Goal: Task Accomplishment & Management: Manage account settings

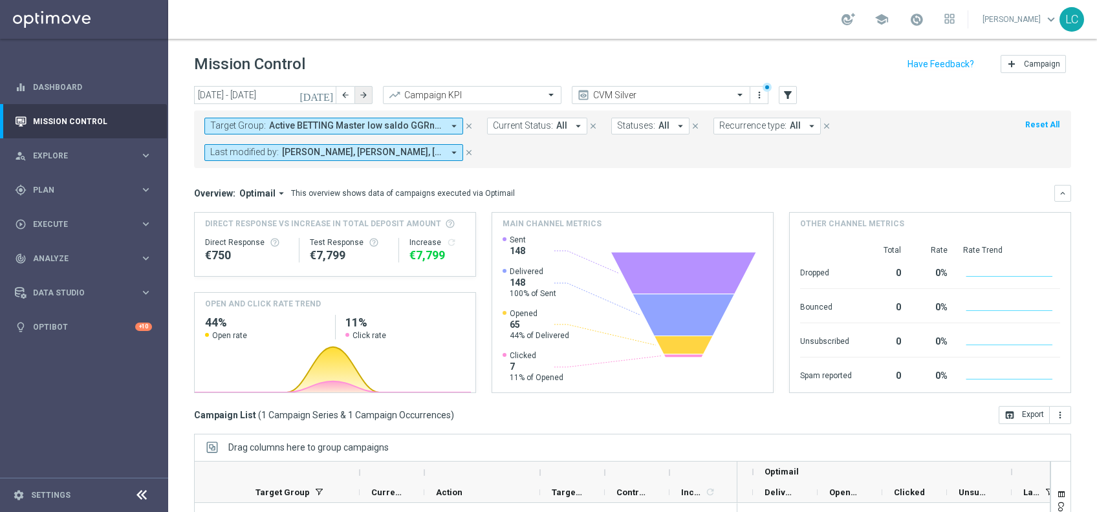
click at [361, 92] on icon "arrow_forward" at bounding box center [363, 95] width 9 height 9
type input "[DATE] - [DATE]"
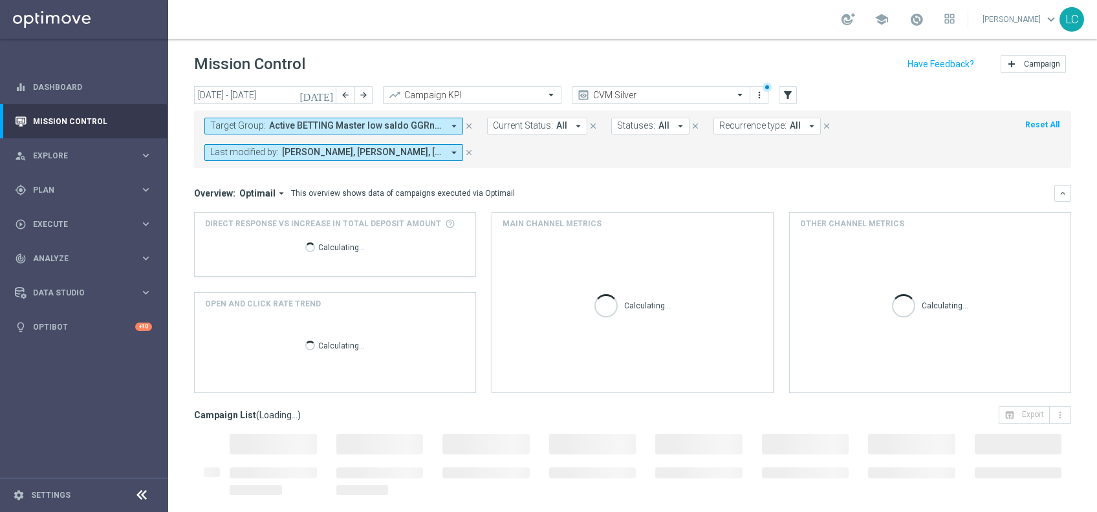
click at [471, 122] on icon "close" at bounding box center [469, 126] width 9 height 9
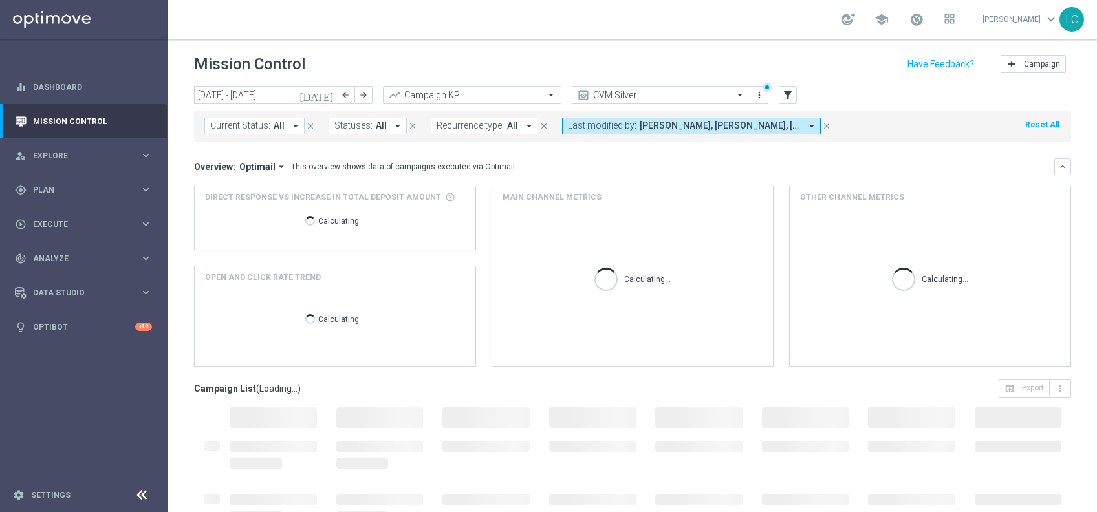
click at [471, 122] on span "Recurrence type:" at bounding box center [470, 125] width 67 height 11
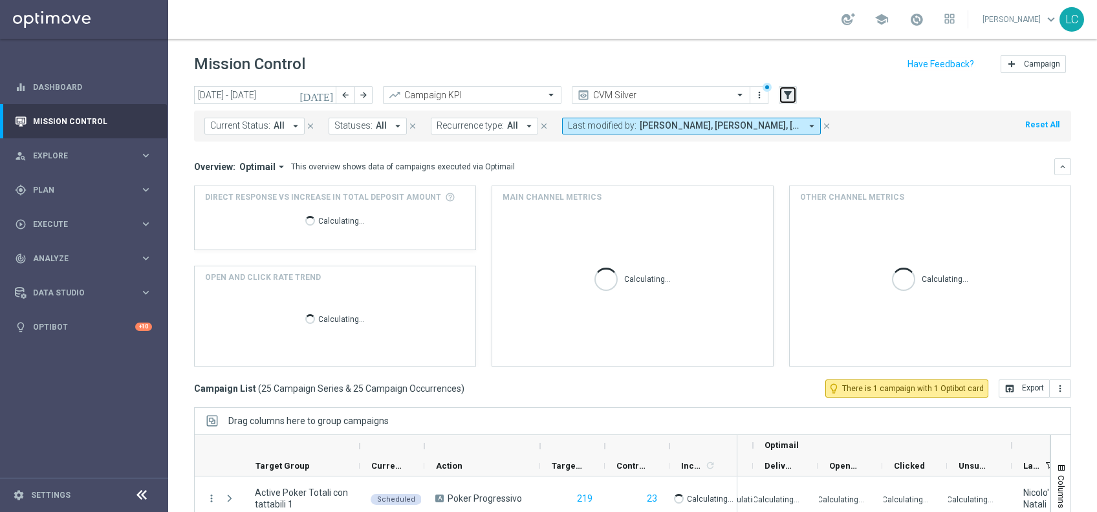
click at [785, 92] on icon "filter_alt" at bounding box center [788, 95] width 12 height 12
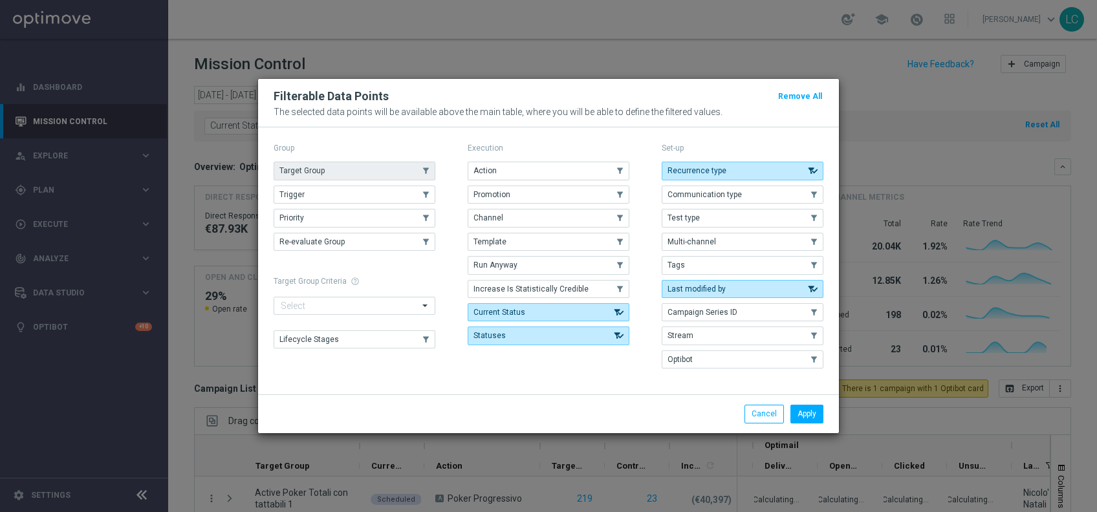
click at [326, 163] on button "Target Group" at bounding box center [355, 171] width 162 height 18
click at [813, 413] on button "Apply" at bounding box center [807, 414] width 33 height 18
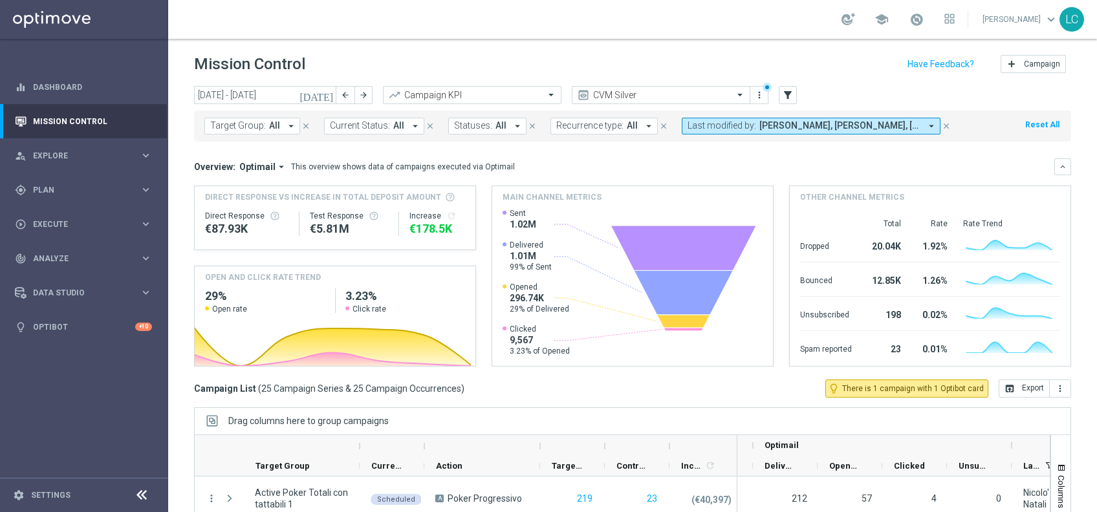
click at [247, 120] on span "Target Group:" at bounding box center [238, 125] width 56 height 11
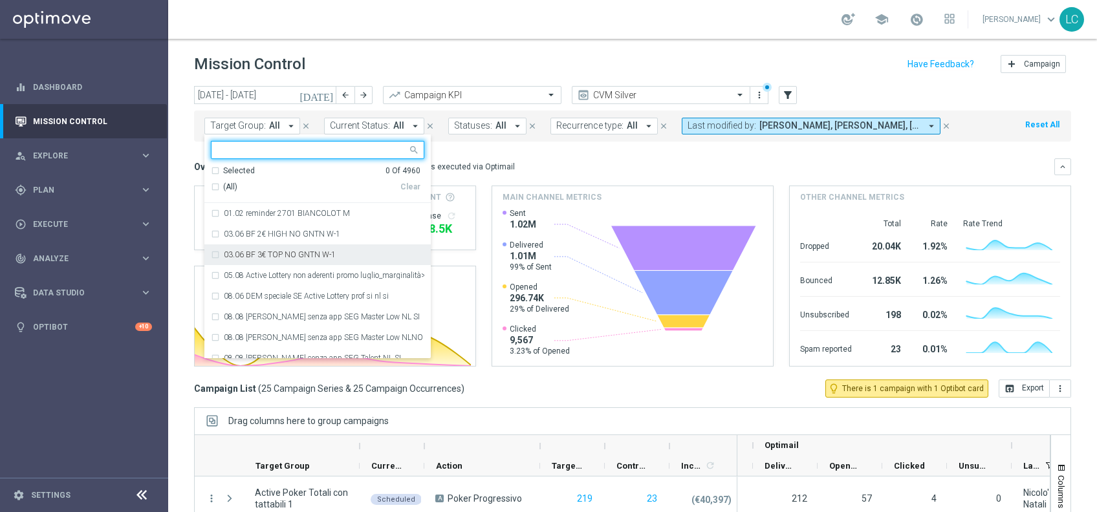
paste input "Active BETTING saldo GGR <= 0 L3M"
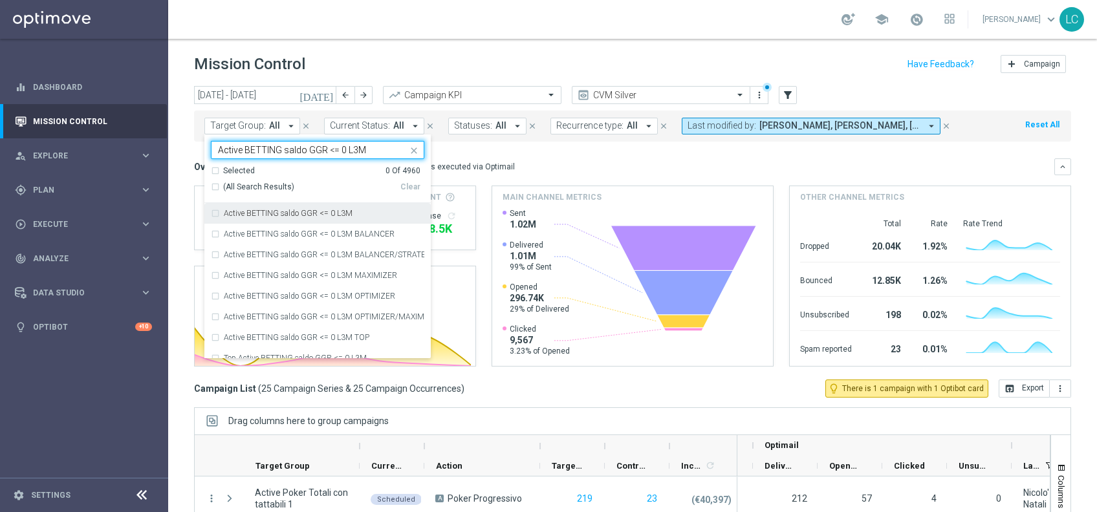
click at [266, 204] on div "Active BETTING saldo GGR <= 0 L3M" at bounding box center [318, 213] width 214 height 21
type input "Active BETTING saldo GGR <= 0 L3M"
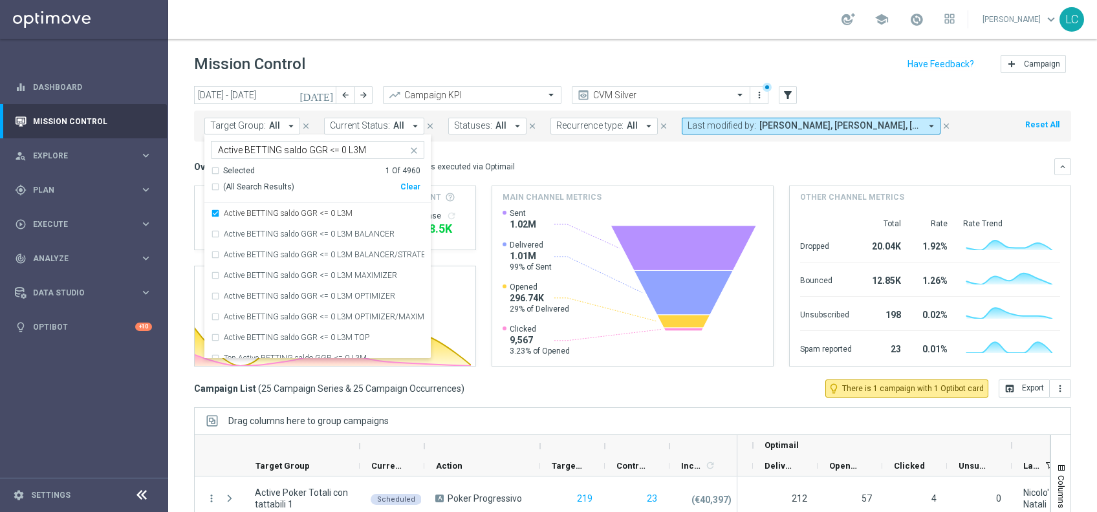
click at [415, 146] on icon "close" at bounding box center [414, 151] width 10 height 10
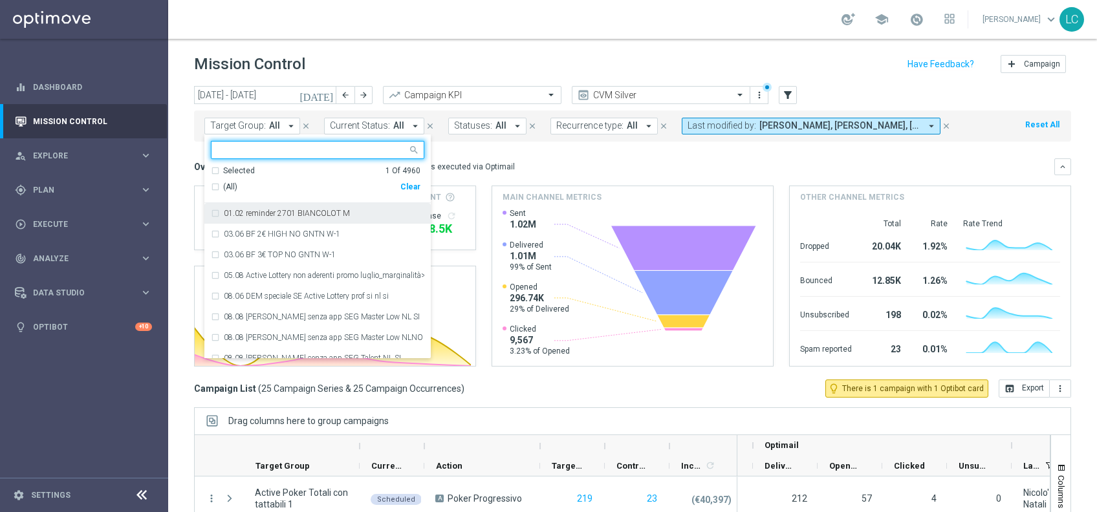
click at [294, 151] on input "text" at bounding box center [313, 150] width 190 height 11
paste input "Active BETTING Master low no saldo GGRnb>0"
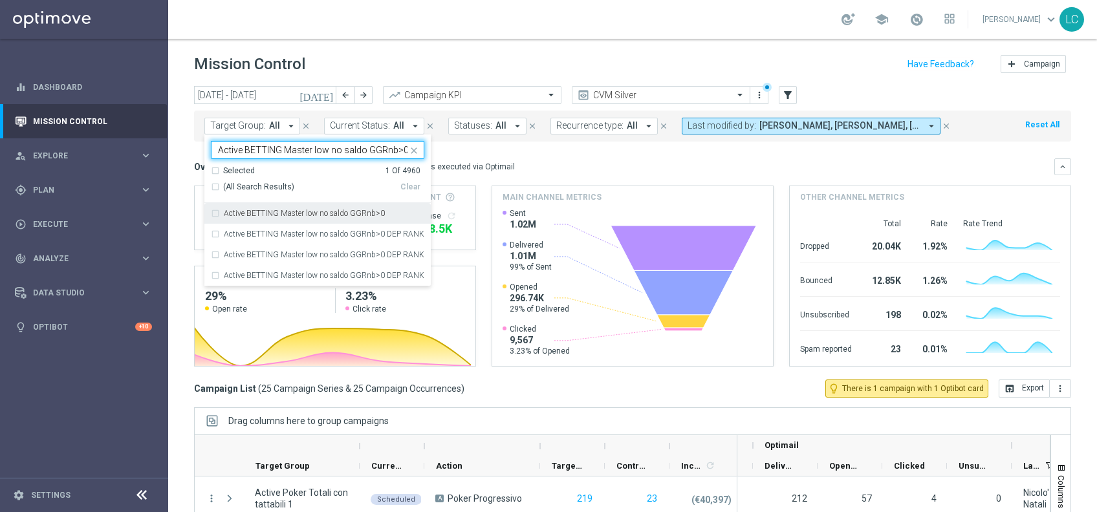
click at [292, 215] on label "Active BETTING Master low no saldo GGRnb>0" at bounding box center [304, 214] width 161 height 8
type input "Active BETTING Master low no saldo GGRnb>0"
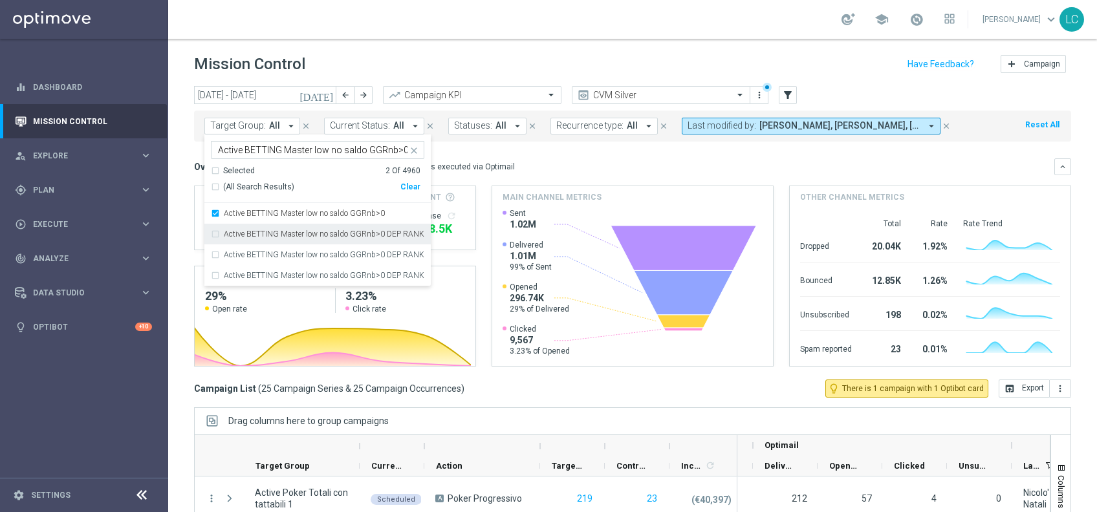
click at [410, 148] on icon "close" at bounding box center [414, 151] width 10 height 10
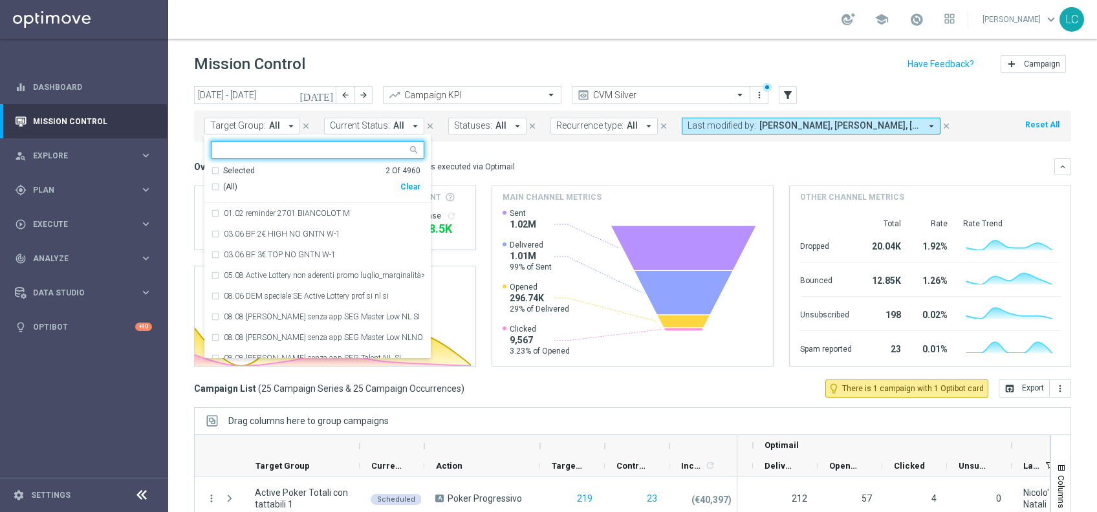
click at [379, 150] on input "text" at bounding box center [313, 150] width 190 height 11
paste input "Active BETTING Master low saldo GGRnb>0"
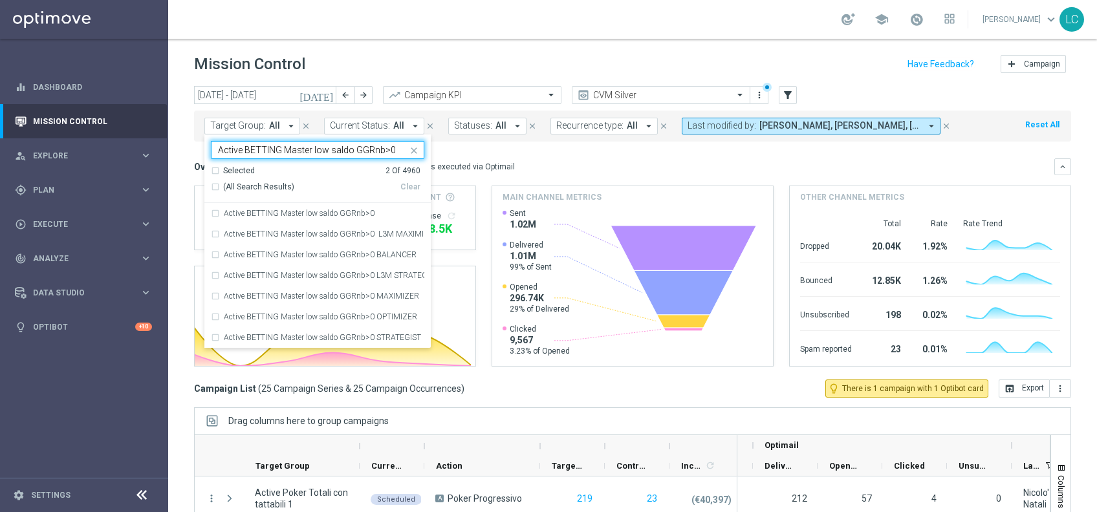
type input "Active BETTING Master low saldo GGRnb>0"
click at [313, 211] on label "Active BETTING Master low saldo GGRnb>0" at bounding box center [299, 214] width 151 height 8
click at [512, 155] on mini-dashboard "Overview: Optimail arrow_drop_down This overview shows data of campaigns execut…" at bounding box center [632, 261] width 877 height 238
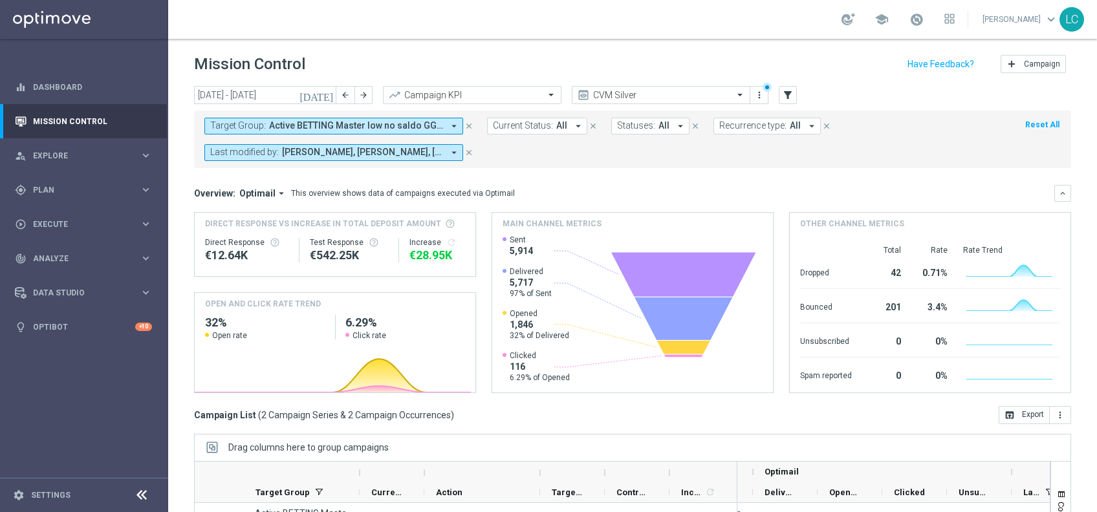
click at [376, 122] on span "Active BETTING Master low no saldo GGRnb>0, Active BETTING Master low saldo GGR…" at bounding box center [356, 125] width 174 height 11
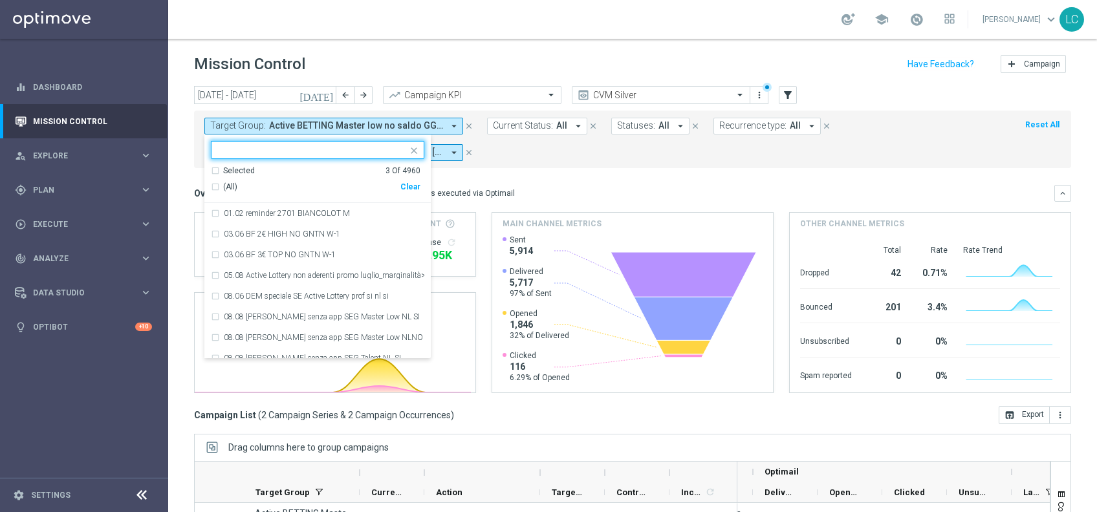
click at [212, 173] on div "Selected 3 Of 4960" at bounding box center [316, 171] width 210 height 11
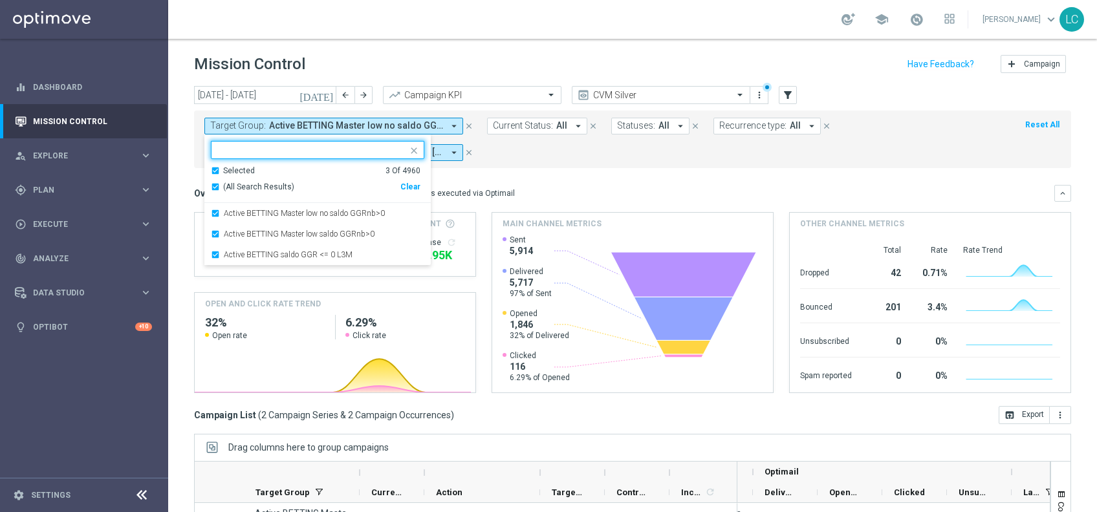
click at [619, 202] on div "Overview: Optimail arrow_drop_down This overview shows data of campaigns execut…" at bounding box center [632, 289] width 877 height 208
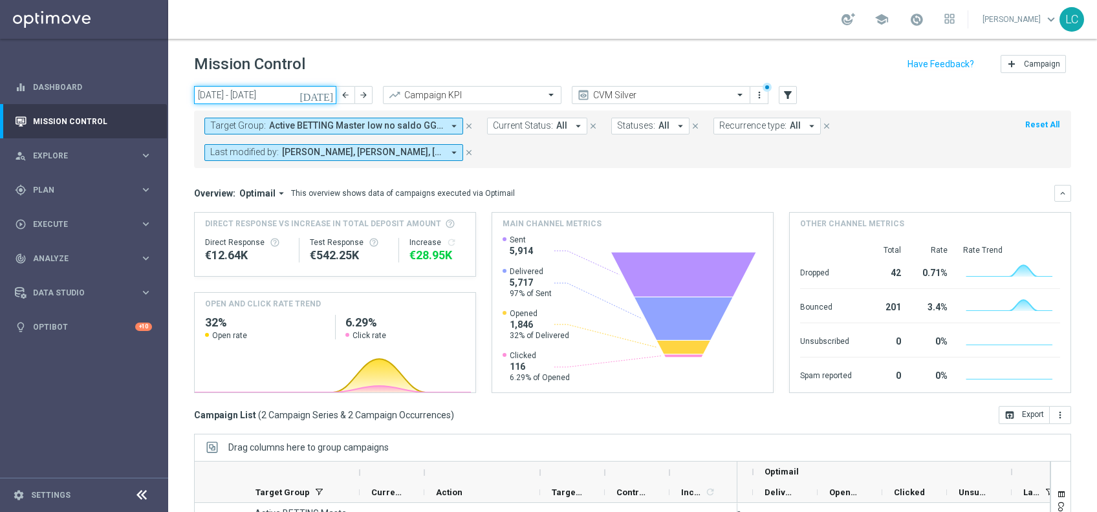
click at [295, 96] on input "18 Aug 2025 - 24 Aug 2025" at bounding box center [265, 95] width 142 height 18
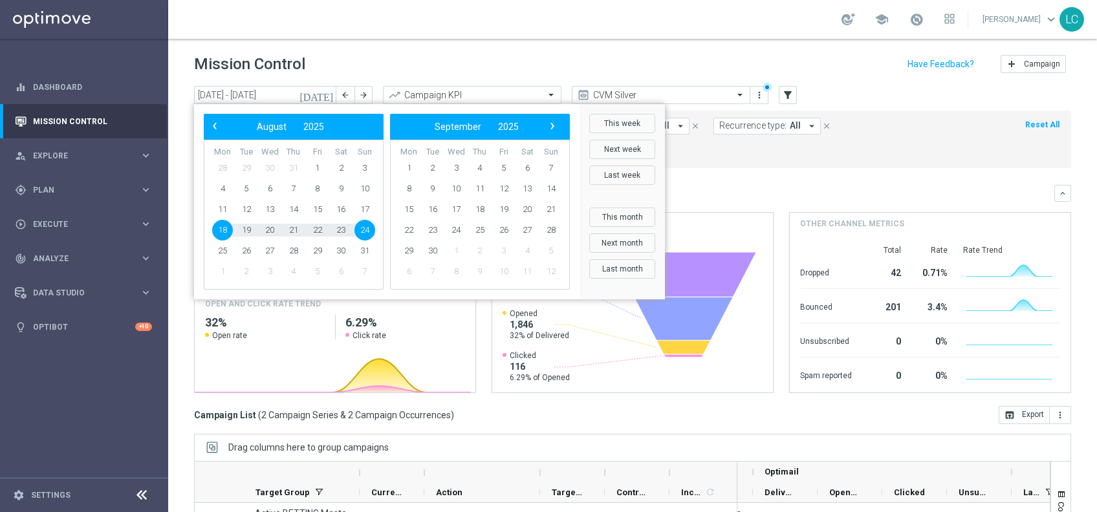
click at [226, 233] on span "18" at bounding box center [222, 230] width 21 height 21
click at [222, 246] on span "25" at bounding box center [222, 251] width 21 height 21
type input "[DATE] - [DATE]"
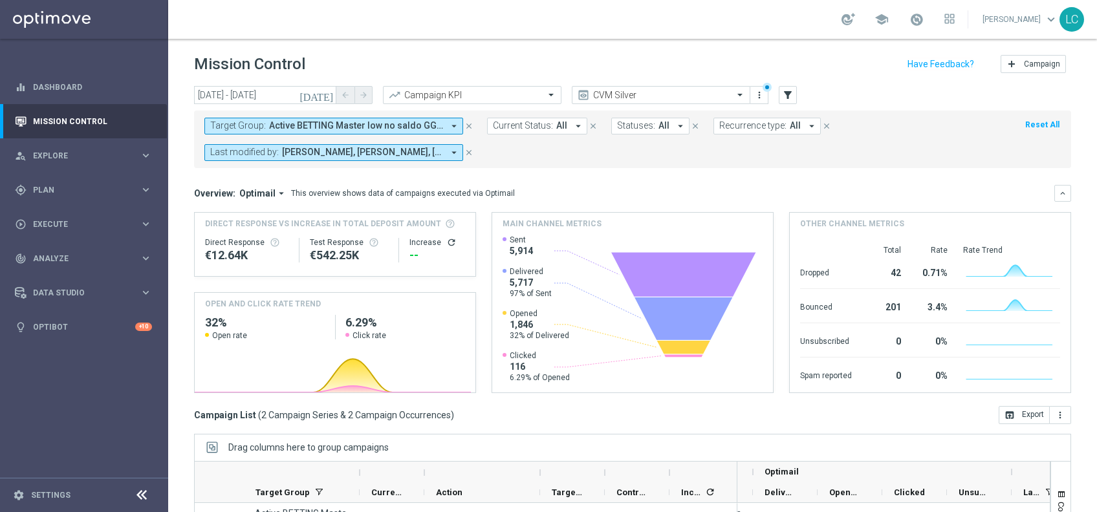
click at [383, 127] on span "Active BETTING Master low no saldo GGRnb>0, Active BETTING Master low saldo GGR…" at bounding box center [356, 125] width 174 height 11
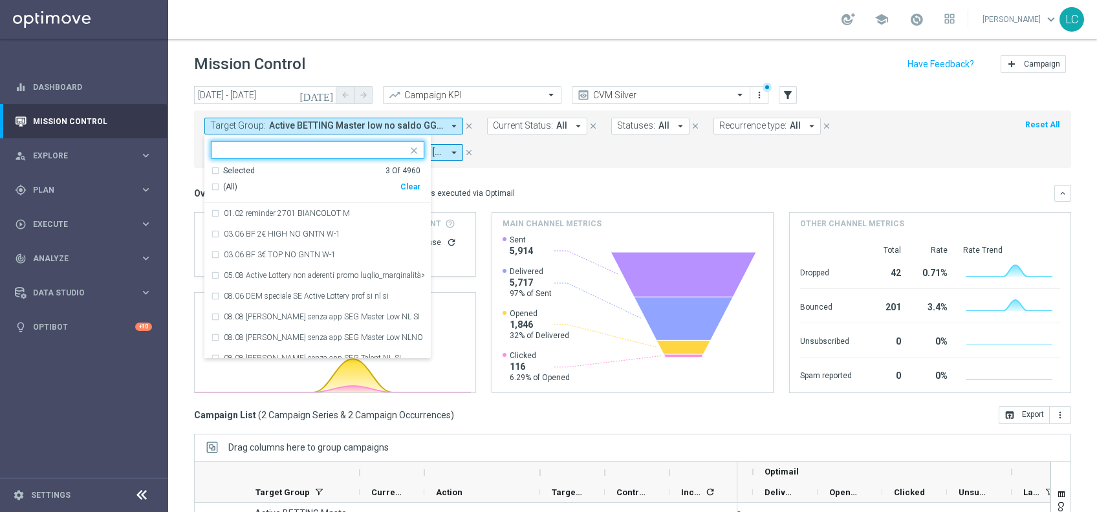
click at [294, 166] on div "Selected 3 Of 4960" at bounding box center [316, 171] width 210 height 11
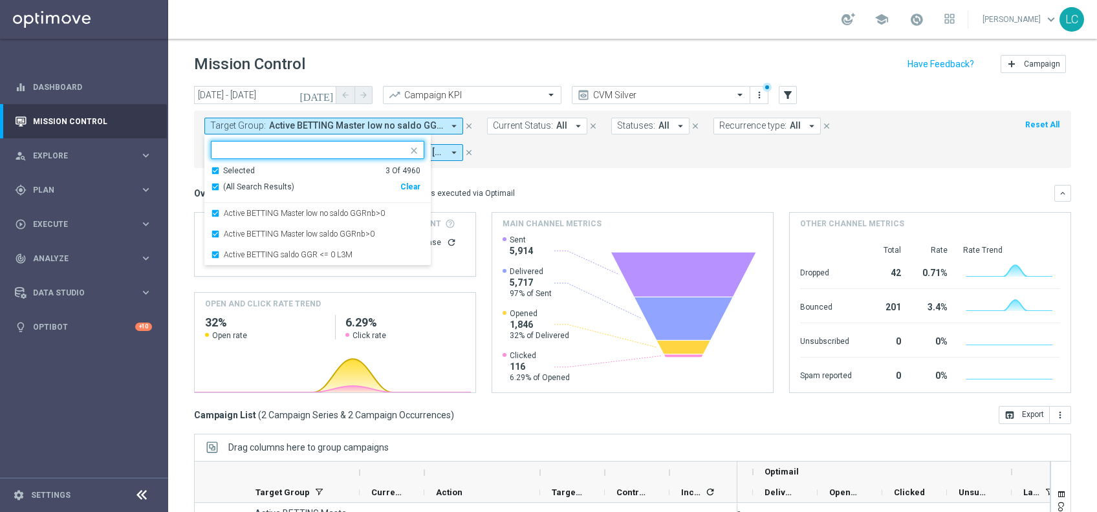
paste input "Active BETTING saldo GGR <= 0 L3M"
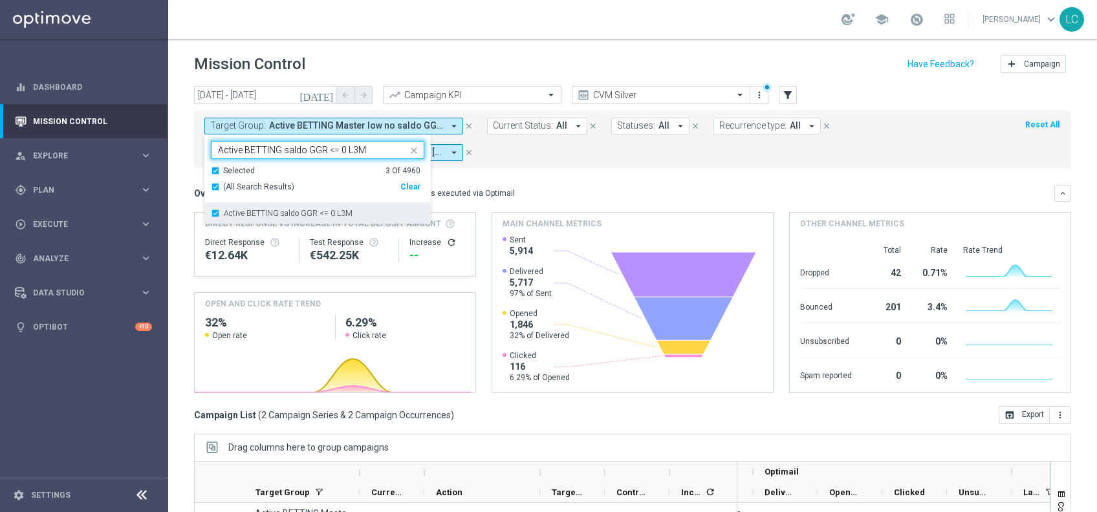
click at [270, 221] on div "Active BETTING saldo GGR <= 0 L3M" at bounding box center [318, 213] width 214 height 21
type input "Active BETTING saldo GGR <= 0 L3M"
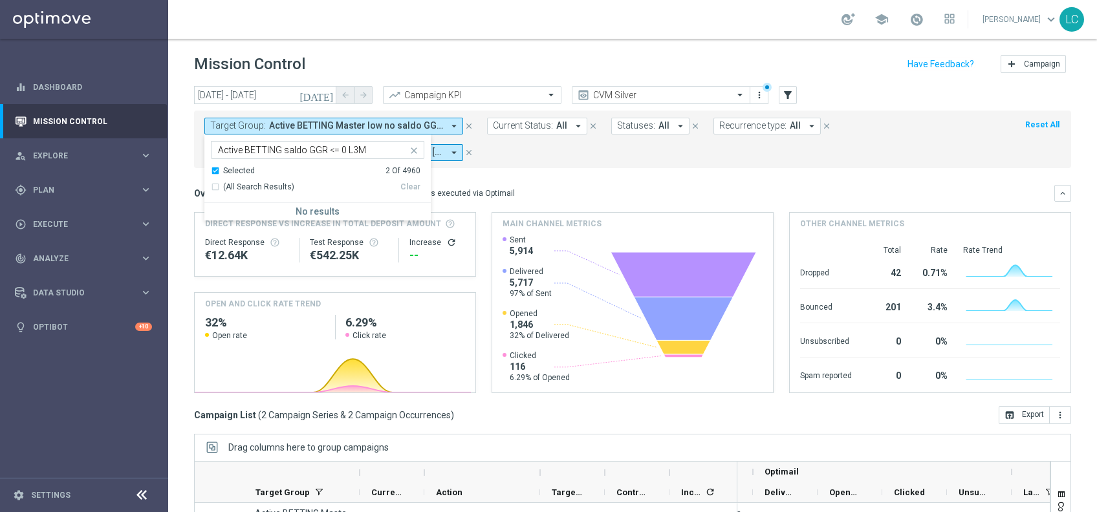
click at [409, 149] on icon "close" at bounding box center [414, 151] width 10 height 10
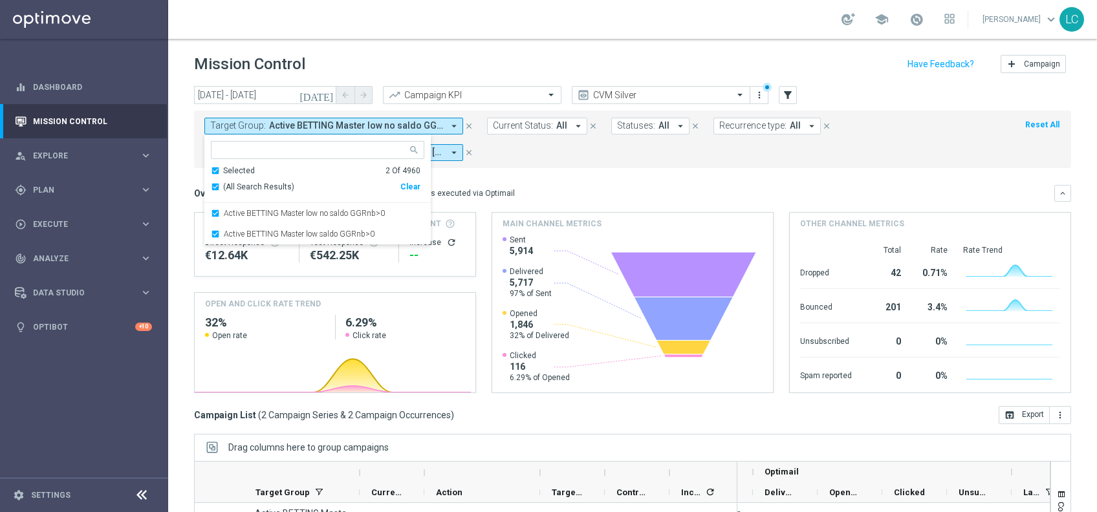
click at [378, 148] on input "text" at bounding box center [313, 150] width 190 height 11
paste input "Active BETTING saldo GGR <= 0 L3M"
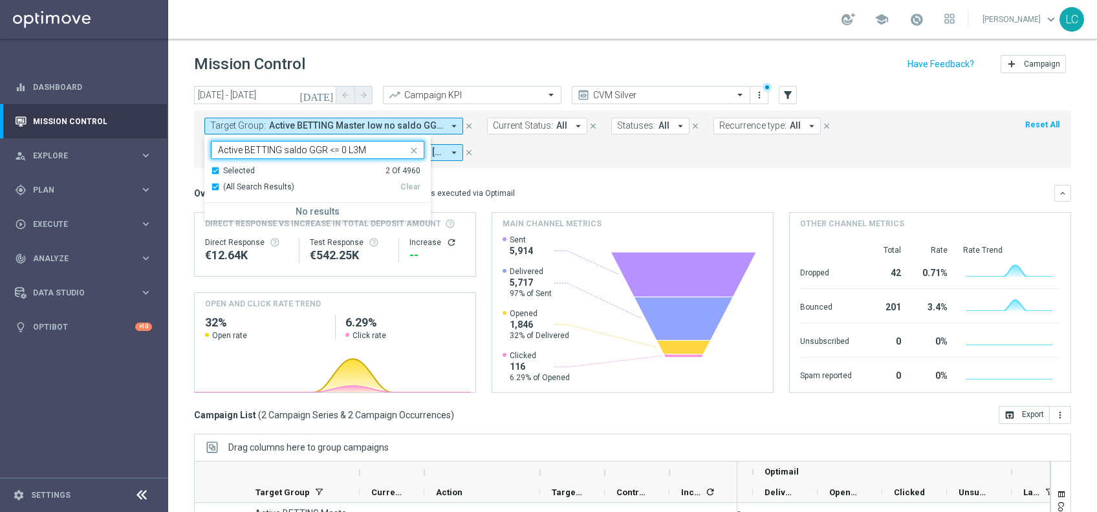
click at [221, 168] on div "Selected 2 Of 4960" at bounding box center [316, 171] width 210 height 11
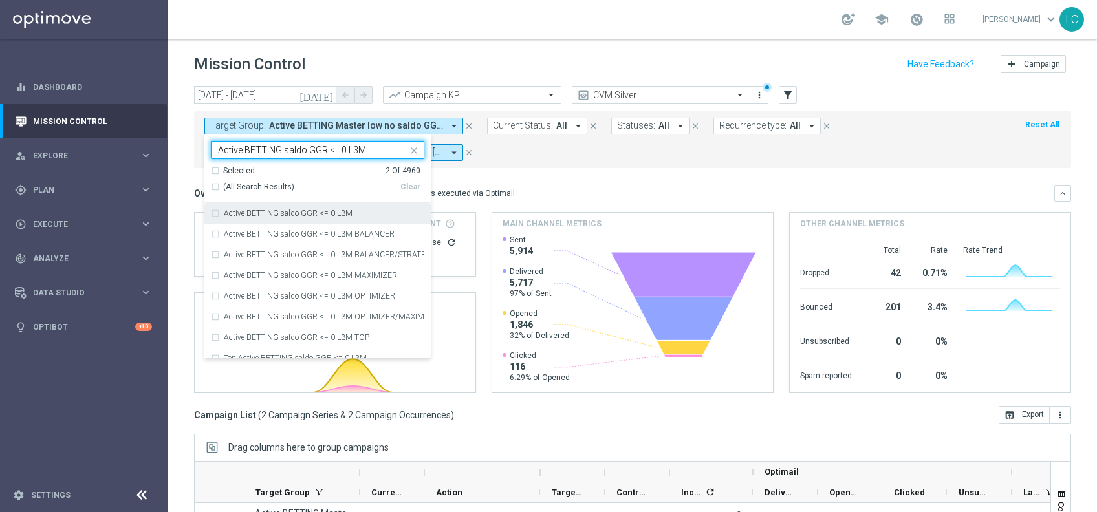
click at [221, 219] on div "Active BETTING saldo GGR <= 0 L3M" at bounding box center [318, 213] width 214 height 21
type input "Active BETTING saldo GGR <= 0 L3M"
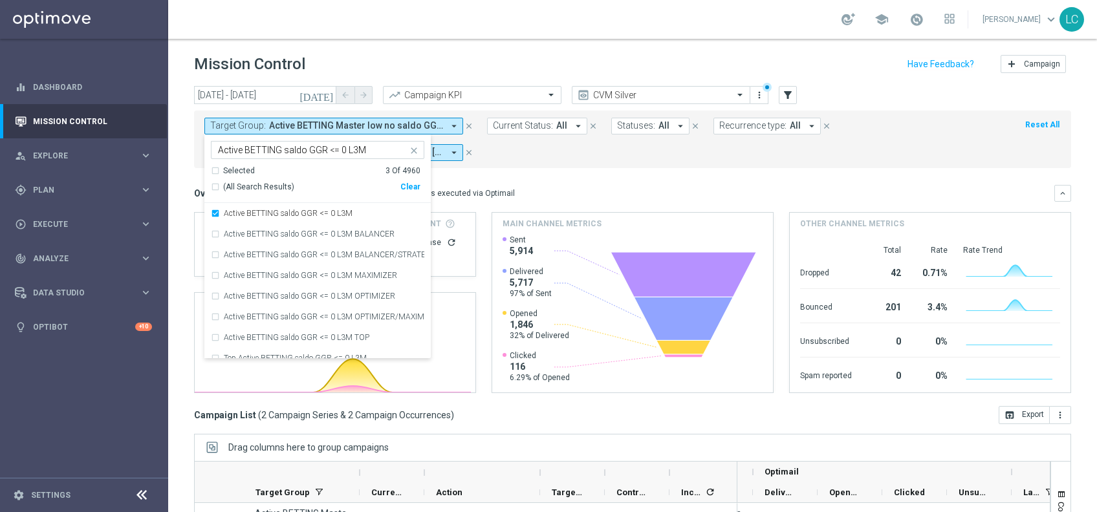
click at [515, 191] on div "Overview: Optimail arrow_drop_down This overview shows data of campaigns execut…" at bounding box center [624, 194] width 861 height 12
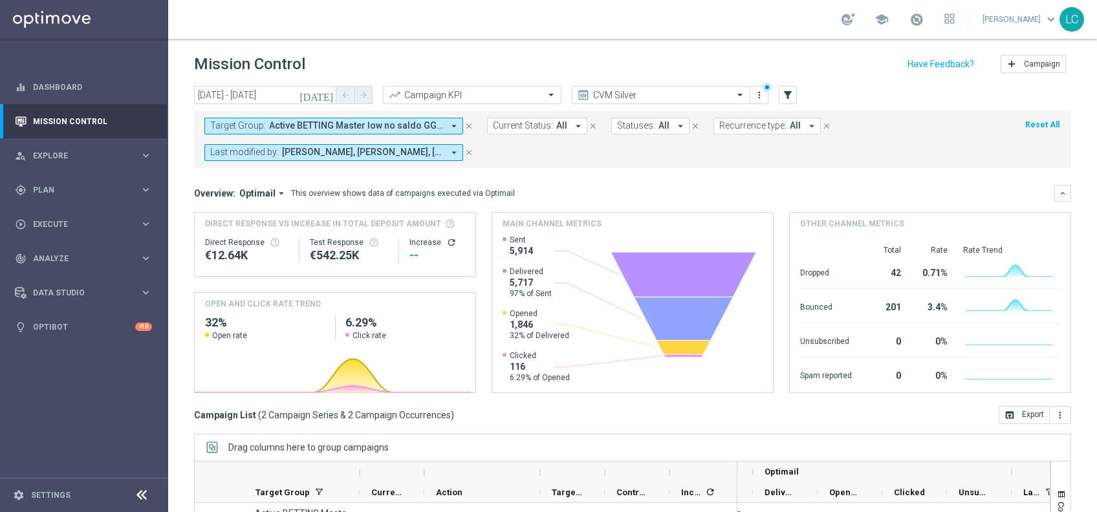
click at [395, 124] on span "Active BETTING Master low no saldo GGRnb>0, Active BETTING Master low saldo GGR…" at bounding box center [356, 125] width 174 height 11
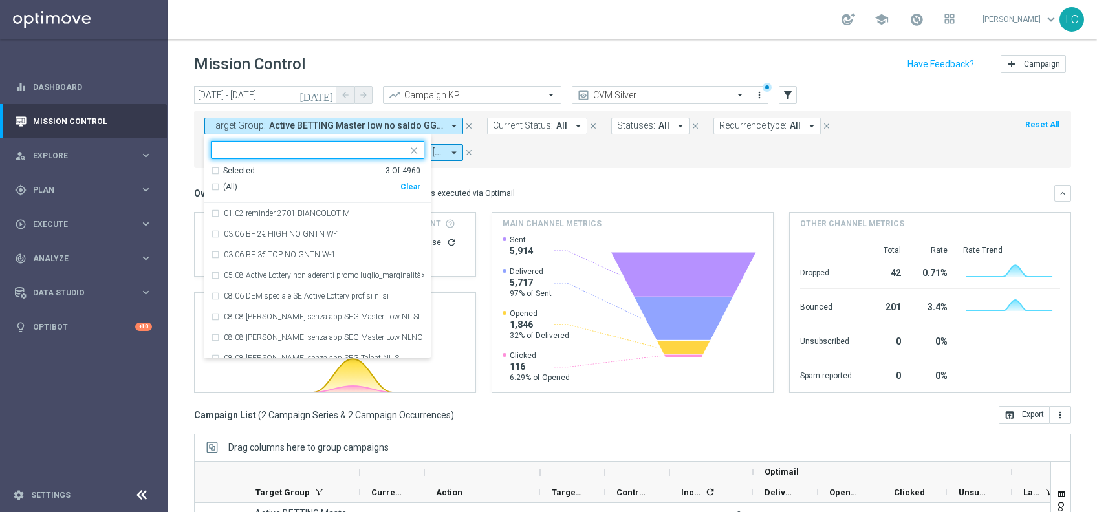
click at [358, 162] on ng-select "Selected 3 of 4960 Selected 3 Of 4960 (All) Clear 01.02 reminder 2701 BIANCOLOT…" at bounding box center [317, 250] width 226 height 218
click at [366, 148] on input "text" at bounding box center [313, 150] width 190 height 11
paste input "Active BETTING saldo GGR <= 0 L3M"
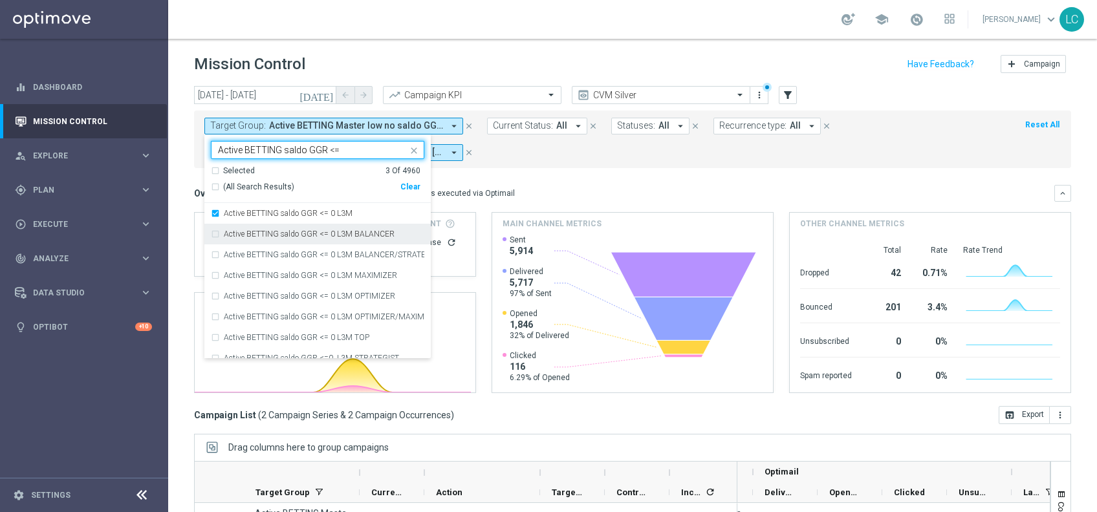
type input "Active BETTING saldo GGR <="
click at [521, 168] on mini-dashboard "Overview: Optimail arrow_drop_down This overview shows data of campaigns execut…" at bounding box center [632, 287] width 877 height 238
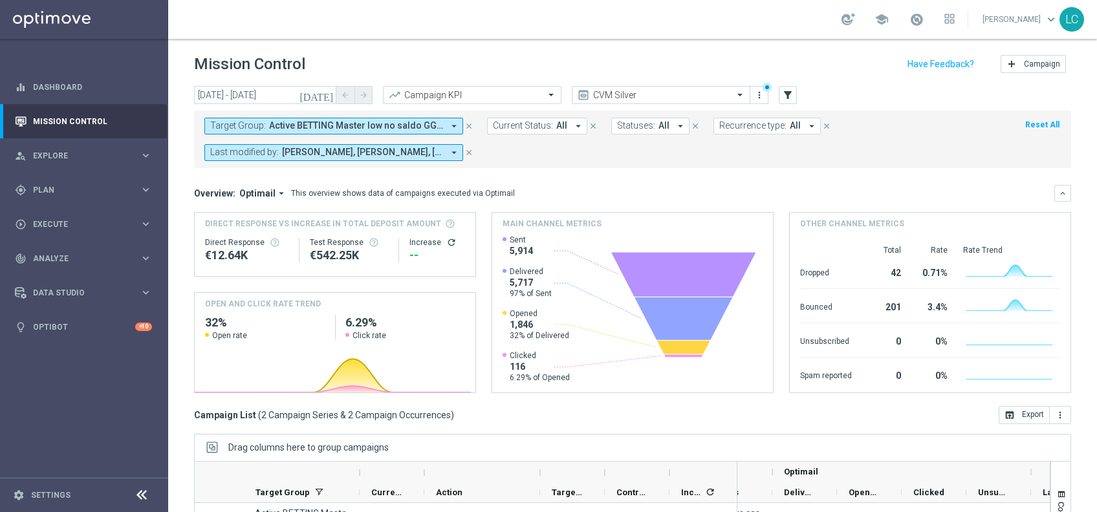
click at [390, 152] on span "Andrea Pierno, Lorenzo Carlevale, Marco Cesco, Nicolo' Natali, Paolo Martiradon…" at bounding box center [362, 152] width 161 height 11
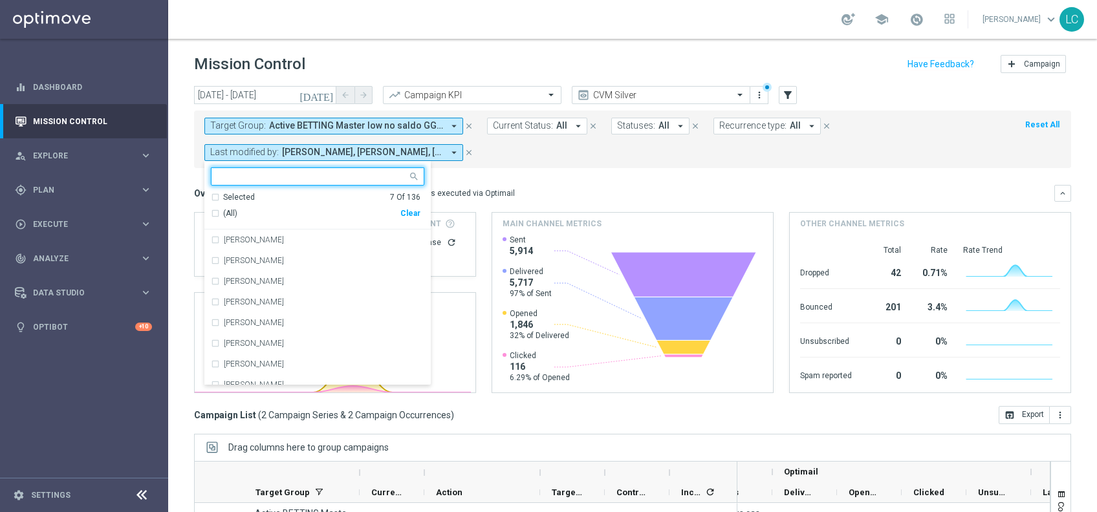
click at [220, 197] on div "Selected 7 Of 136" at bounding box center [316, 197] width 210 height 11
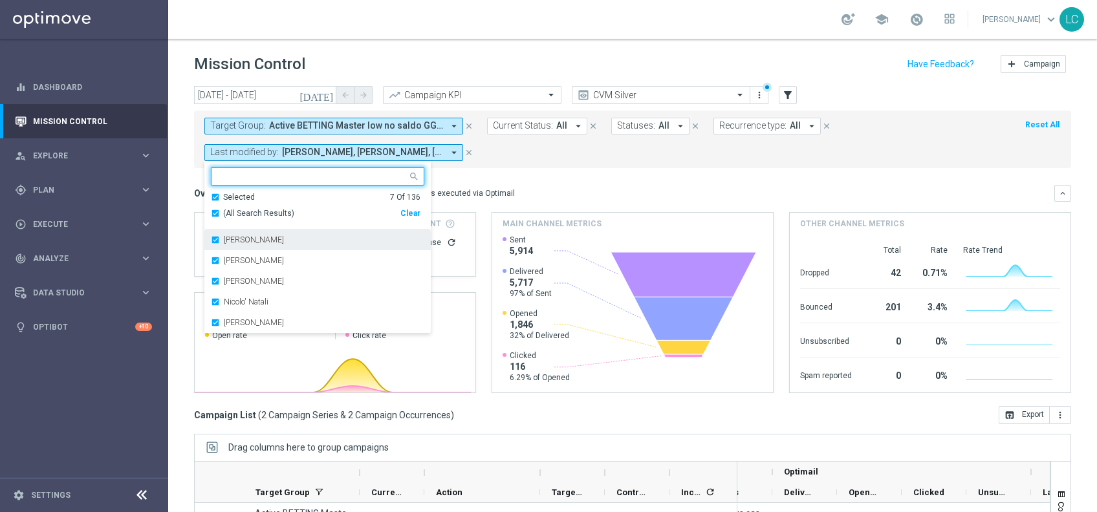
click at [221, 238] on div "Andrea Pierno" at bounding box center [318, 240] width 214 height 21
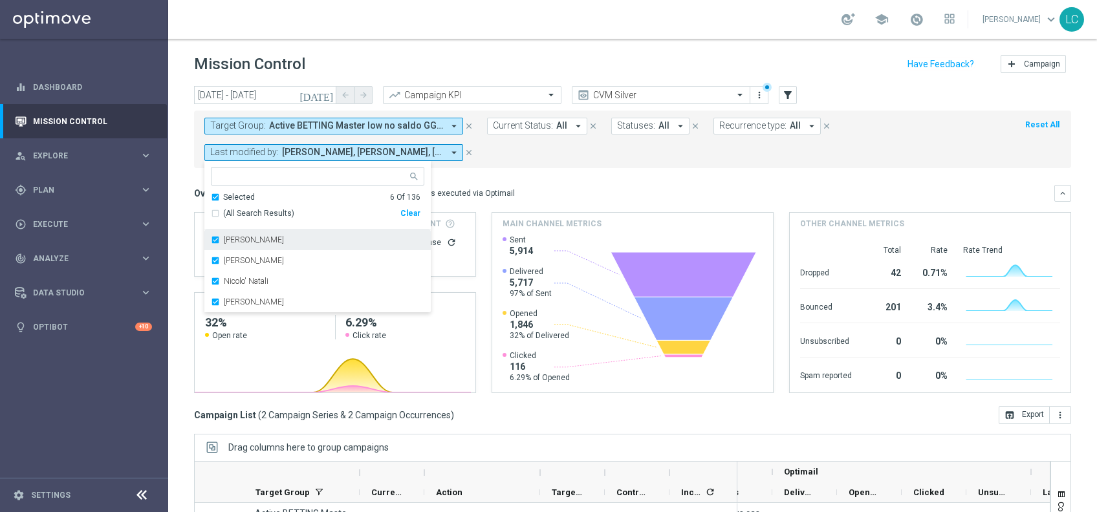
click at [221, 238] on div "[PERSON_NAME]" at bounding box center [318, 240] width 214 height 21
click at [221, 238] on div "Marco Cesco" at bounding box center [318, 240] width 214 height 21
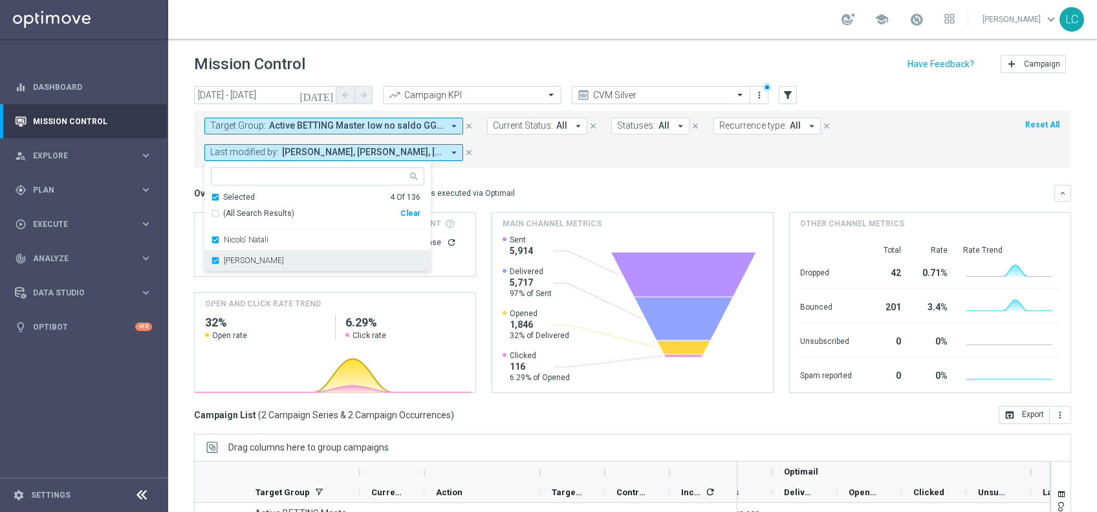
click at [225, 260] on label "Paolo Martiradonna" at bounding box center [254, 261] width 60 height 8
click at [470, 125] on icon "close" at bounding box center [469, 126] width 9 height 9
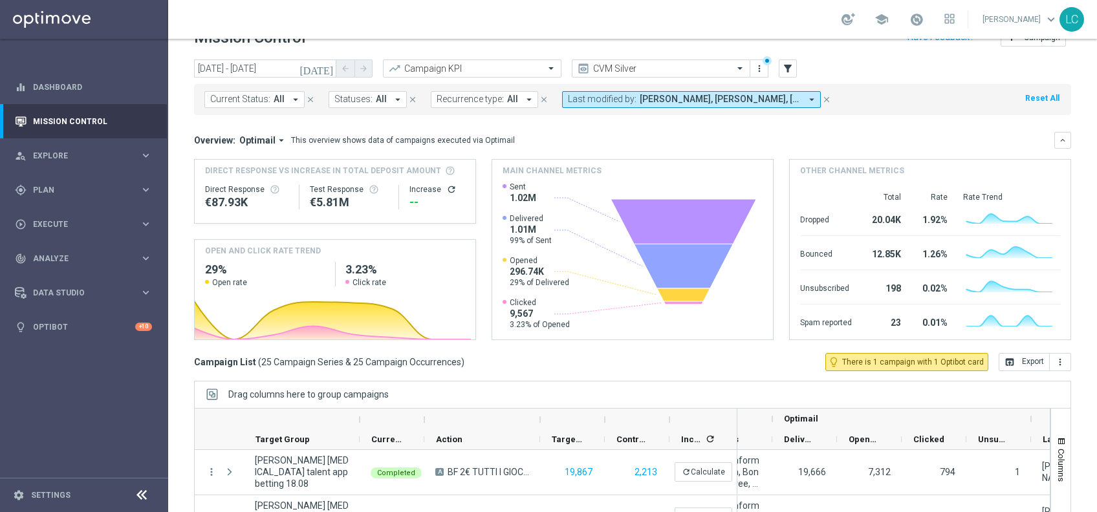
scroll to position [27, 0]
click at [652, 98] on span "Andrea Pierno, Lorenzo Carlevale, Marco Cesco, Nicolo' Natali, Paolo Martiradon…" at bounding box center [720, 98] width 161 height 11
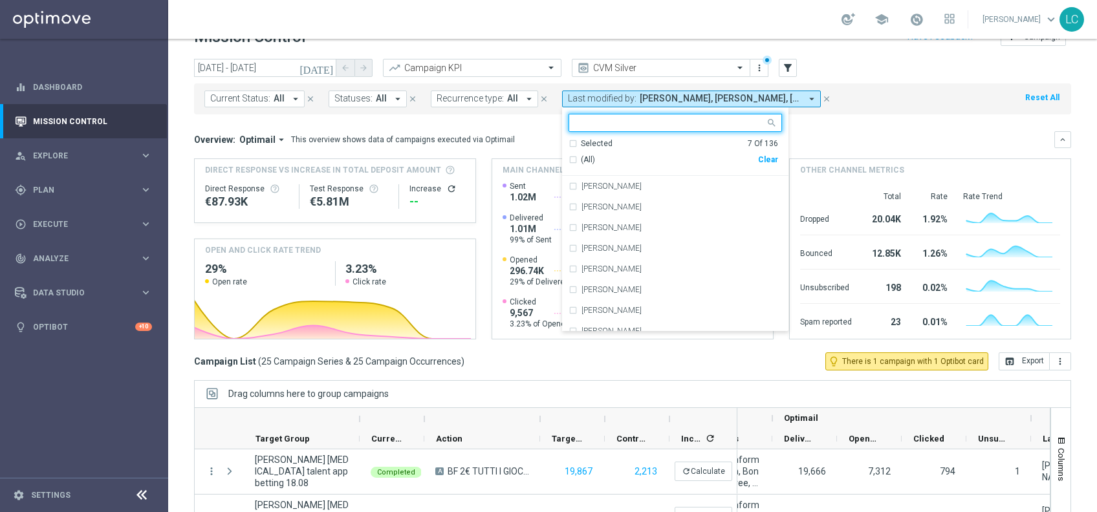
click at [582, 148] on div "Selected" at bounding box center [597, 143] width 32 height 11
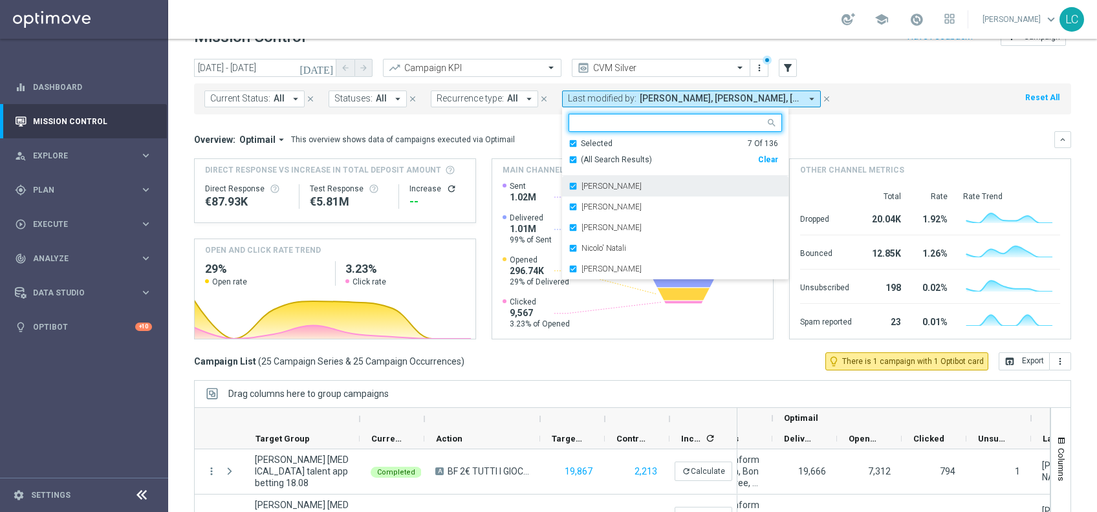
click at [571, 179] on div "Andrea Pierno" at bounding box center [676, 186] width 214 height 21
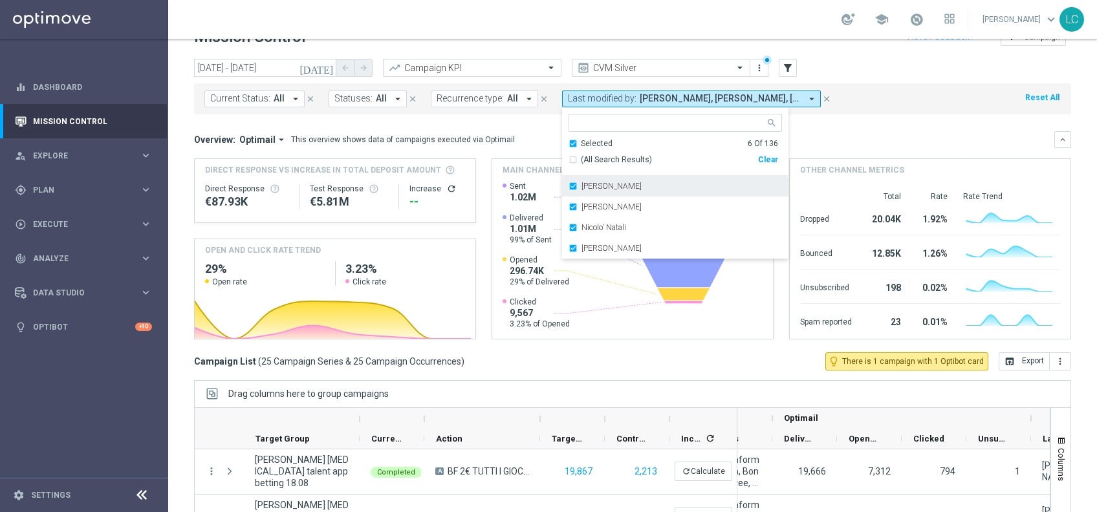
click at [574, 183] on div "[PERSON_NAME]" at bounding box center [676, 186] width 214 height 21
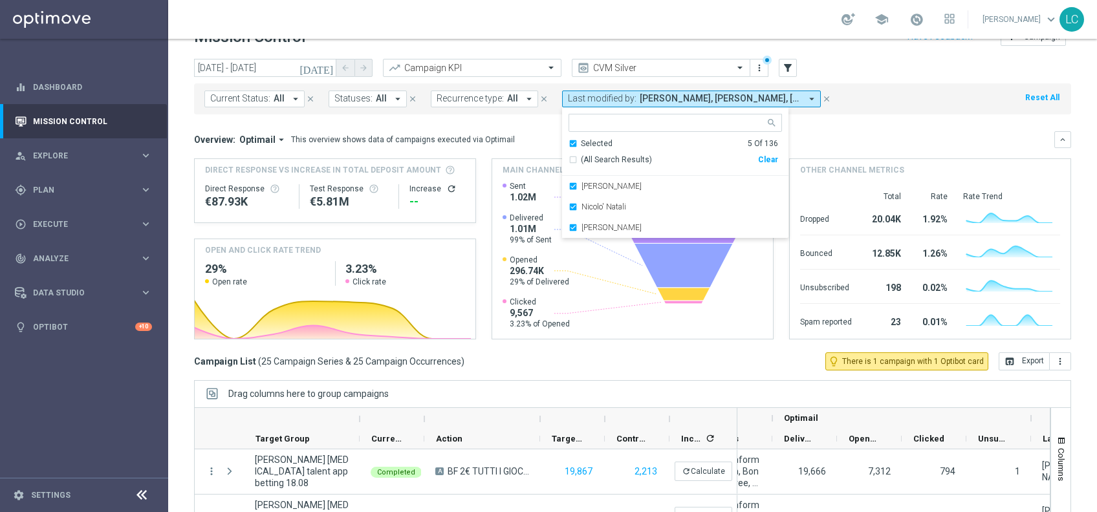
click at [574, 183] on div "Marco Cesco" at bounding box center [676, 186] width 214 height 21
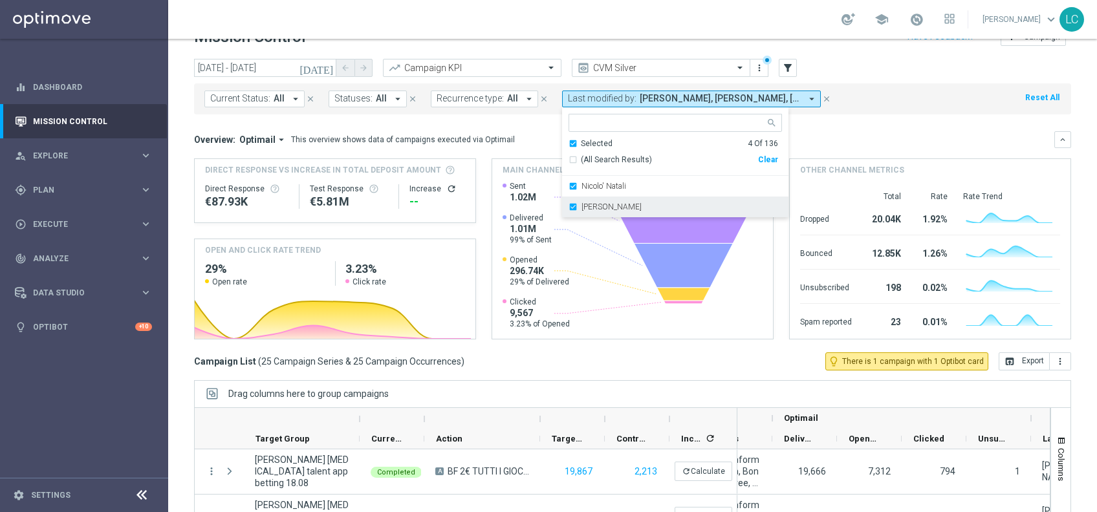
click at [574, 200] on div "Paolo Martiradonna" at bounding box center [676, 207] width 214 height 21
click at [839, 144] on div "Overview: Optimail arrow_drop_down This overview shows data of campaigns execut…" at bounding box center [624, 140] width 861 height 12
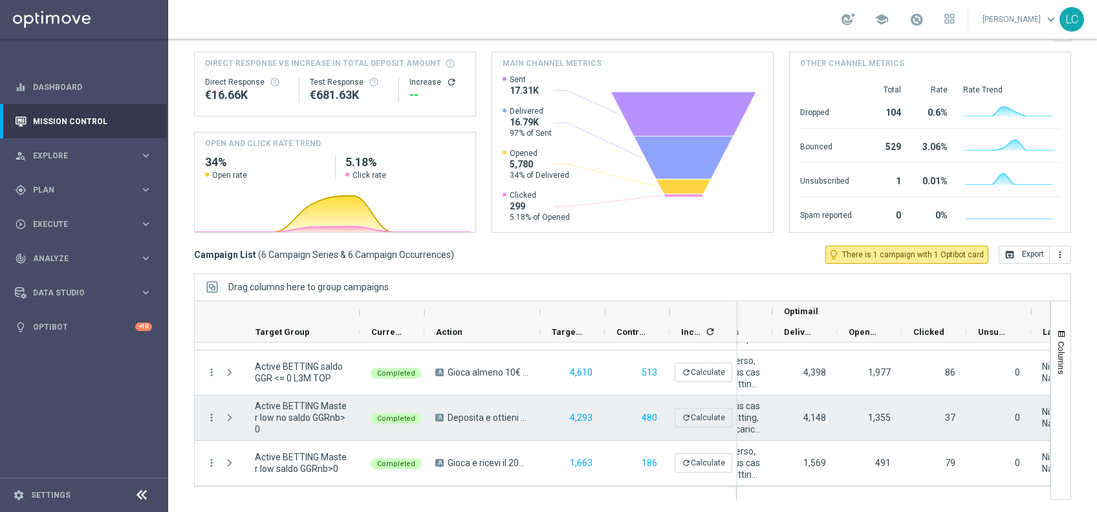
scroll to position [127, 0]
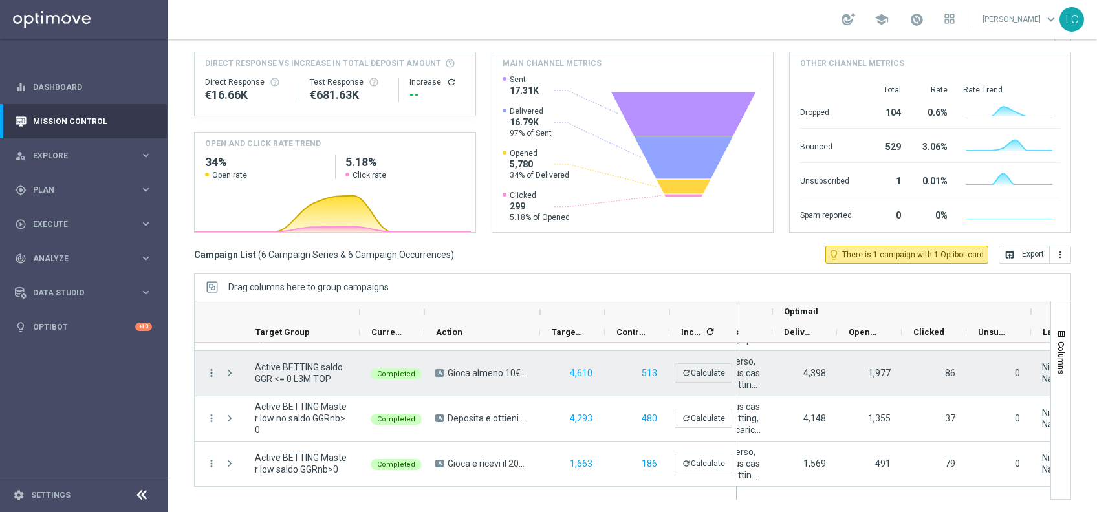
click at [212, 368] on icon "more_vert" at bounding box center [212, 374] width 12 height 12
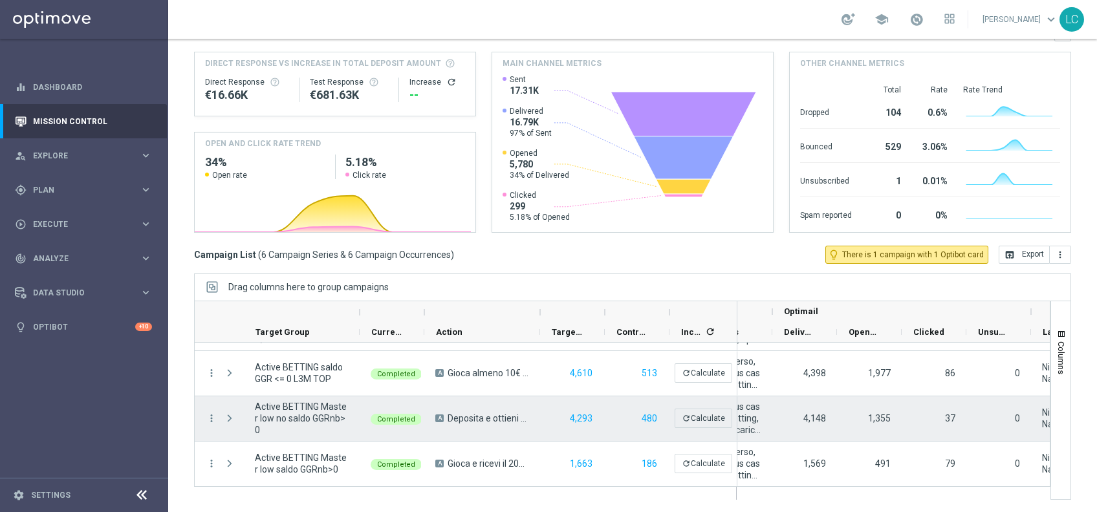
scroll to position [0, 476]
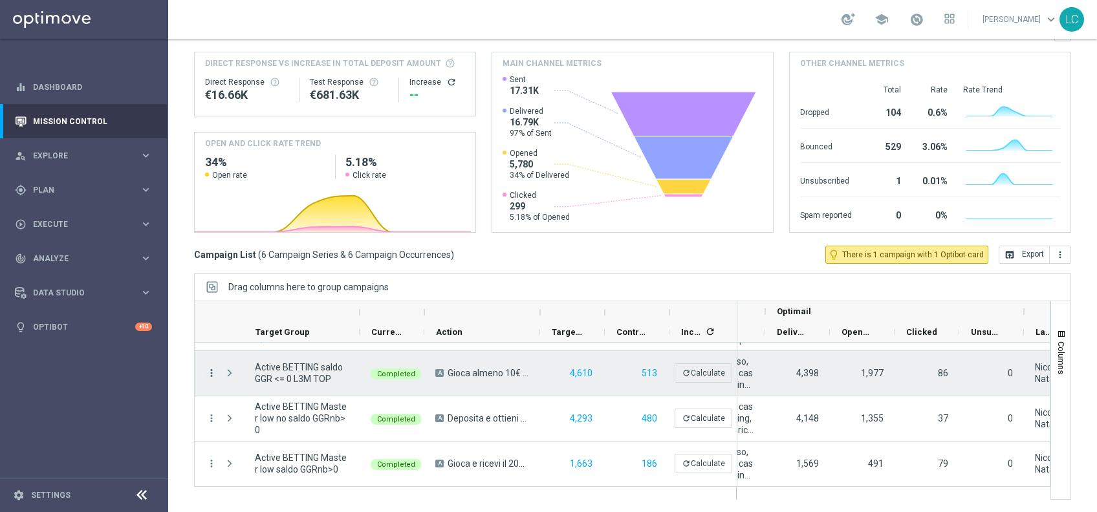
click at [214, 371] on icon "more_vert" at bounding box center [212, 374] width 12 height 12
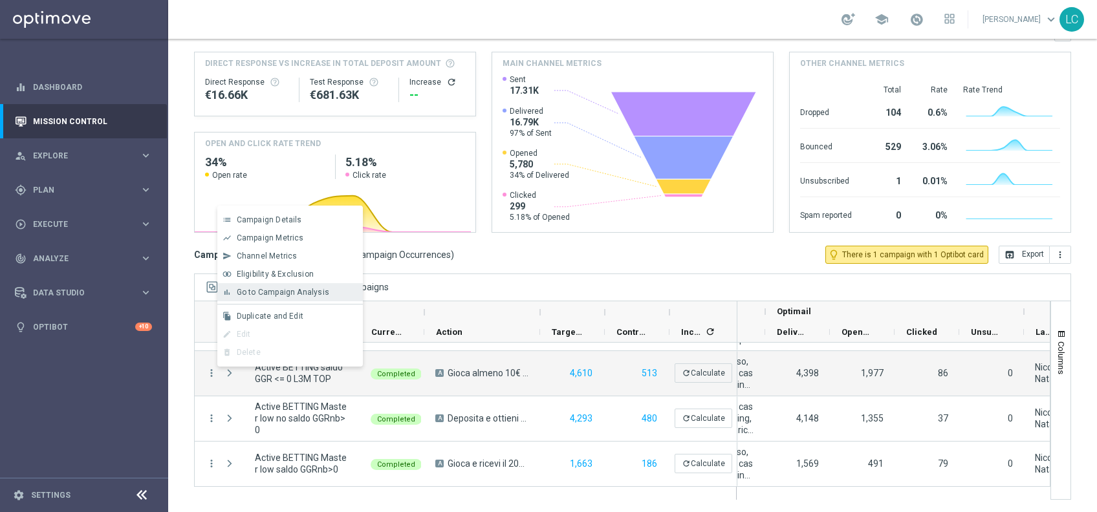
click at [307, 290] on span "Go to Campaign Analysis" at bounding box center [283, 292] width 93 height 9
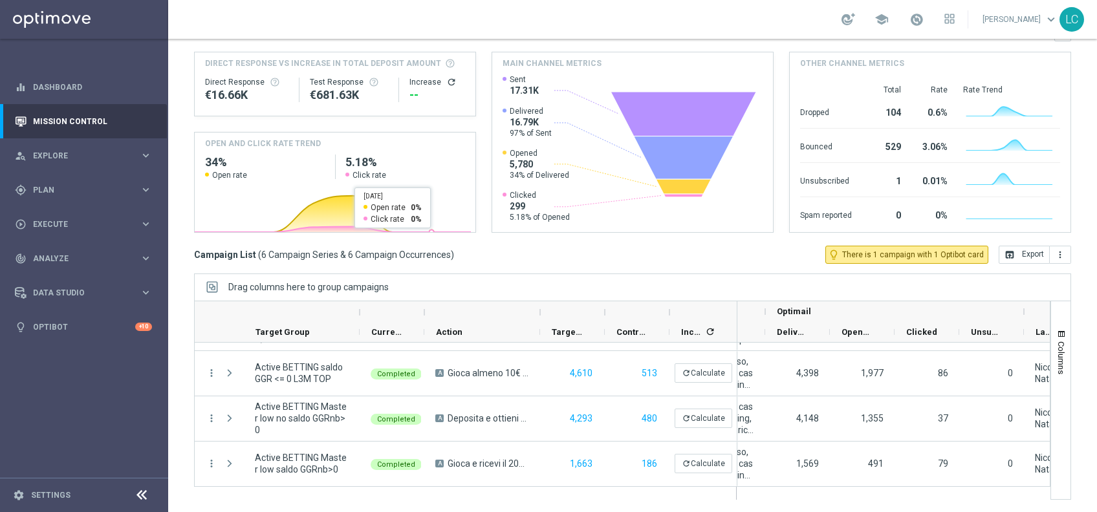
scroll to position [0, 0]
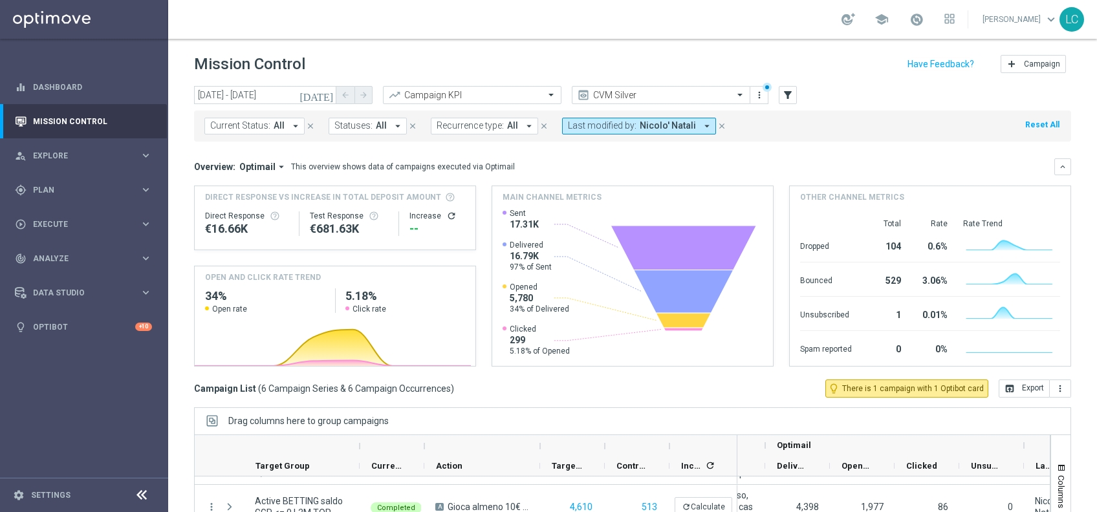
click at [718, 123] on icon "close" at bounding box center [722, 126] width 9 height 9
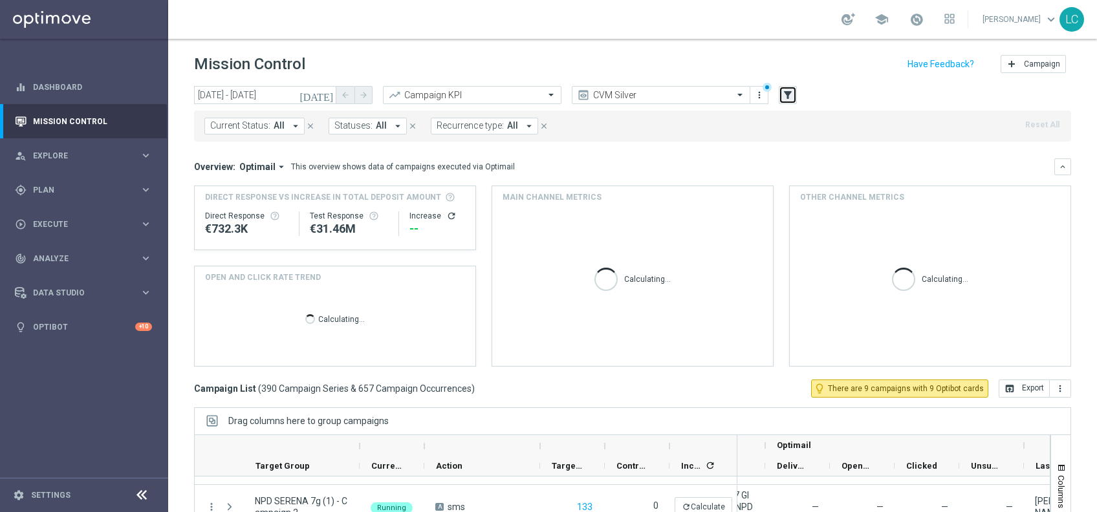
click at [789, 93] on icon "filter_alt" at bounding box center [788, 95] width 12 height 12
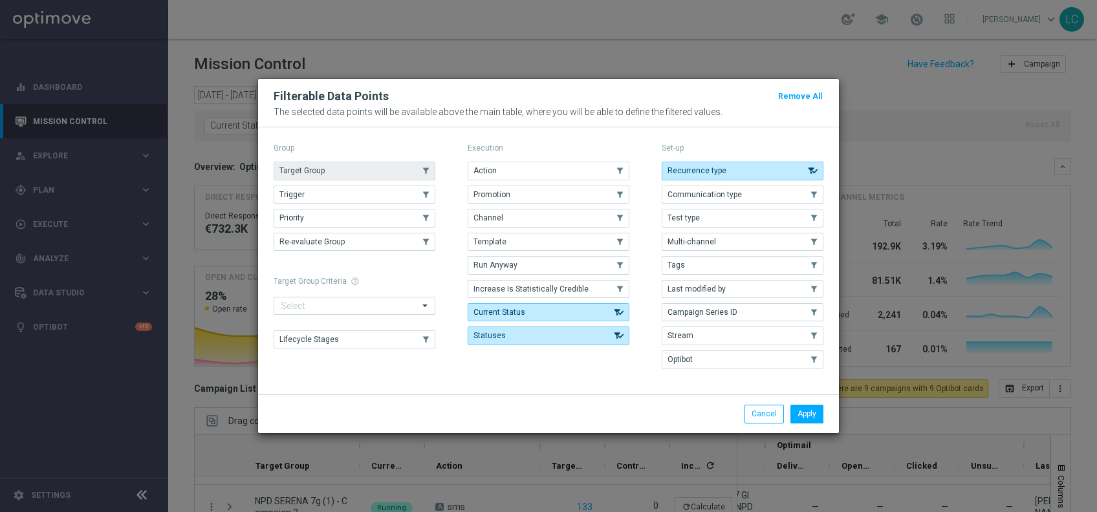
click at [354, 178] on button "Target Group" at bounding box center [355, 171] width 162 height 18
click at [814, 419] on button "Apply" at bounding box center [807, 414] width 33 height 18
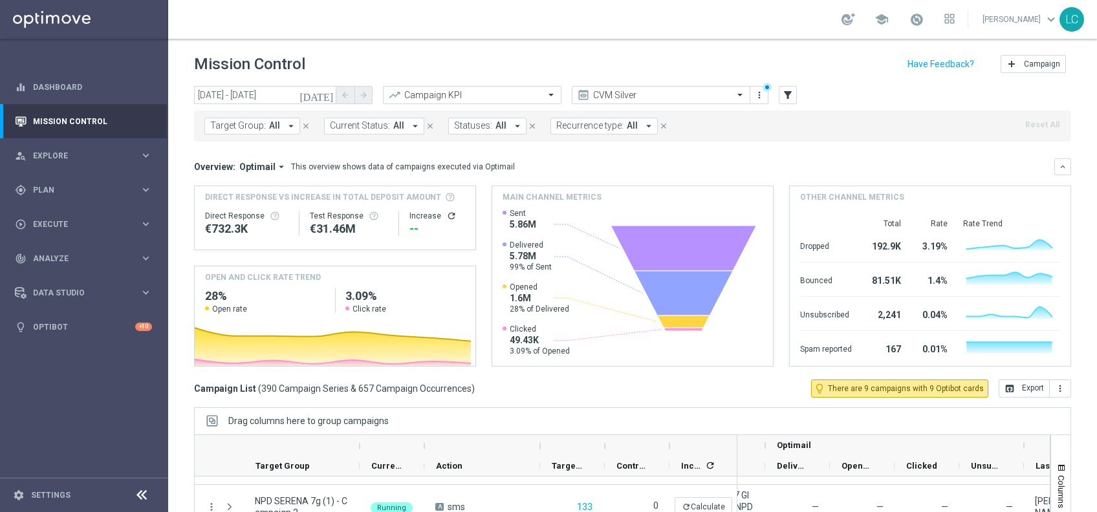
click at [270, 126] on span "All" at bounding box center [274, 125] width 11 height 11
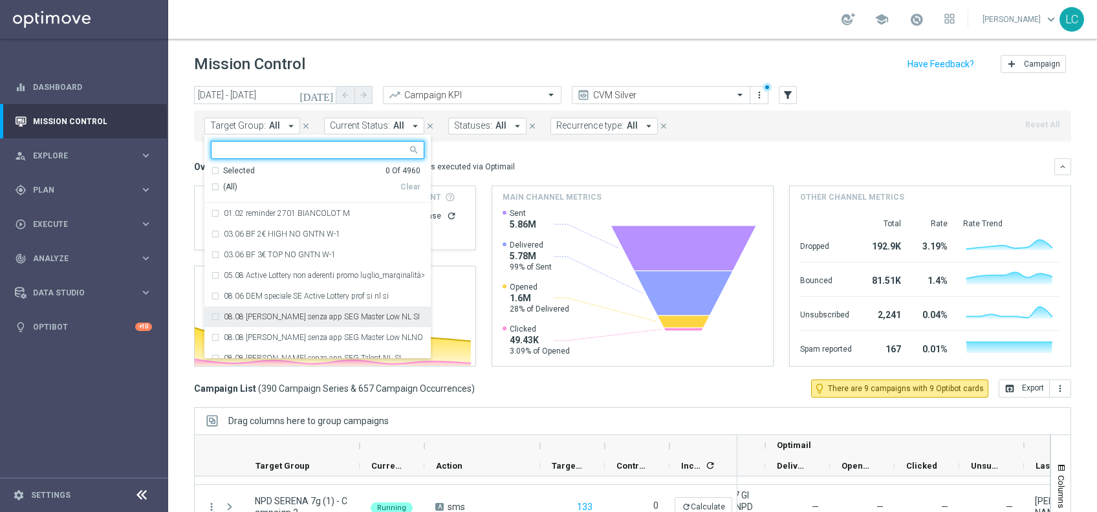
paste input "Active BETTING Master low no saldo GGRnb>0"
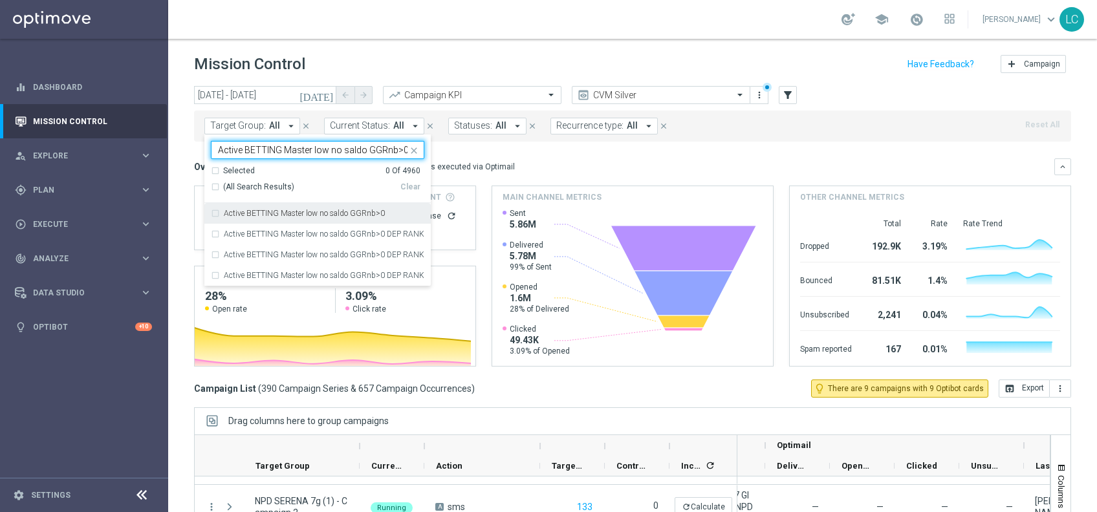
click at [220, 210] on div "Active BETTING Master low no saldo GGRnb>0" at bounding box center [318, 213] width 214 height 21
type input "Active BETTING Master low no saldo GGRnb>0"
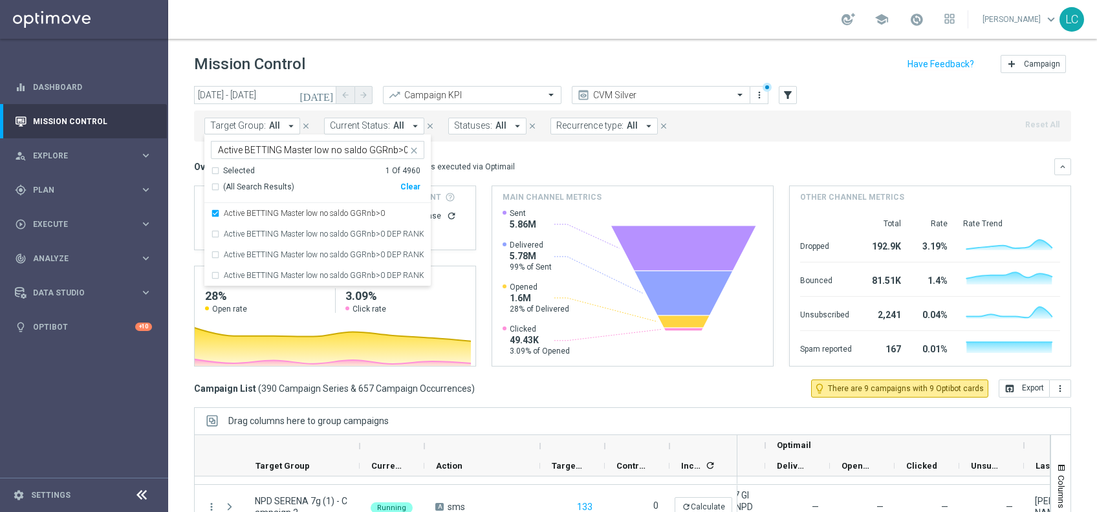
click at [414, 148] on icon "close" at bounding box center [414, 151] width 10 height 10
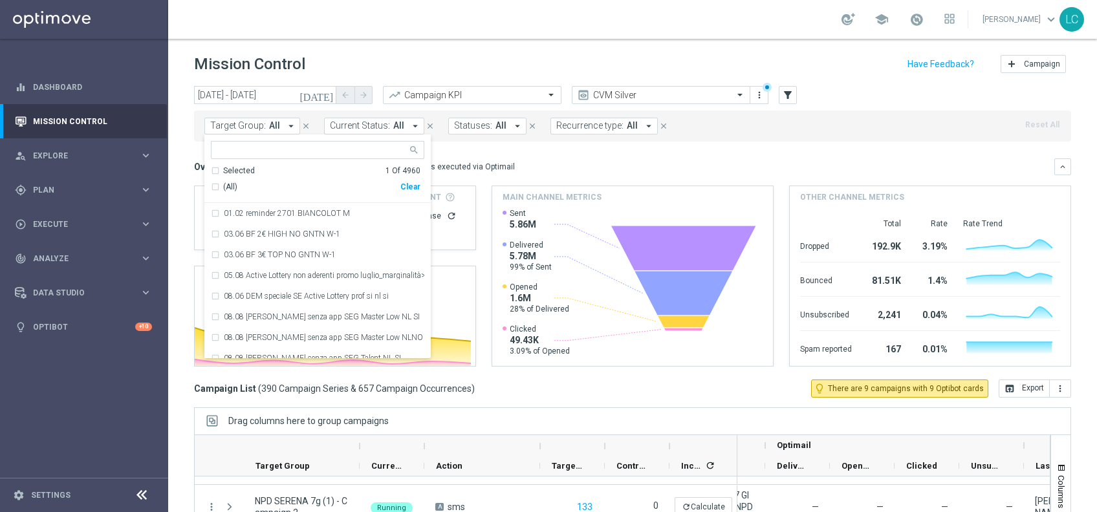
click at [393, 148] on input "text" at bounding box center [313, 150] width 190 height 11
paste input "Active BETTING Master low saldo GGRnb>0"
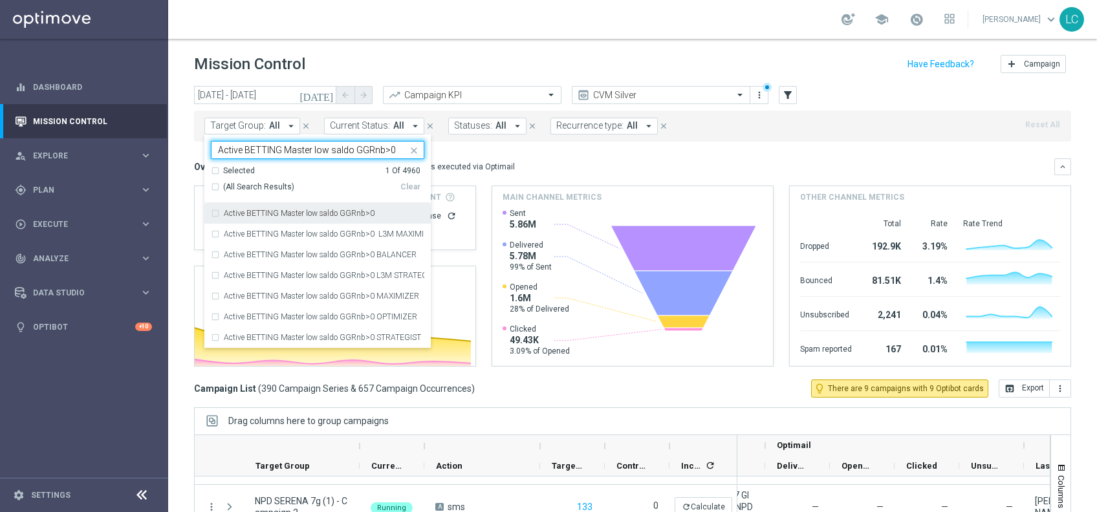
click at [295, 218] on div "Active BETTING Master low saldo GGRnb>0" at bounding box center [318, 213] width 214 height 21
type input "Active BETTING Master low saldo GGRnb>0"
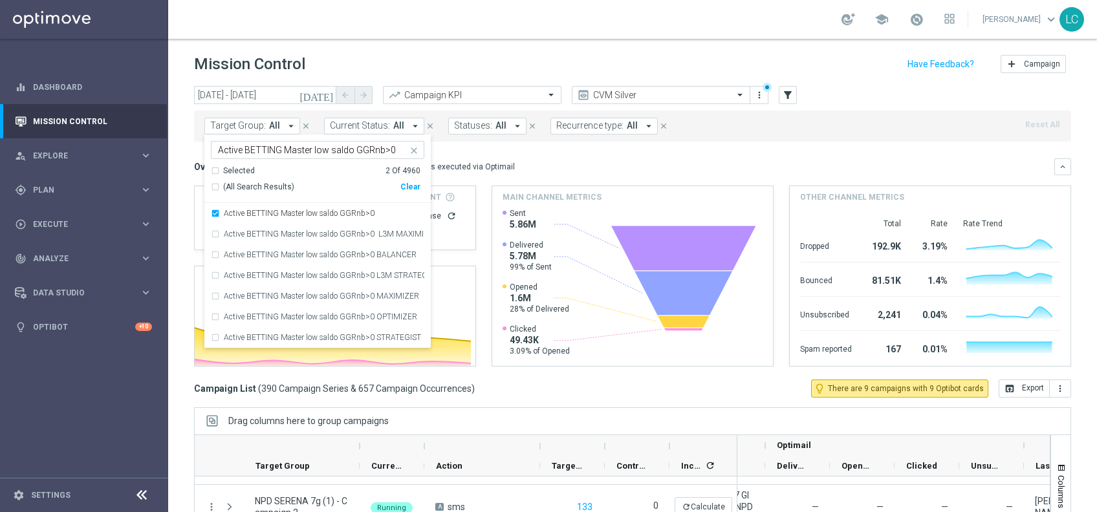
click at [541, 140] on div "Target Group: All arrow_drop_down Selected 2 of 4960 Active BETTING Master low …" at bounding box center [632, 126] width 877 height 31
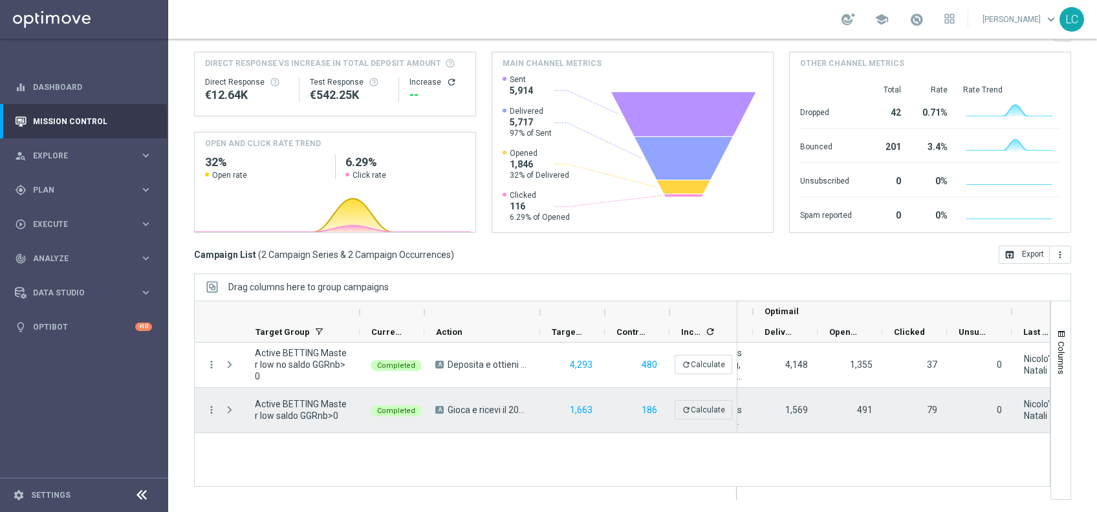
scroll to position [0, 488]
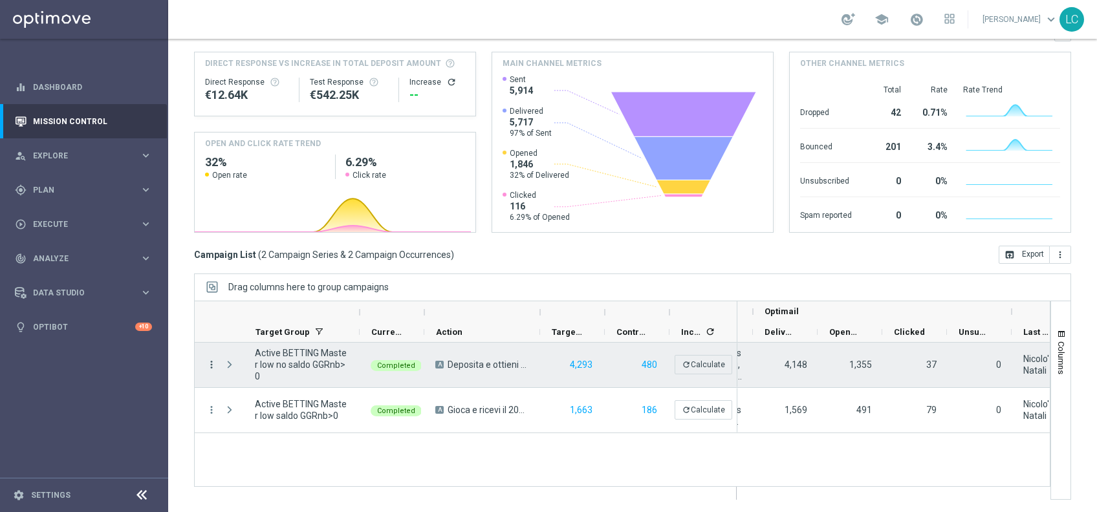
click at [214, 362] on icon "more_vert" at bounding box center [212, 365] width 12 height 12
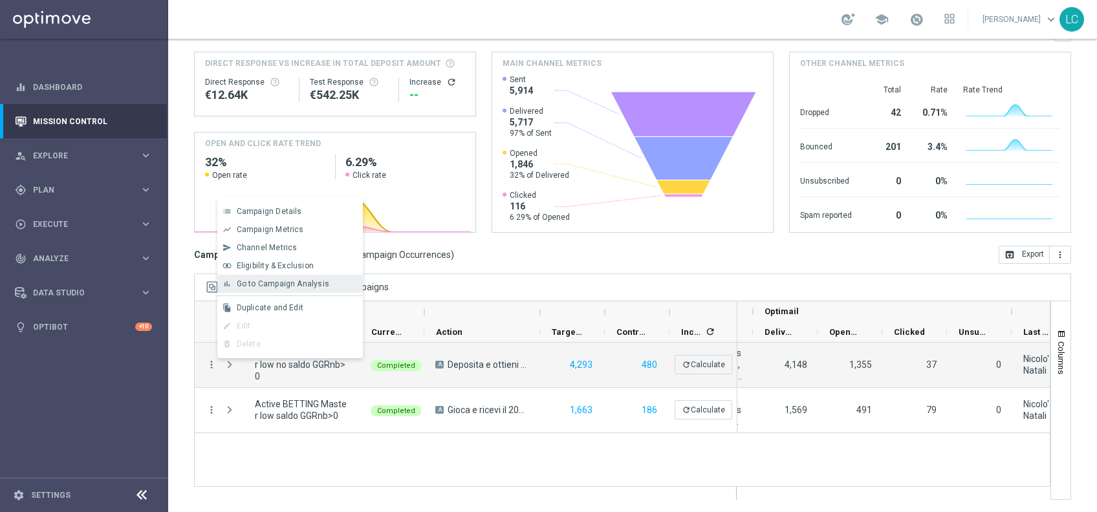
click at [292, 287] on span "Go to Campaign Analysis" at bounding box center [283, 284] width 93 height 9
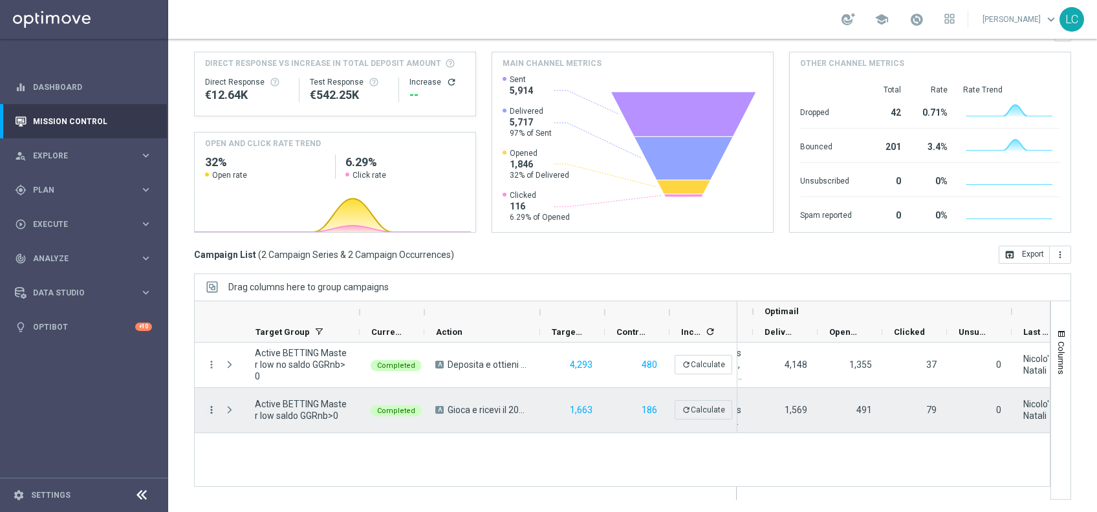
click at [207, 409] on icon "more_vert" at bounding box center [212, 410] width 12 height 12
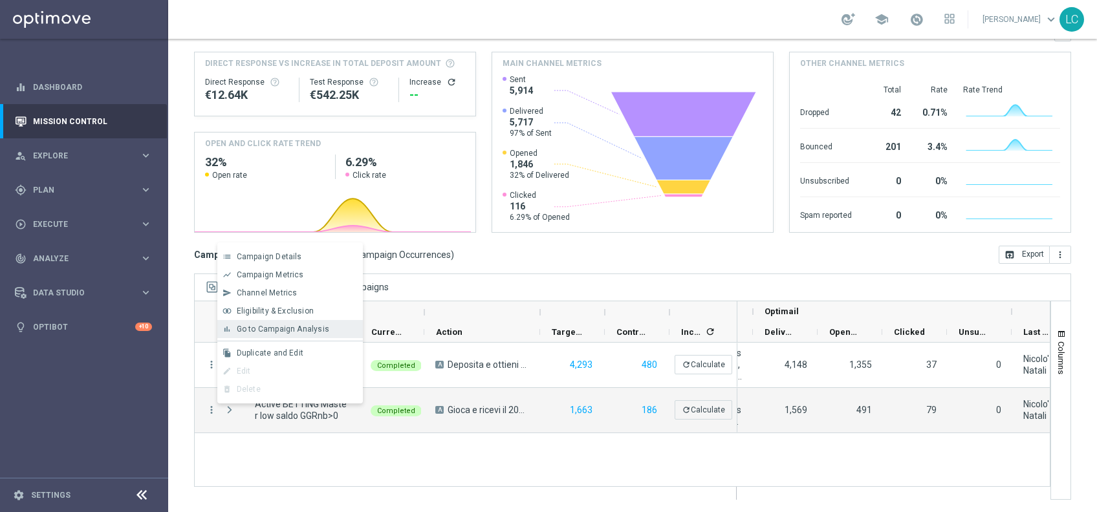
click at [305, 320] on div "bar_chart Go to Campaign Analysis" at bounding box center [290, 329] width 146 height 18
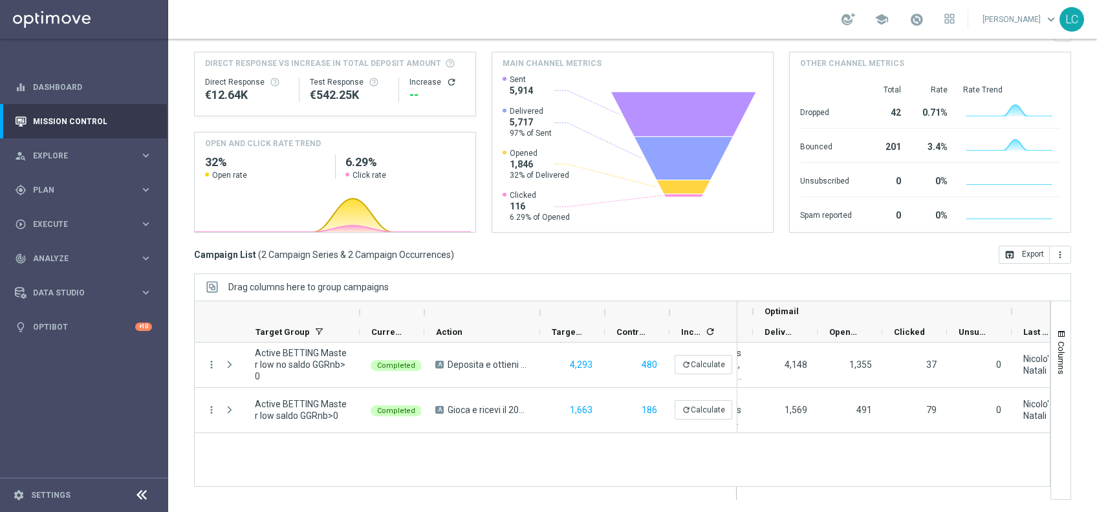
scroll to position [0, 0]
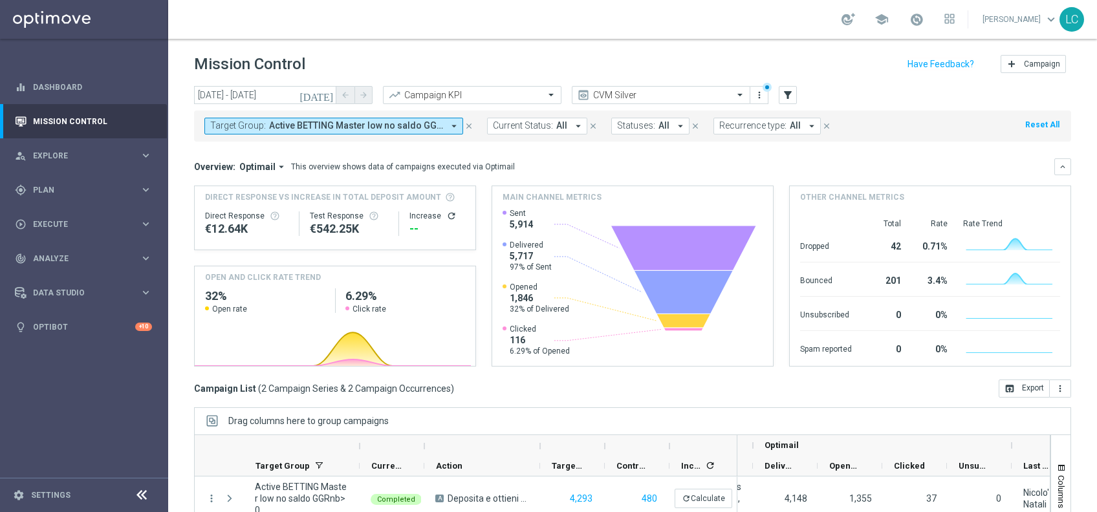
click at [318, 125] on span "Active BETTING Master low no saldo GGRnb>0, Active BETTING Master low saldo GGR…" at bounding box center [356, 125] width 174 height 11
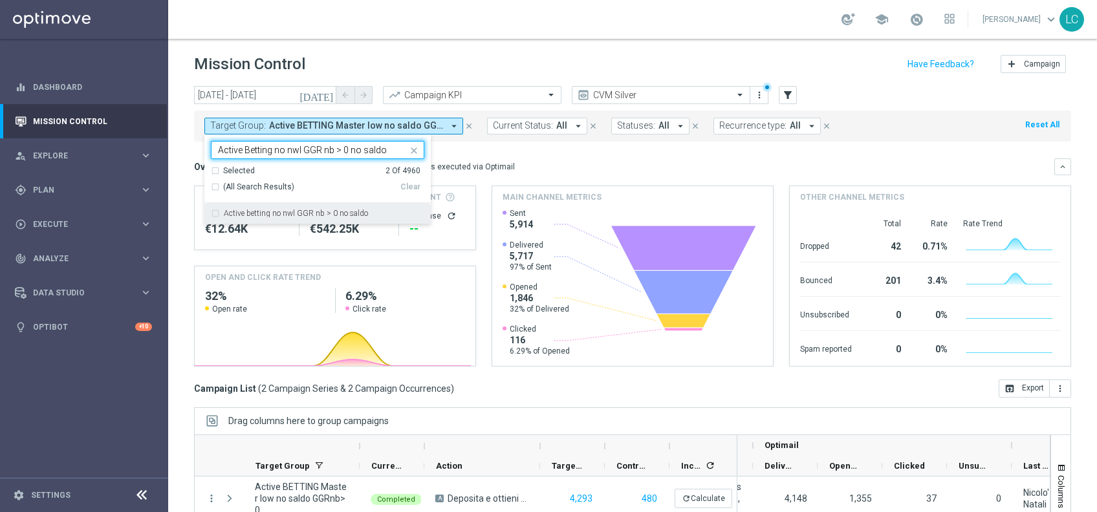
click at [316, 210] on label "Active betting no nwl GGR nb > 0 no saldo" at bounding box center [296, 214] width 144 height 8
type input "Active Betting no nwl GGR nb > 0 no saldo"
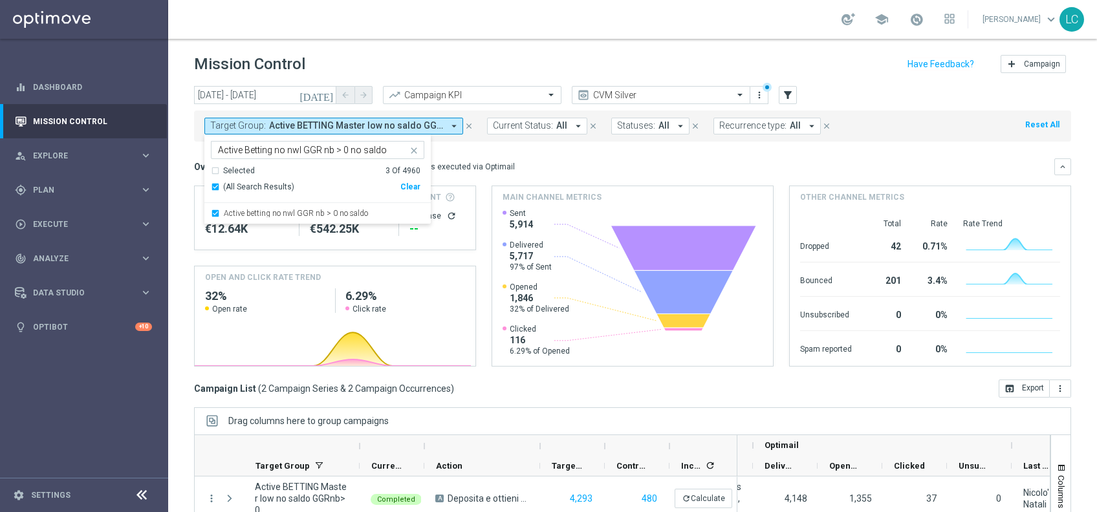
click at [606, 169] on div "Overview: Optimail arrow_drop_down This overview shows data of campaigns execut…" at bounding box center [624, 167] width 861 height 12
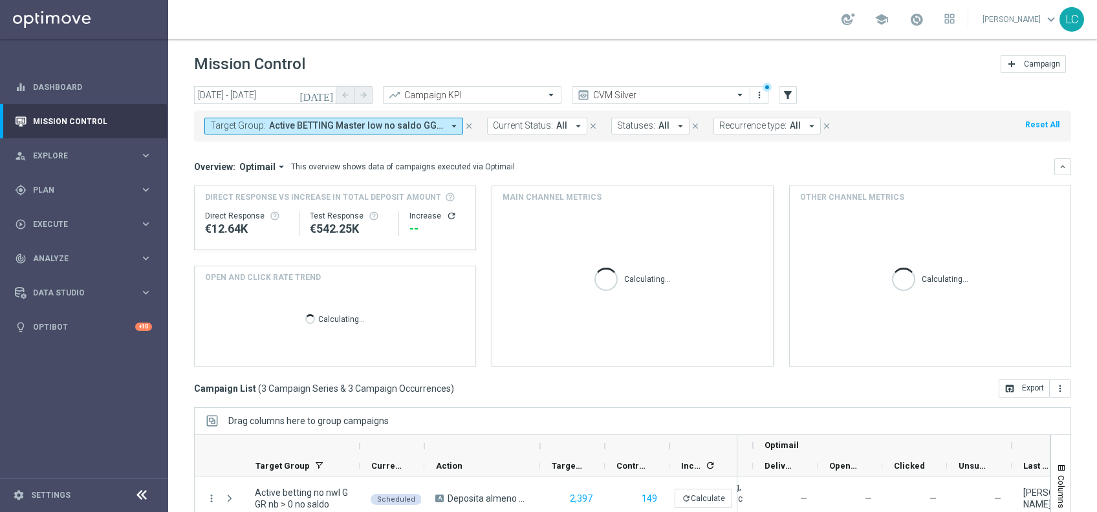
scroll to position [134, 0]
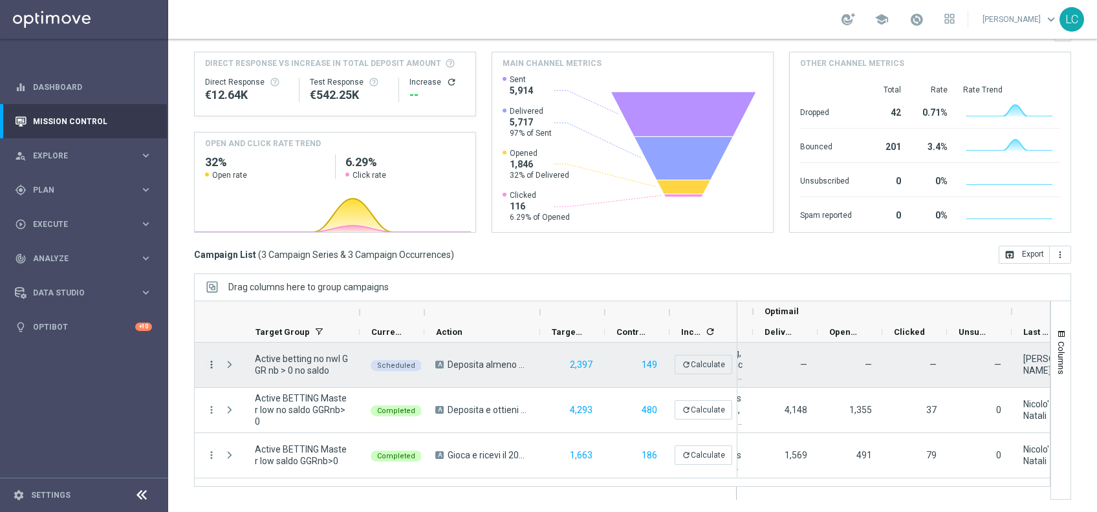
click at [212, 366] on icon "more_vert" at bounding box center [212, 365] width 12 height 12
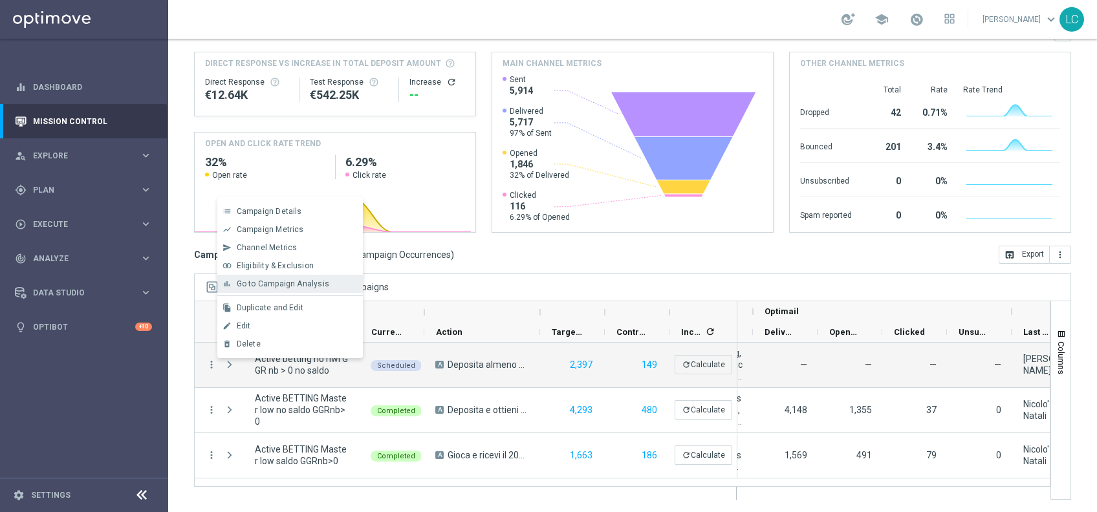
click at [281, 283] on span "Go to Campaign Analysis" at bounding box center [283, 284] width 93 height 9
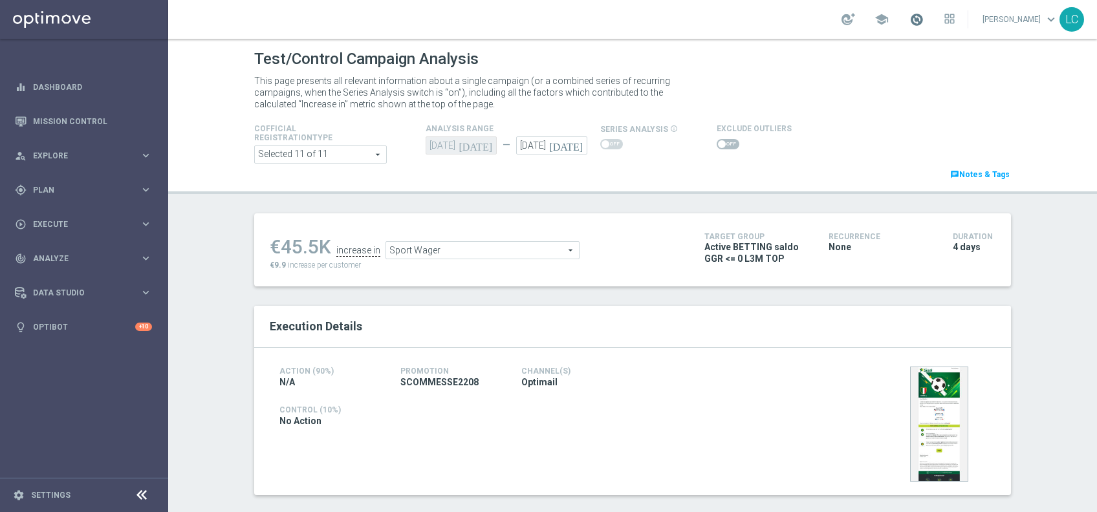
click at [914, 21] on span at bounding box center [917, 19] width 14 height 14
click at [485, 253] on span "Sport Wager" at bounding box center [482, 250] width 193 height 17
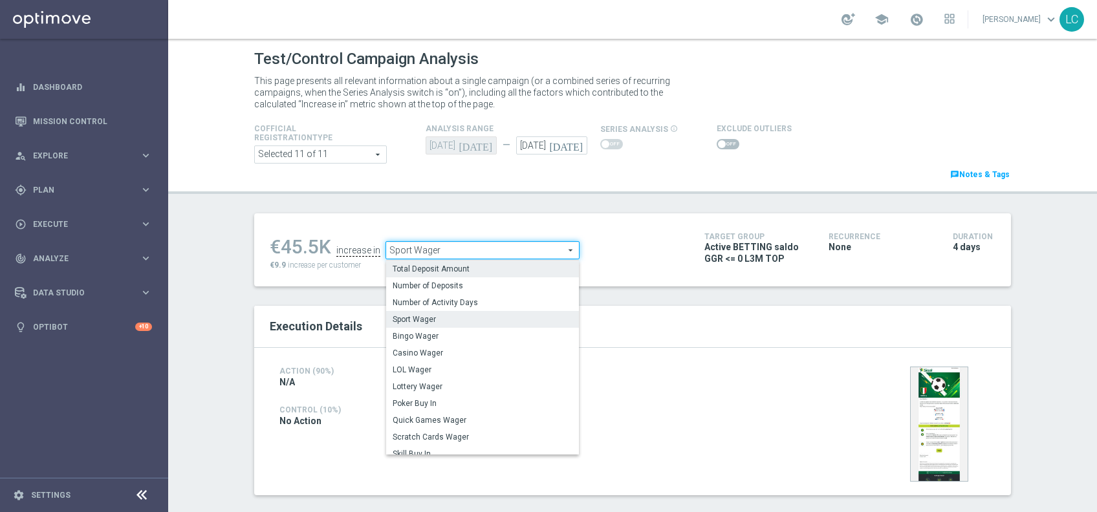
click at [459, 270] on span "Total Deposit Amount" at bounding box center [483, 269] width 180 height 10
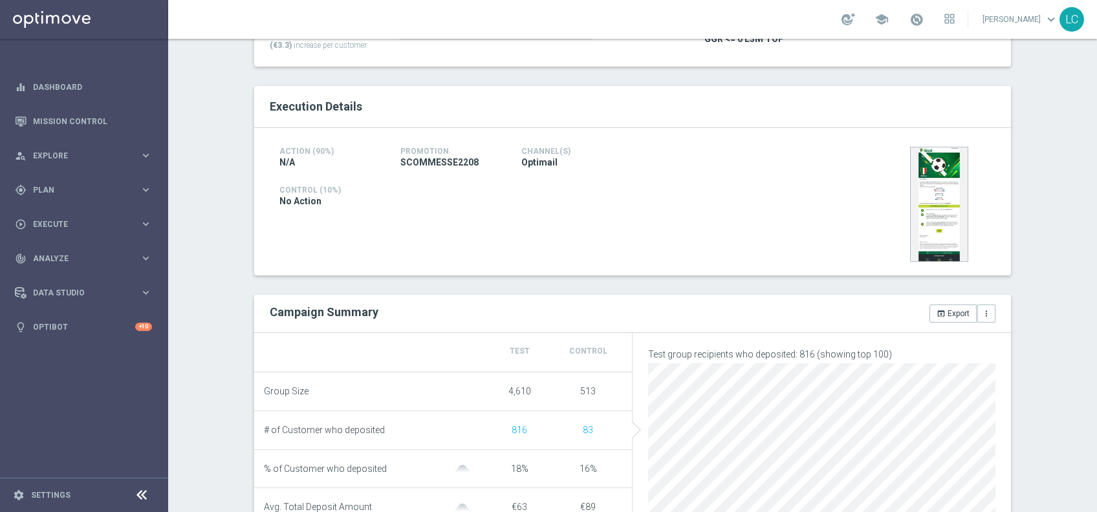
scroll to position [171, 0]
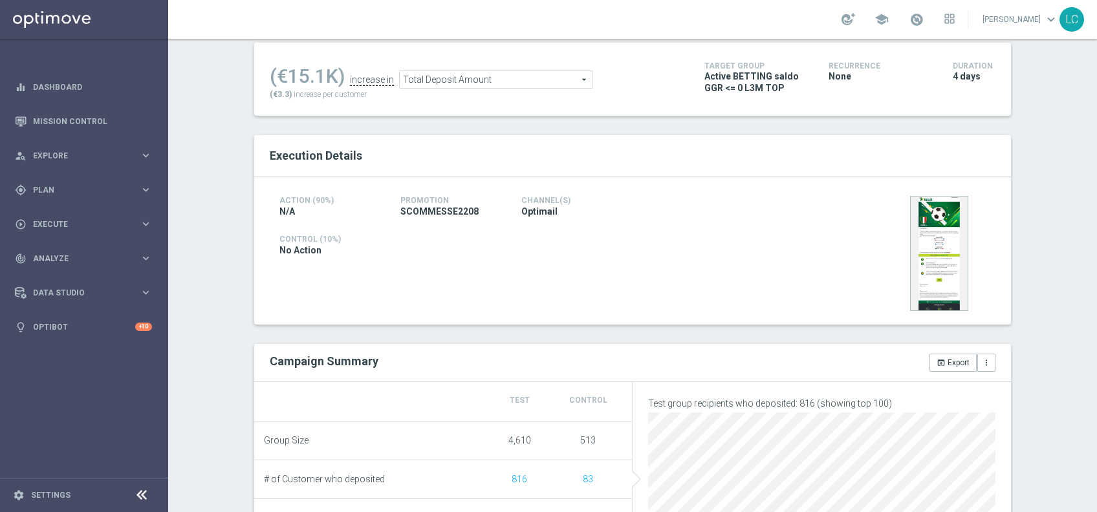
click at [512, 79] on span "Total Deposit Amount" at bounding box center [496, 79] width 193 height 17
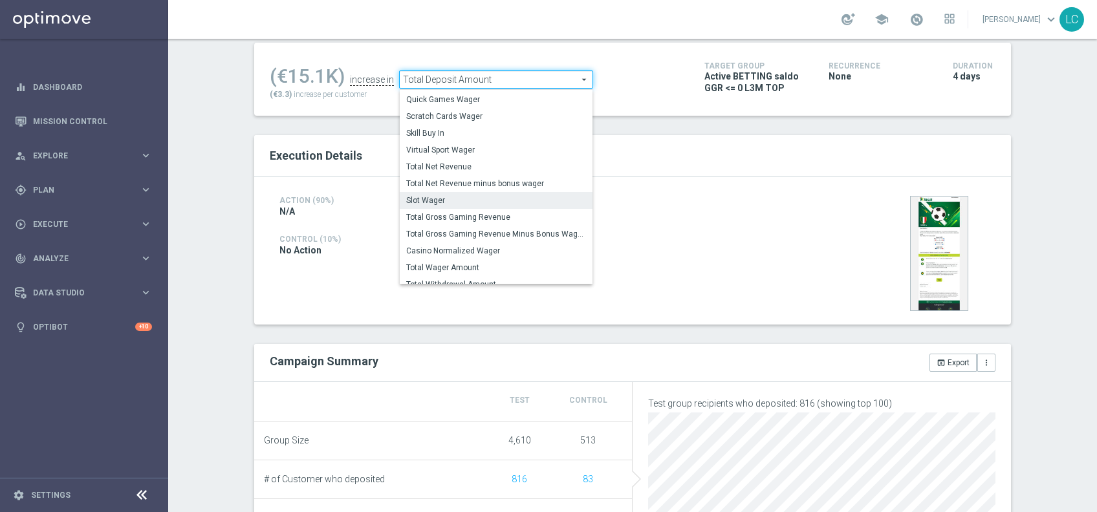
scroll to position [167, 0]
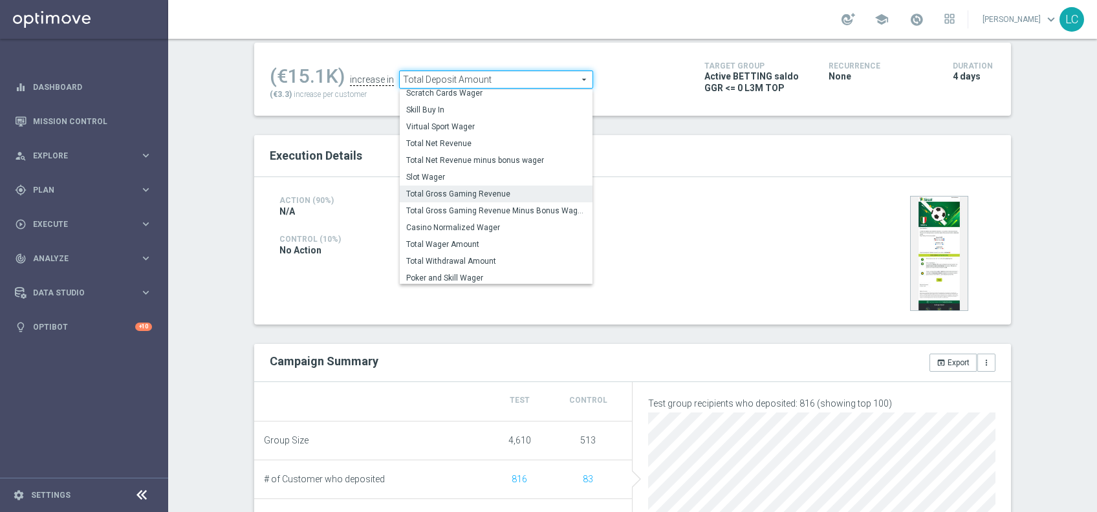
click at [476, 189] on span "Total Gross Gaming Revenue" at bounding box center [496, 194] width 180 height 10
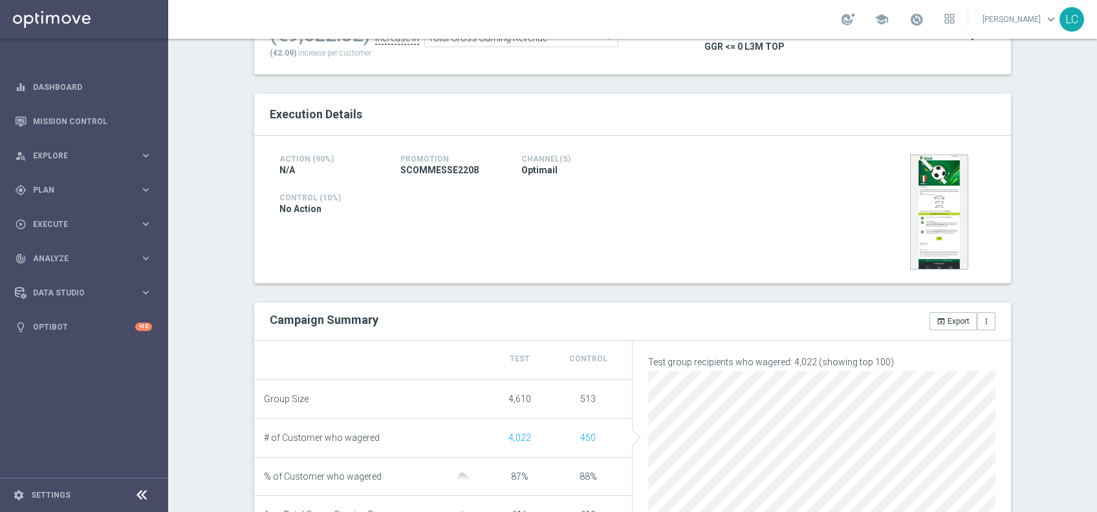
scroll to position [192, 0]
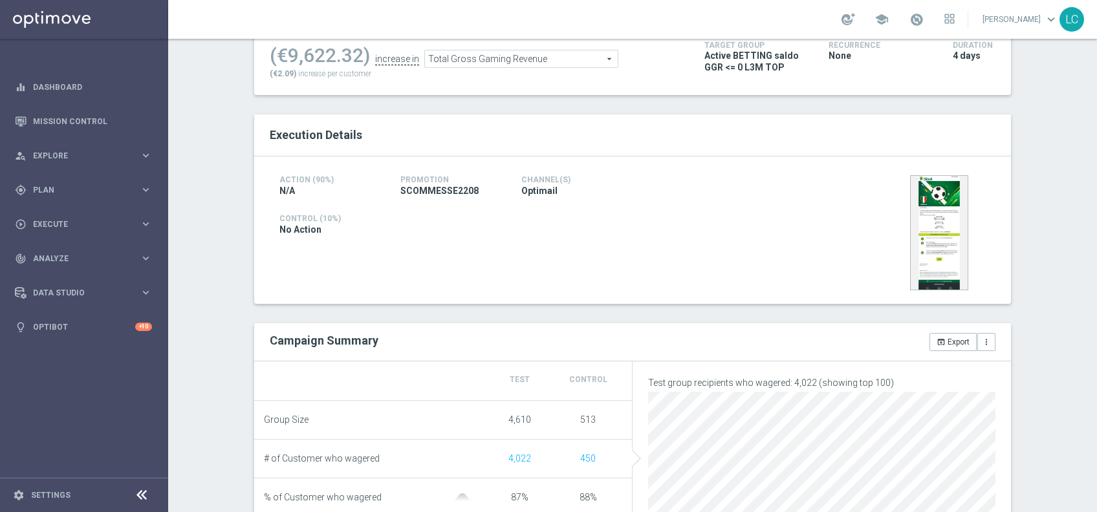
click at [542, 61] on span "Total Gross Gaming Revenue" at bounding box center [521, 58] width 193 height 17
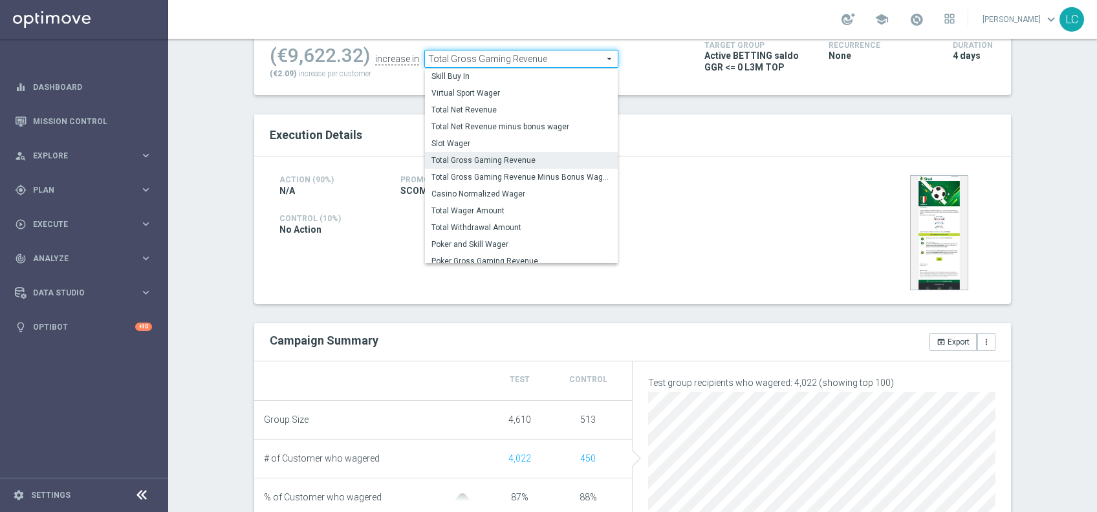
scroll to position [185, 0]
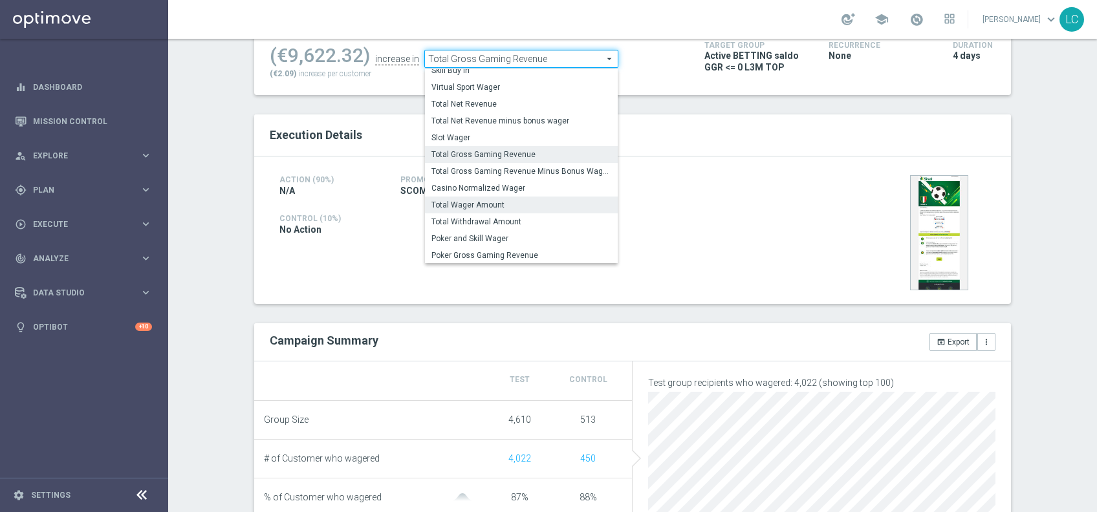
click at [495, 207] on span "Total Wager Amount" at bounding box center [522, 205] width 180 height 10
type input "Total Wager Amount"
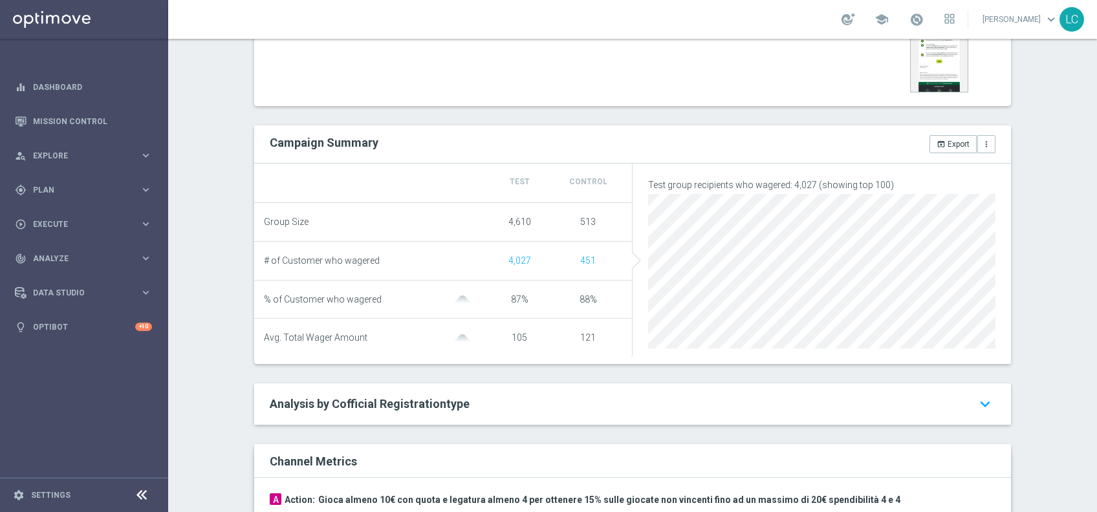
scroll to position [353, 0]
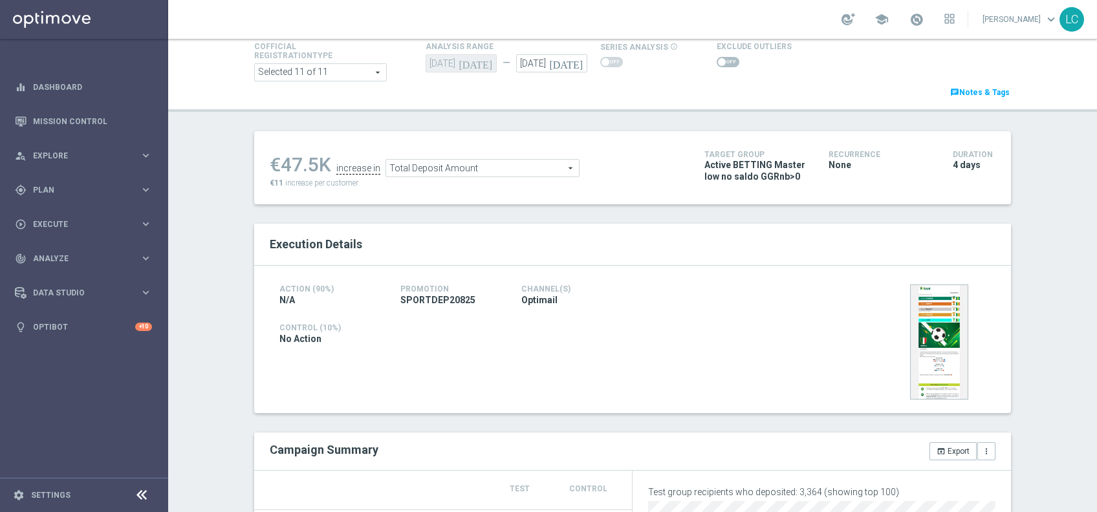
scroll to position [63, 0]
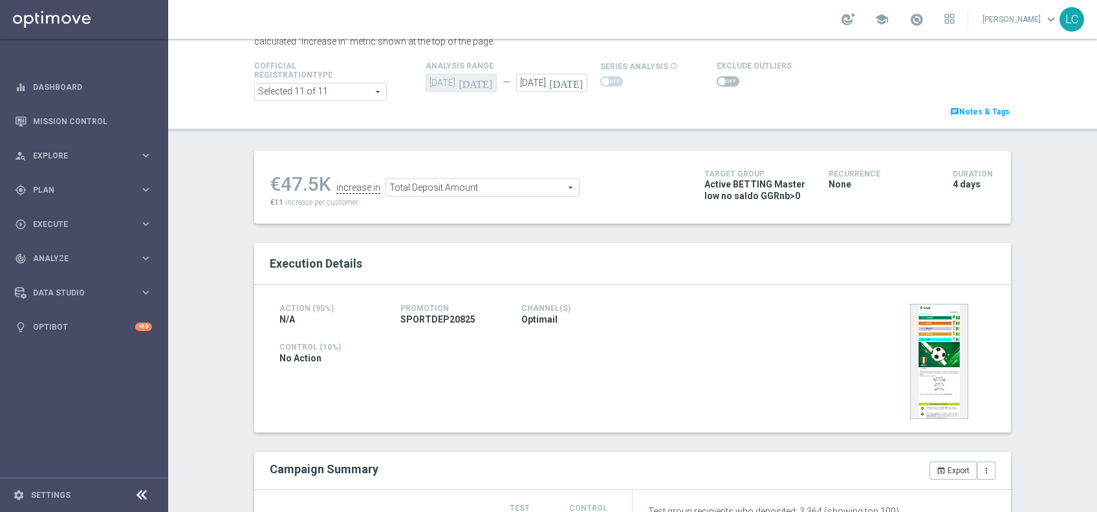
click at [418, 192] on span "Total Deposit Amount" at bounding box center [482, 187] width 193 height 17
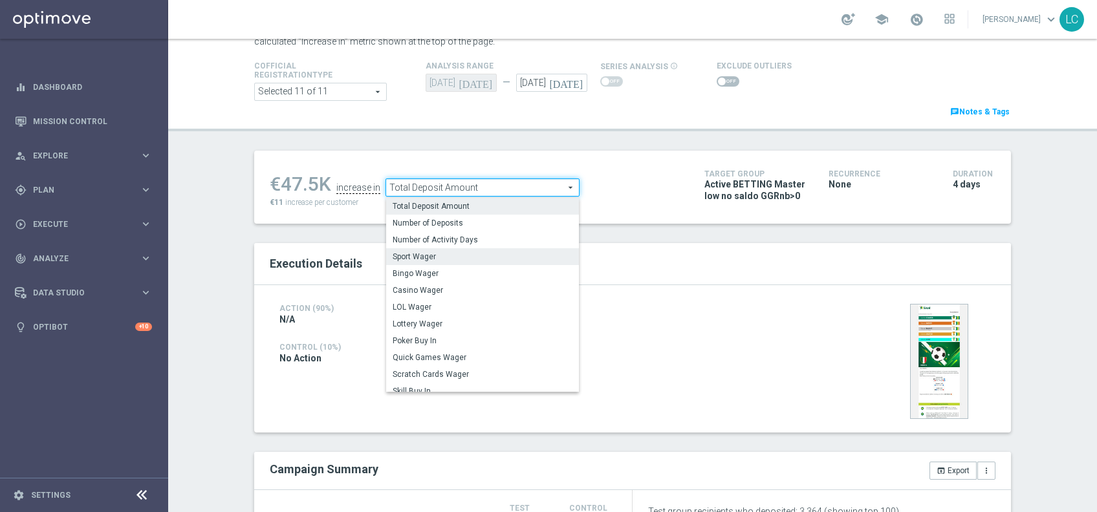
click at [424, 253] on span "Sport Wager" at bounding box center [483, 257] width 180 height 10
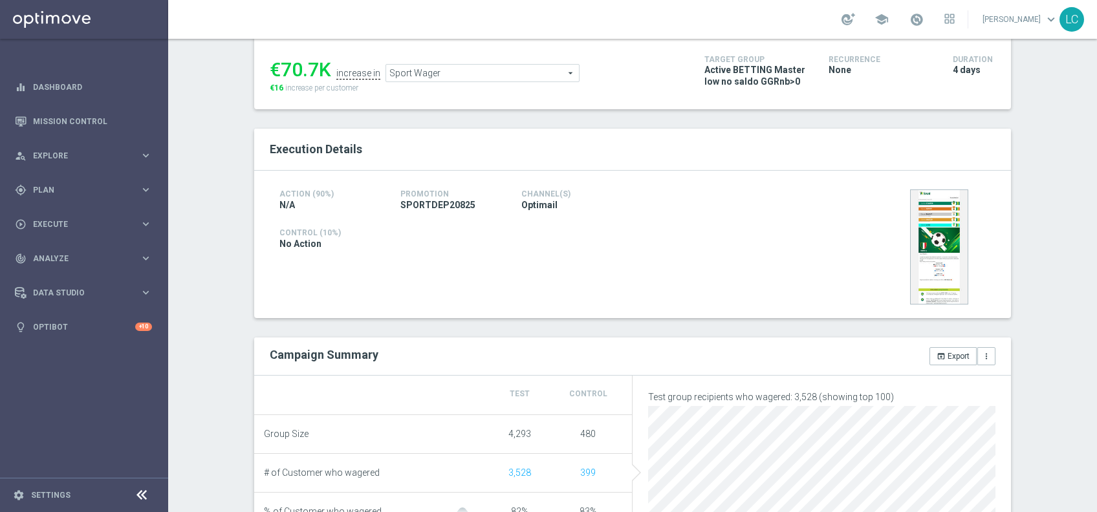
scroll to position [146, 0]
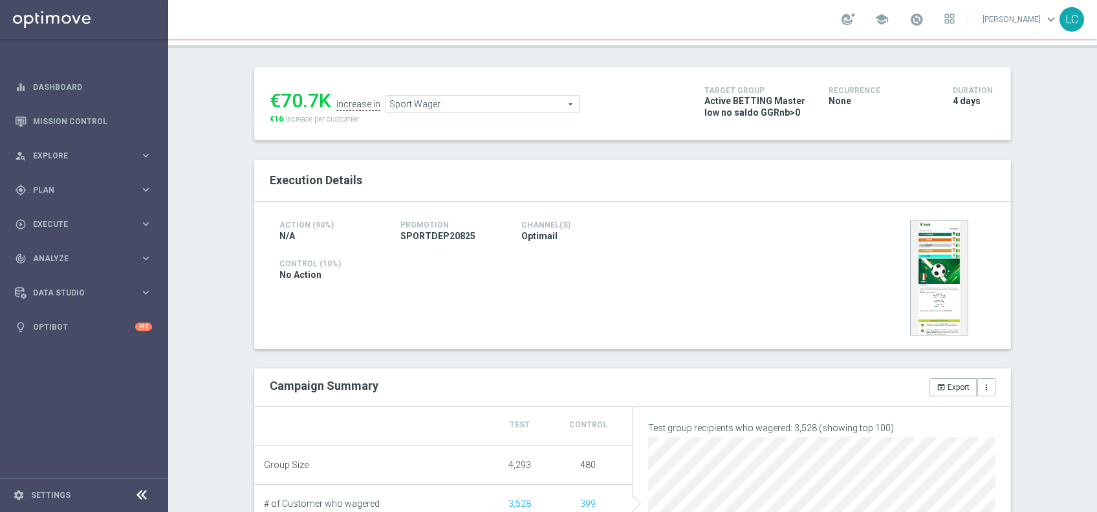
click at [440, 114] on div "€70.7K increase in Sport Wager Sport Wager arrow_drop_down search €16 increase …" at bounding box center [477, 104] width 415 height 42
click at [487, 101] on span "Sport Wager" at bounding box center [482, 104] width 193 height 17
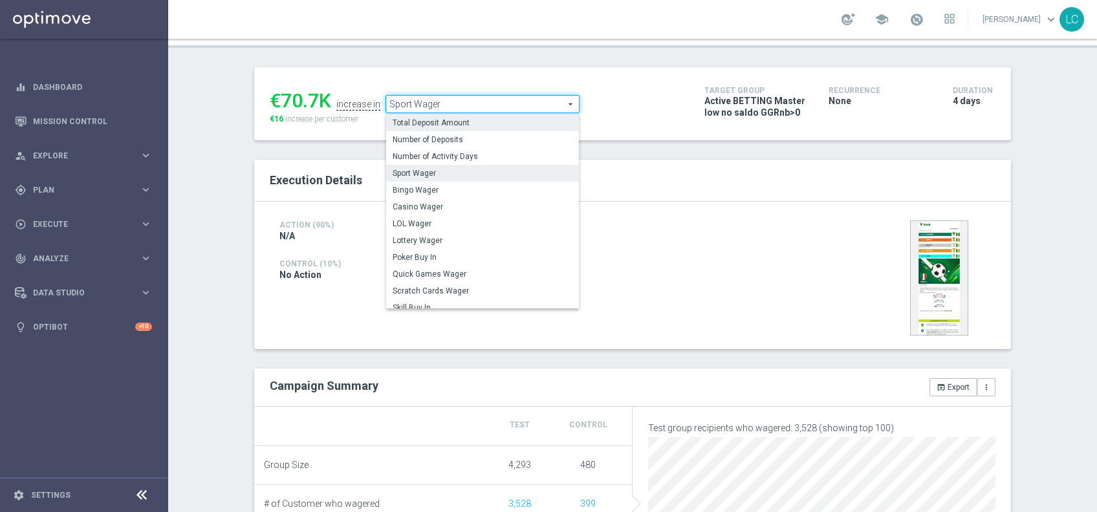
click at [447, 121] on span "Total Deposit Amount" at bounding box center [483, 123] width 180 height 10
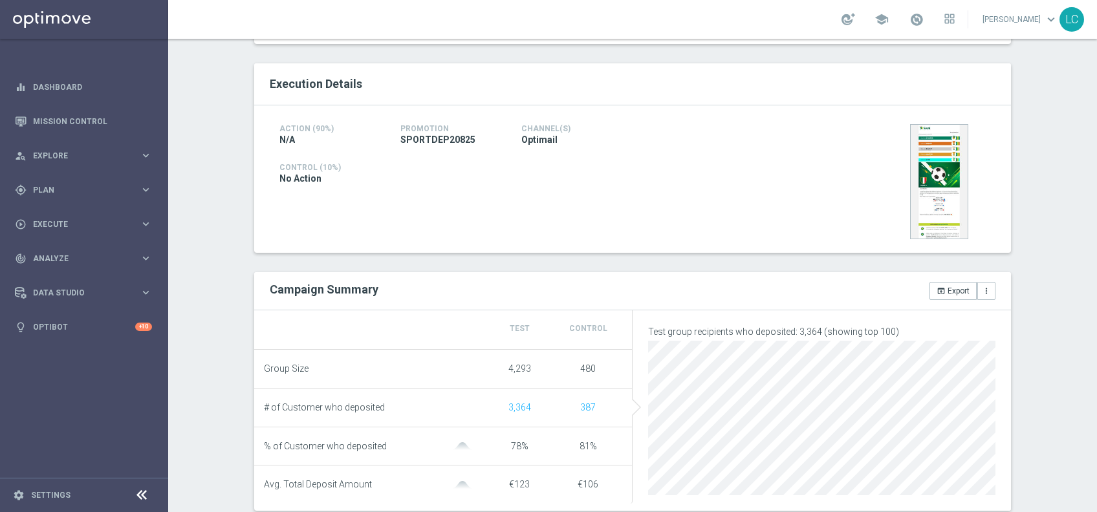
scroll to position [186, 0]
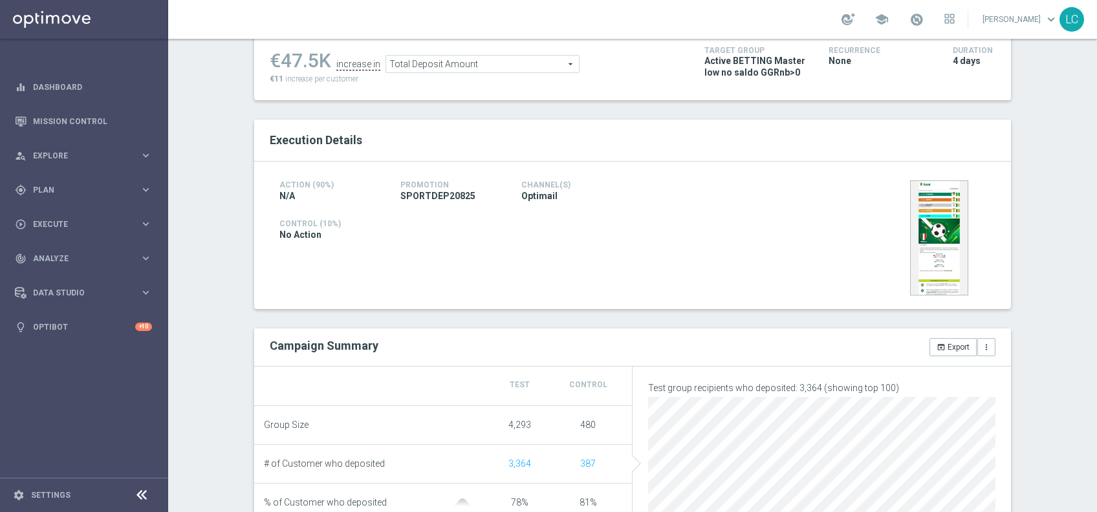
click at [489, 60] on span "Total Deposit Amount" at bounding box center [482, 64] width 193 height 17
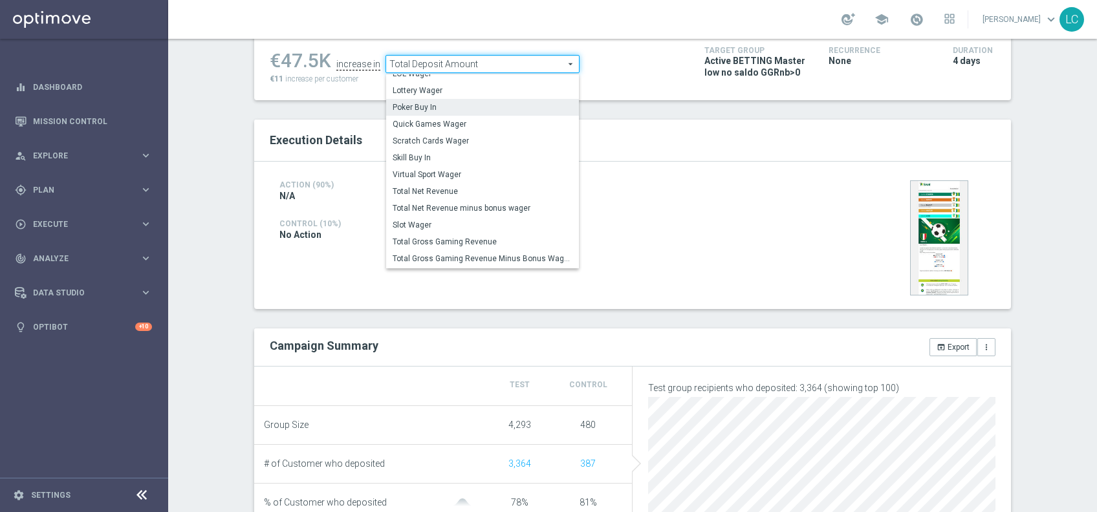
scroll to position [105, 0]
click at [488, 245] on span "Total Gross Gaming Revenue" at bounding box center [483, 243] width 180 height 10
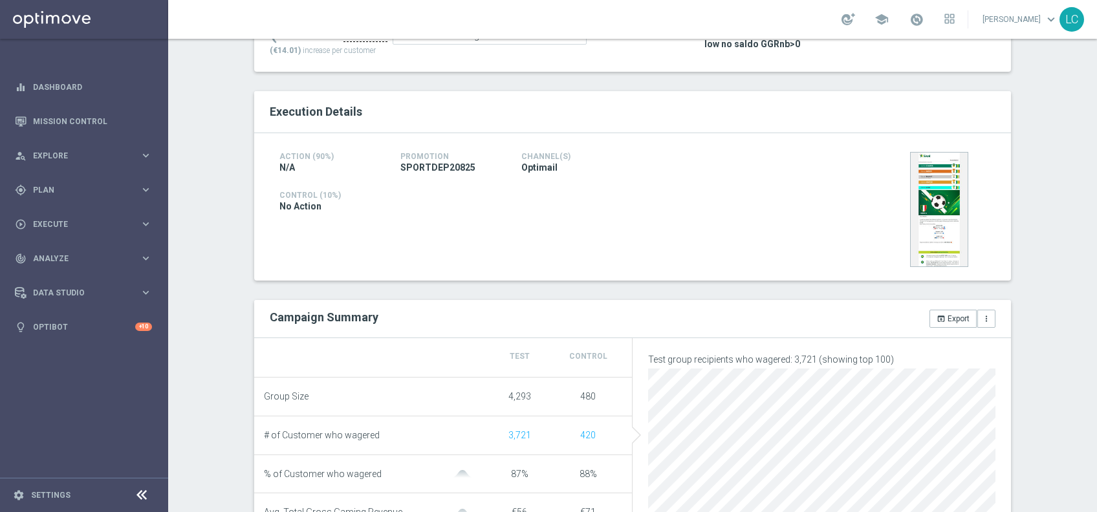
scroll to position [208, 0]
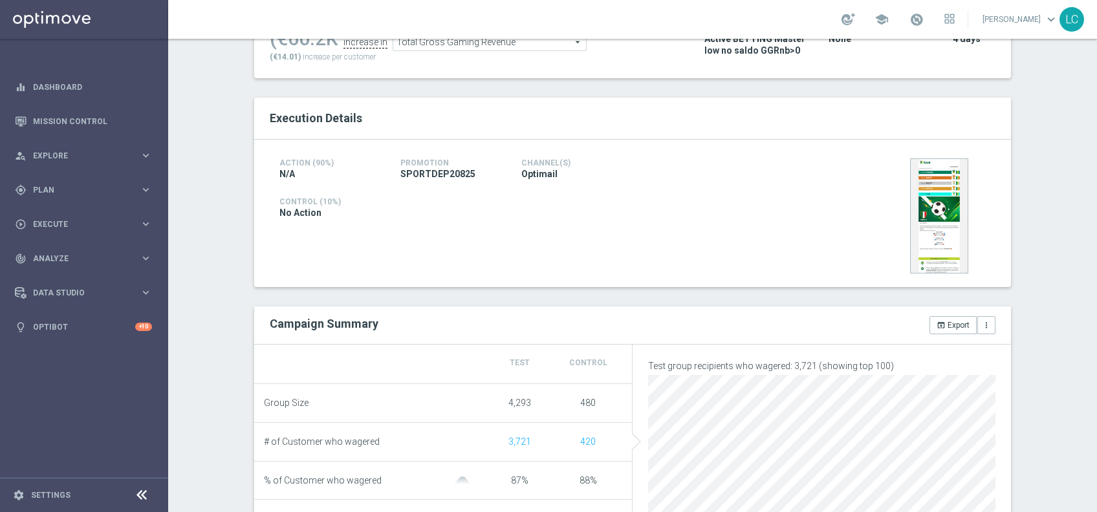
click at [485, 44] on span "Total Gross Gaming Revenue" at bounding box center [489, 42] width 193 height 17
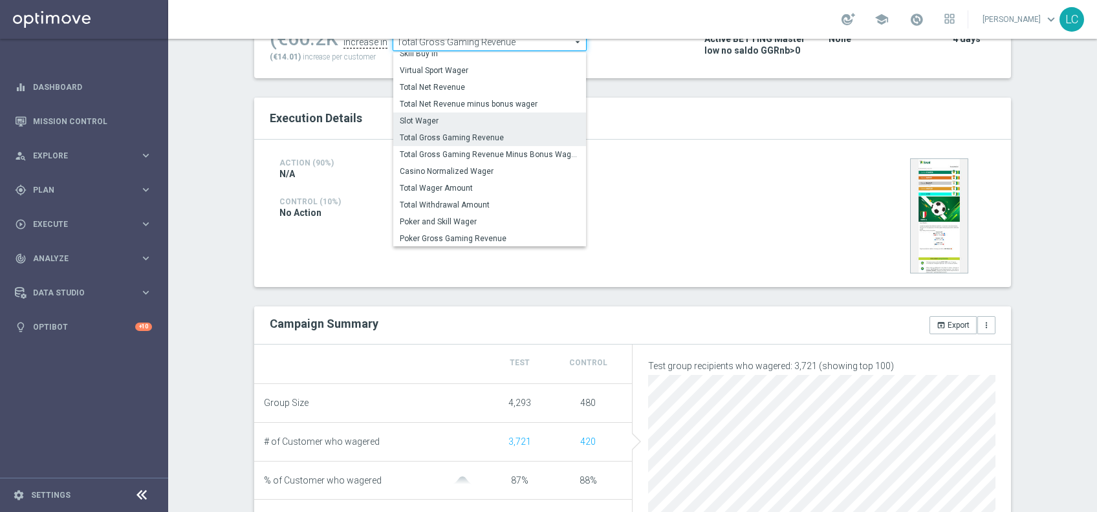
scroll to position [184, 0]
click at [471, 189] on span "Total Wager Amount" at bounding box center [490, 189] width 180 height 10
type input "Total Wager Amount"
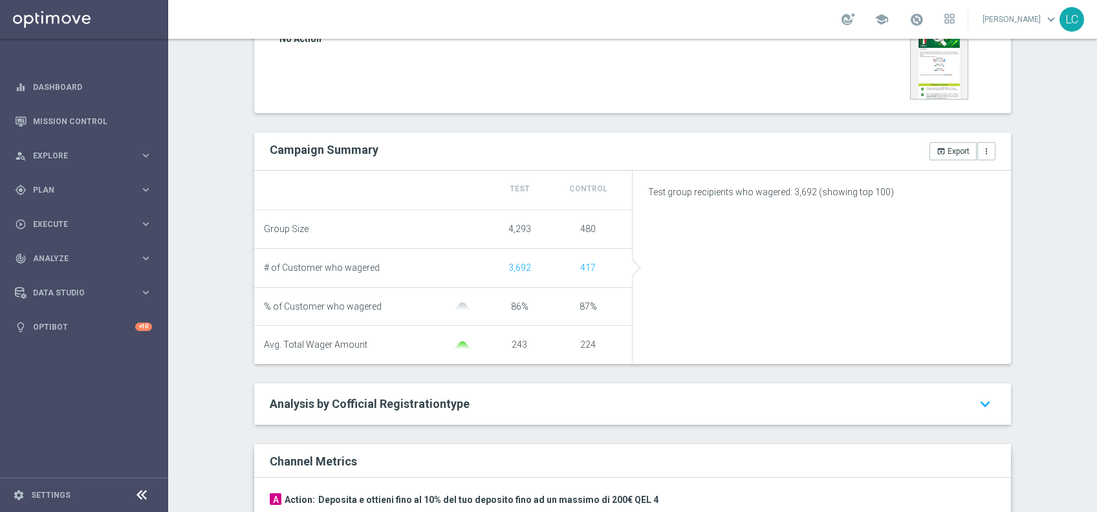
scroll to position [352, 0]
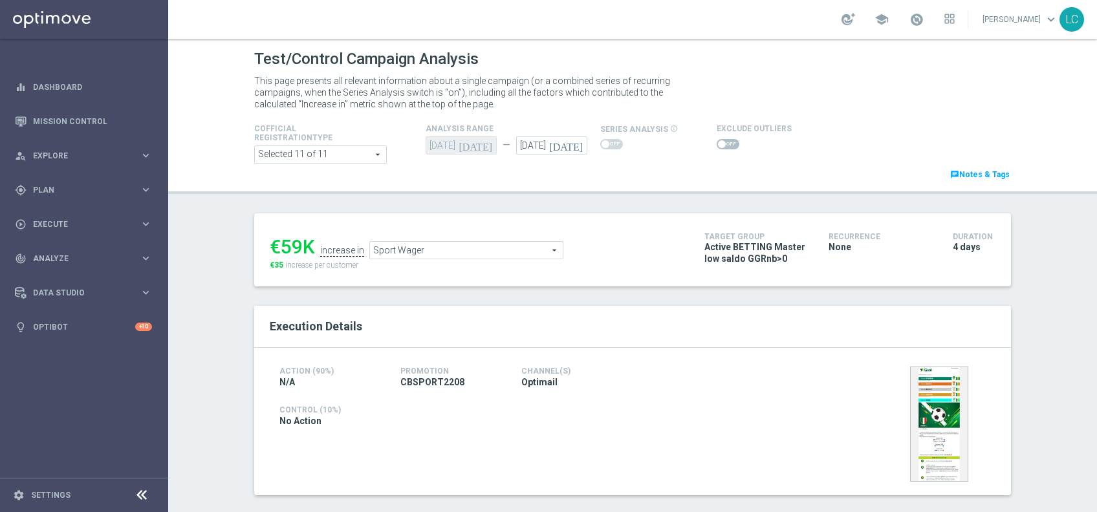
click at [491, 254] on span "Sport Wager" at bounding box center [466, 250] width 193 height 17
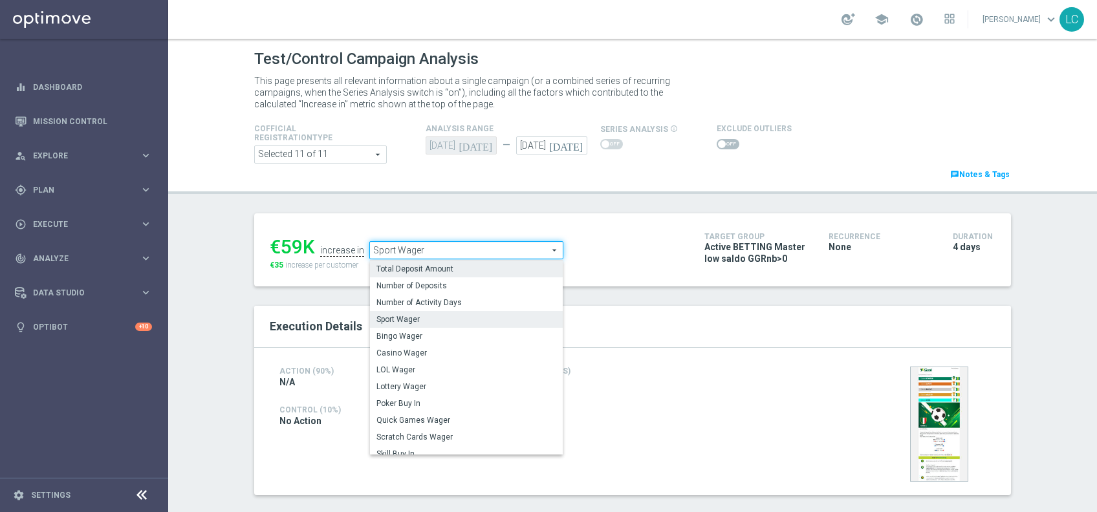
click at [465, 270] on span "Total Deposit Amount" at bounding box center [467, 269] width 180 height 10
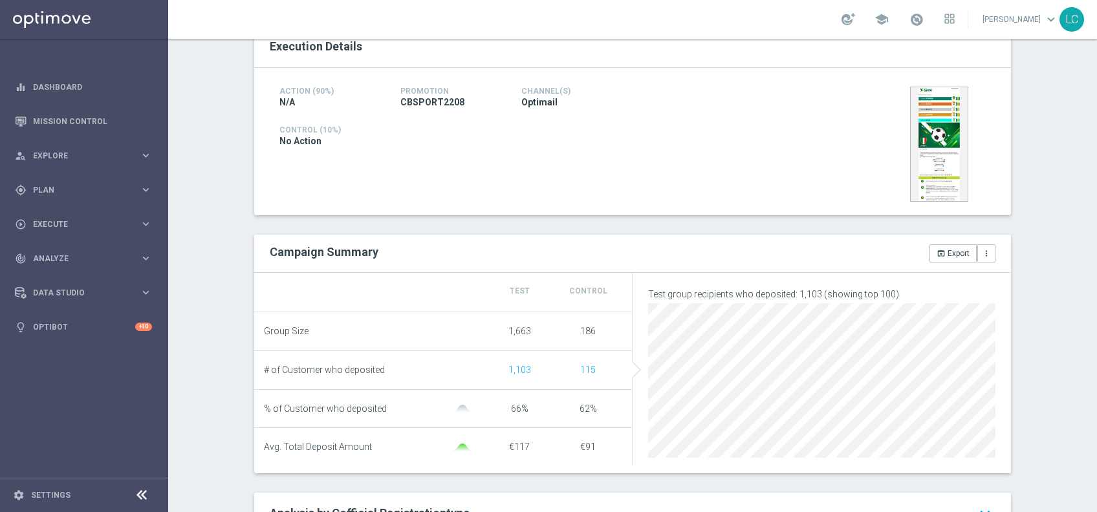
scroll to position [20, 0]
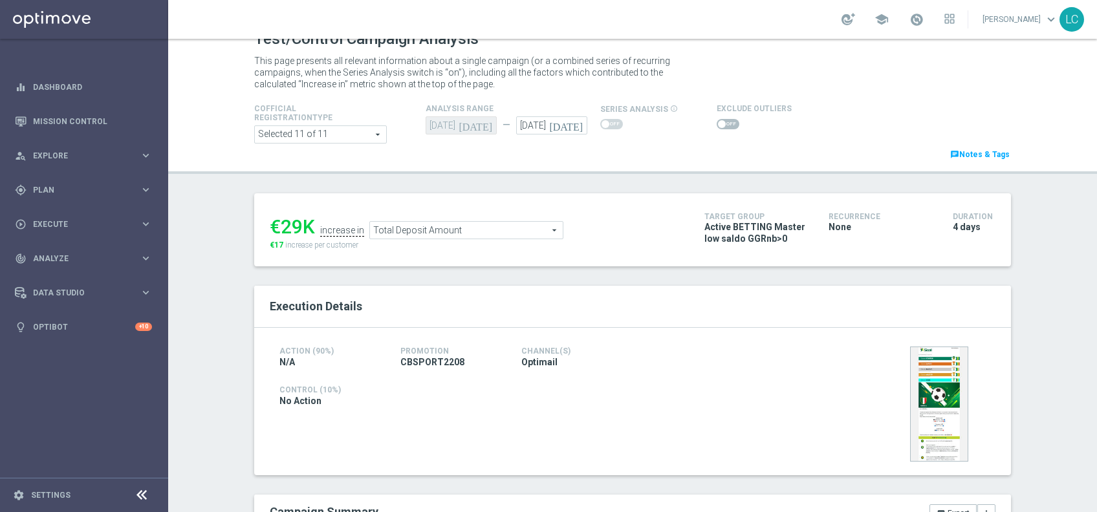
click at [463, 222] on span "Total Deposit Amount" at bounding box center [466, 230] width 193 height 17
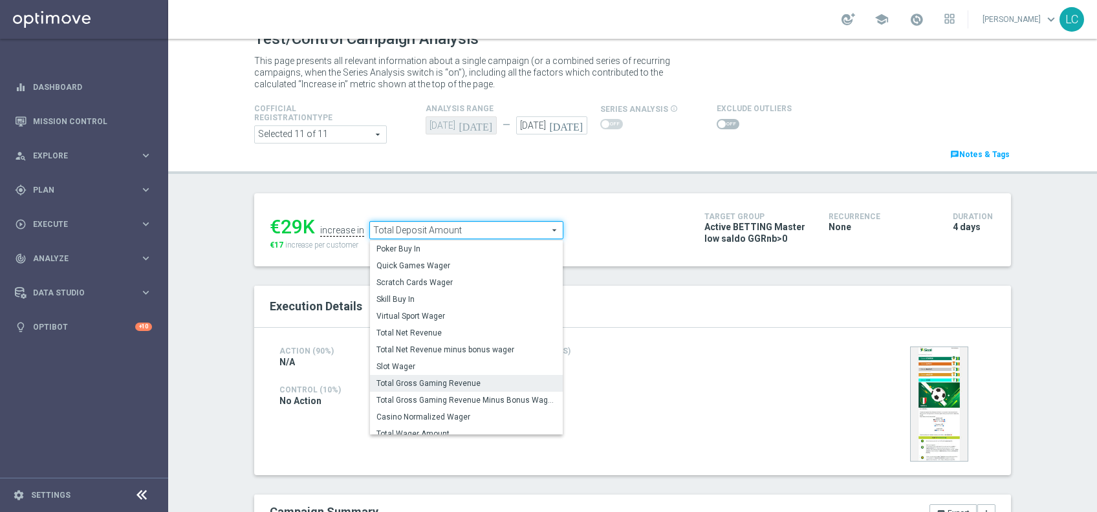
scroll to position [129, 0]
click at [441, 387] on span "Total Gross Gaming Revenue" at bounding box center [467, 384] width 180 height 10
type input "Total Gross Gaming Revenue"
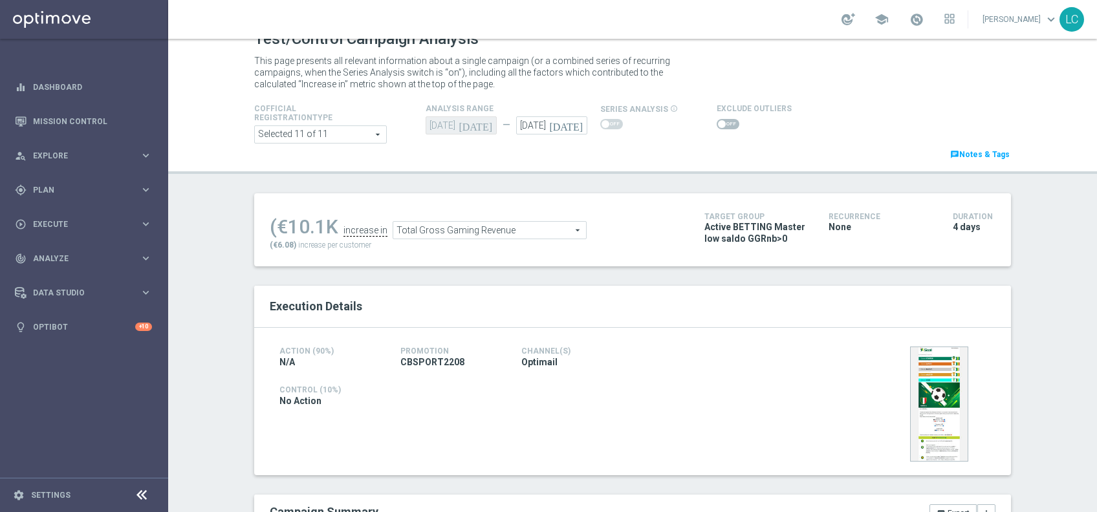
scroll to position [272, 0]
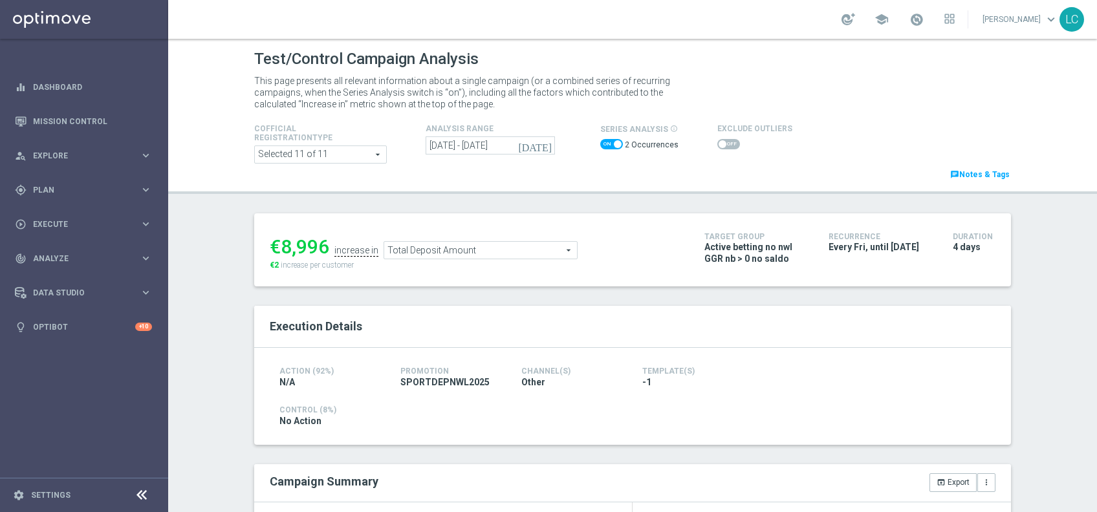
click at [509, 251] on span "Total Deposit Amount" at bounding box center [480, 250] width 193 height 17
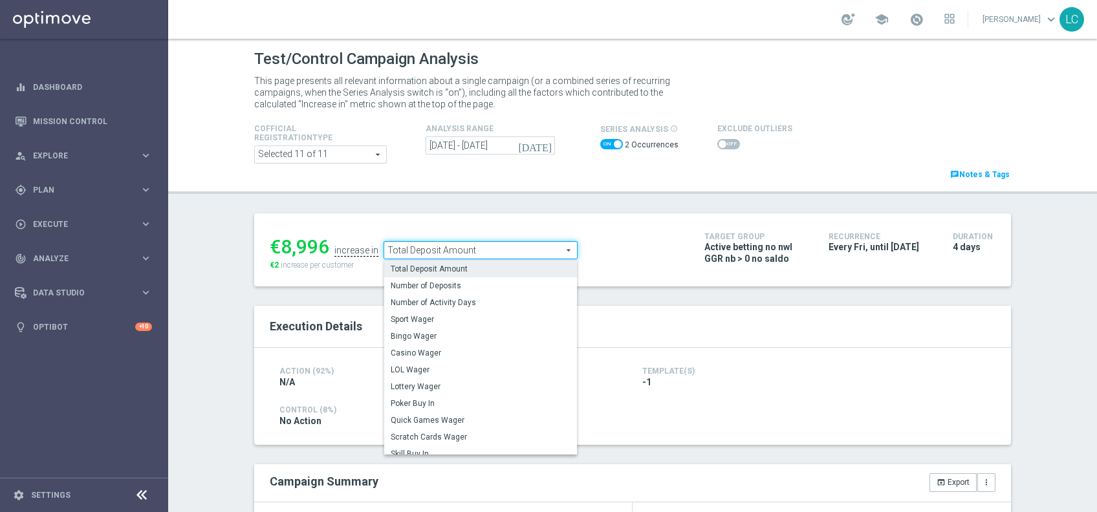
click at [677, 250] on ul "€8,996 increase in Total Deposit Amount Total Deposit Amount arrow_drop_down se…" at bounding box center [478, 244] width 422 height 30
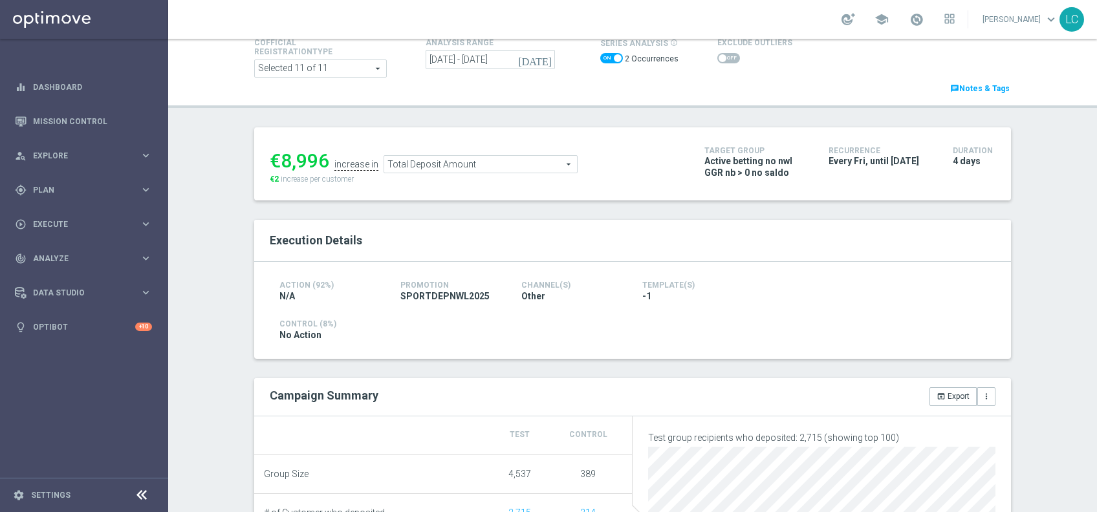
scroll to position [79, 0]
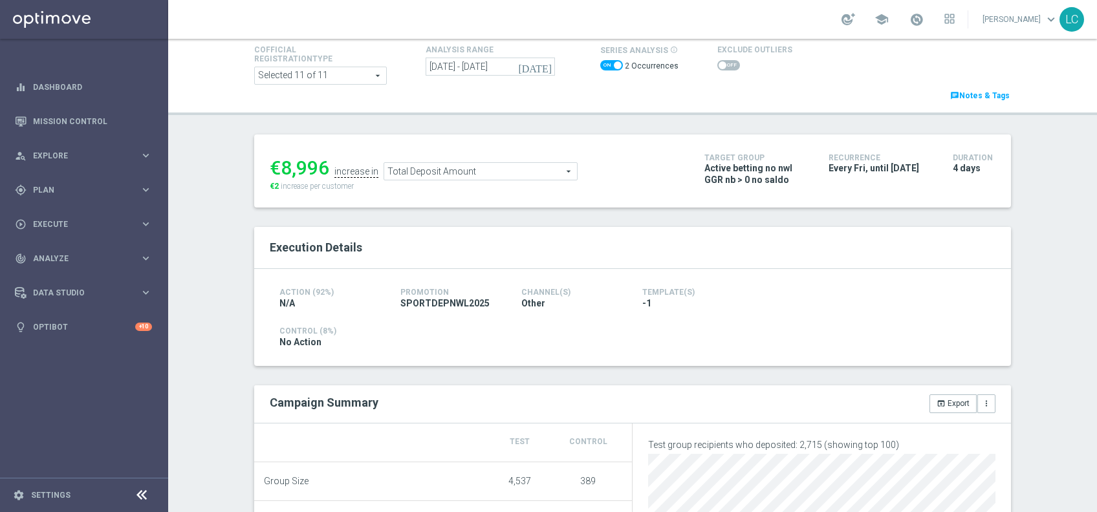
click at [491, 170] on span "Total Deposit Amount" at bounding box center [480, 171] width 193 height 17
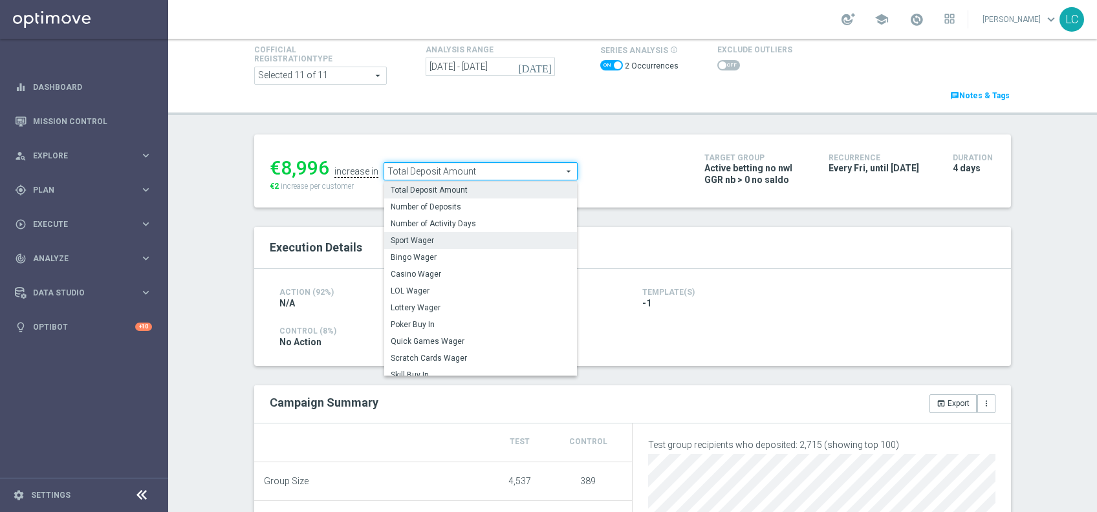
click at [448, 237] on span "Sport Wager" at bounding box center [481, 241] width 180 height 10
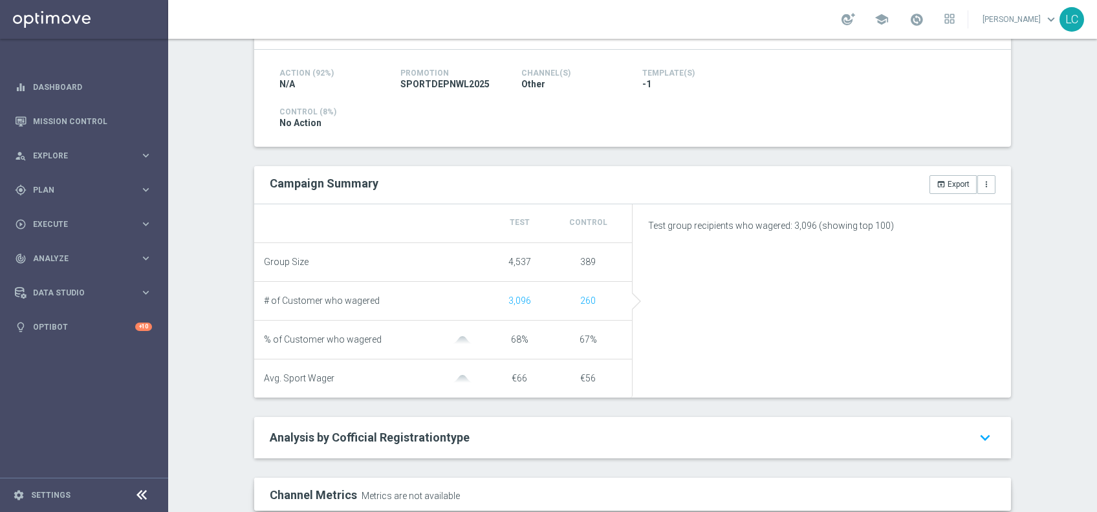
scroll to position [200, 0]
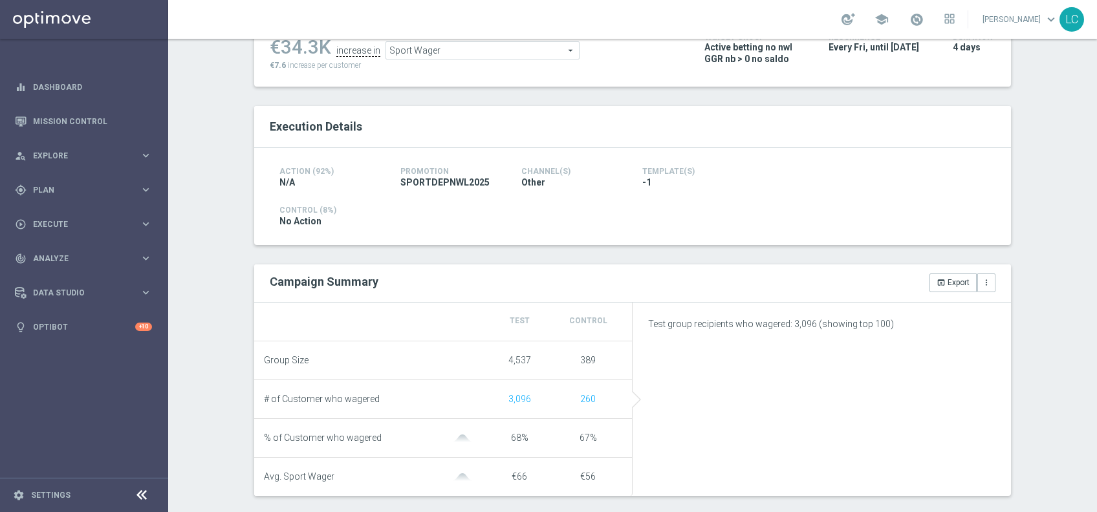
click at [459, 50] on span "Sport Wager" at bounding box center [482, 50] width 193 height 17
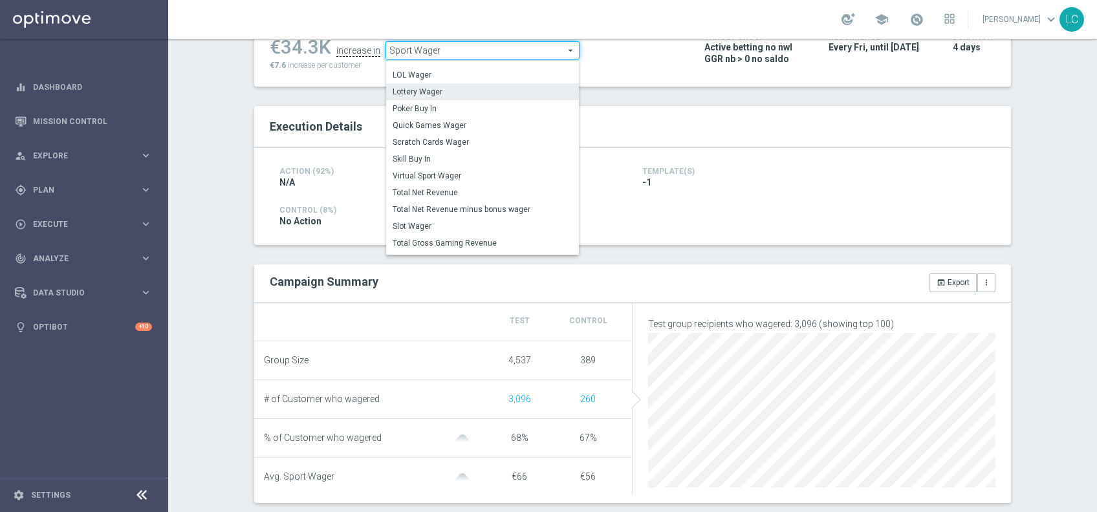
scroll to position [106, 0]
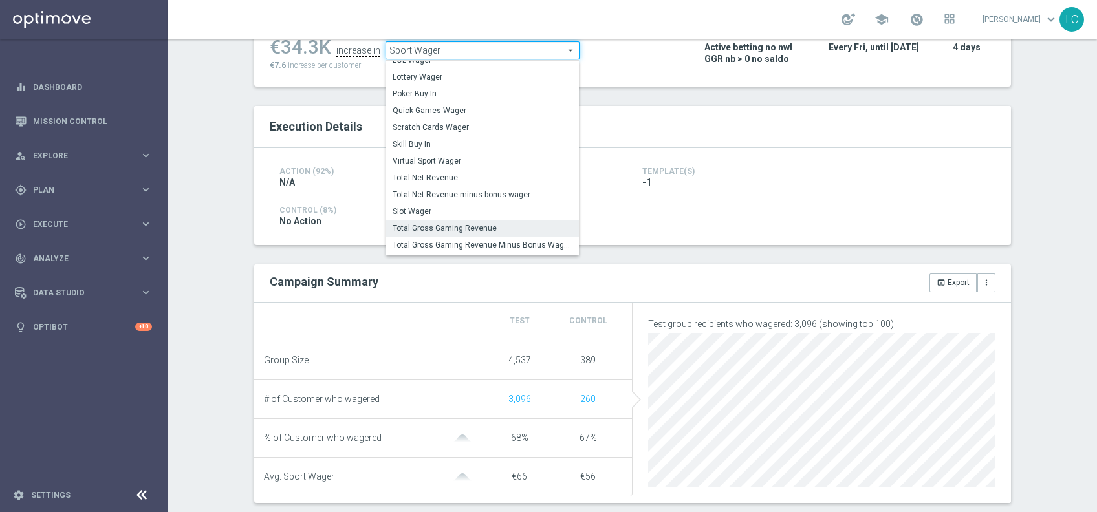
click at [462, 222] on label "Total Gross Gaming Revenue" at bounding box center [482, 228] width 193 height 17
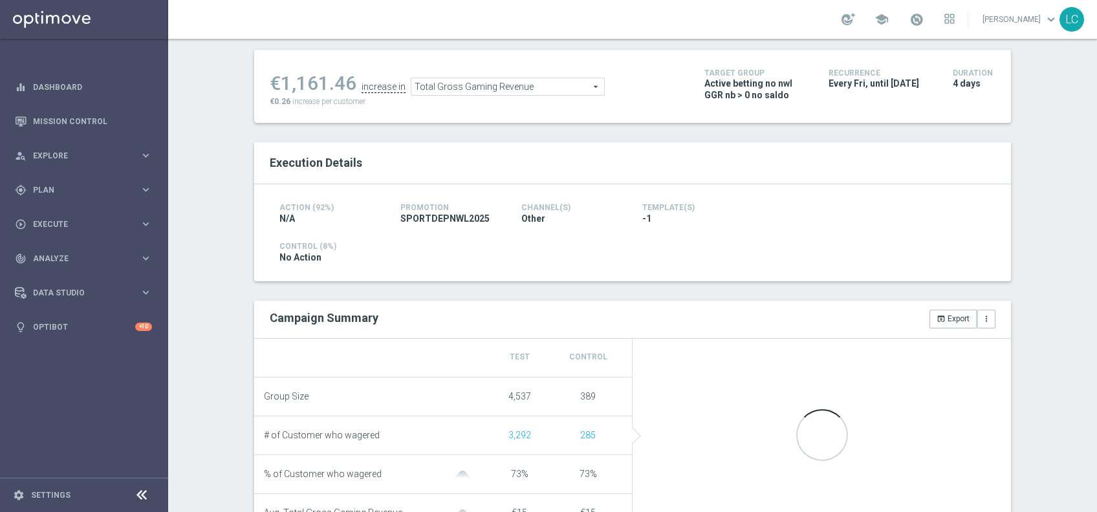
scroll to position [161, 0]
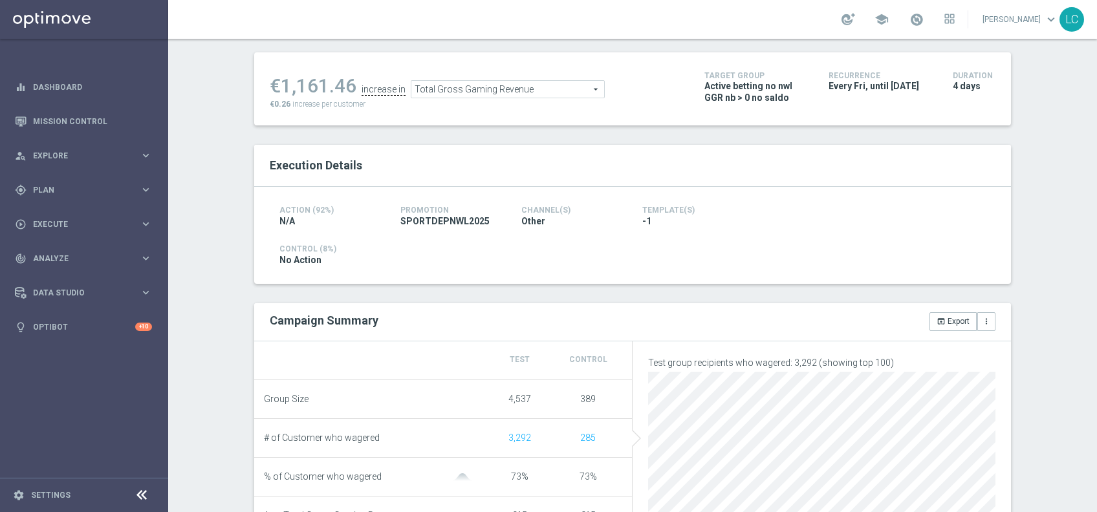
drag, startPoint x: 468, startPoint y: 76, endPoint x: 471, endPoint y: 89, distance: 12.6
click at [471, 89] on ul "€1,161.46 increase in Total Gross Gaming Revenue Total Gross Gaming Revenue arr…" at bounding box center [478, 83] width 422 height 30
click at [471, 89] on span "Total Gross Gaming Revenue" at bounding box center [508, 89] width 193 height 17
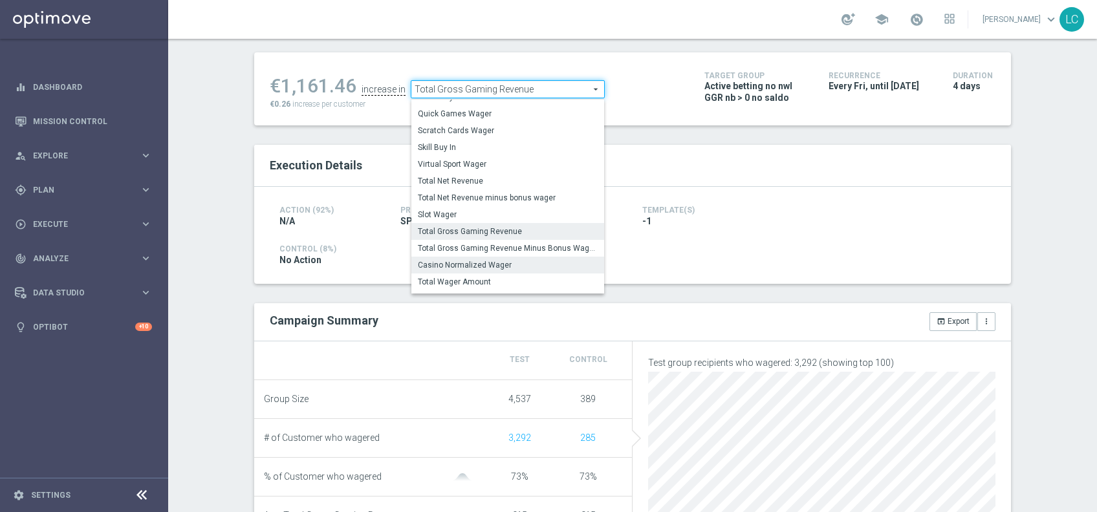
scroll to position [185, 0]
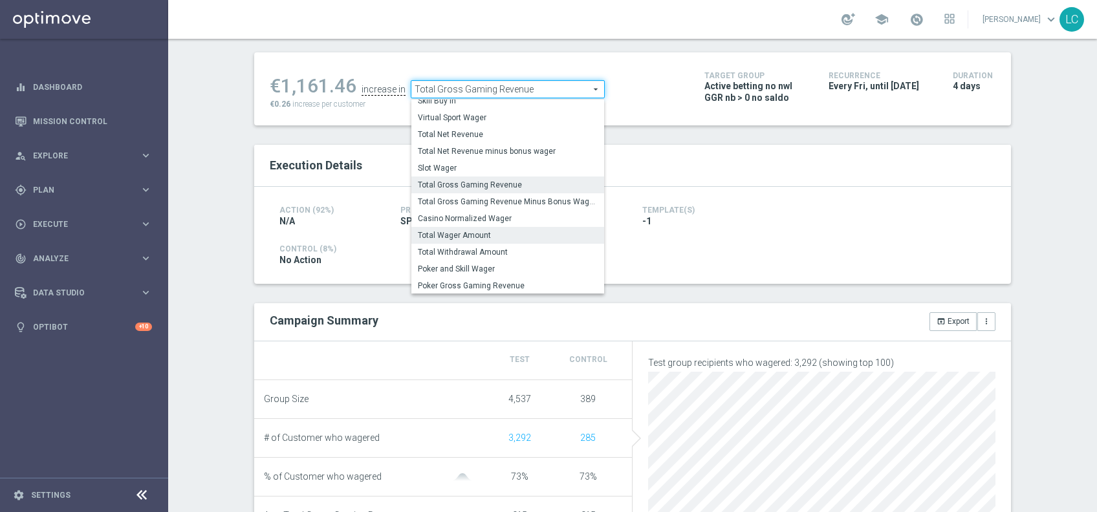
click at [481, 237] on span "Total Wager Amount" at bounding box center [508, 235] width 180 height 10
type input "Total Wager Amount"
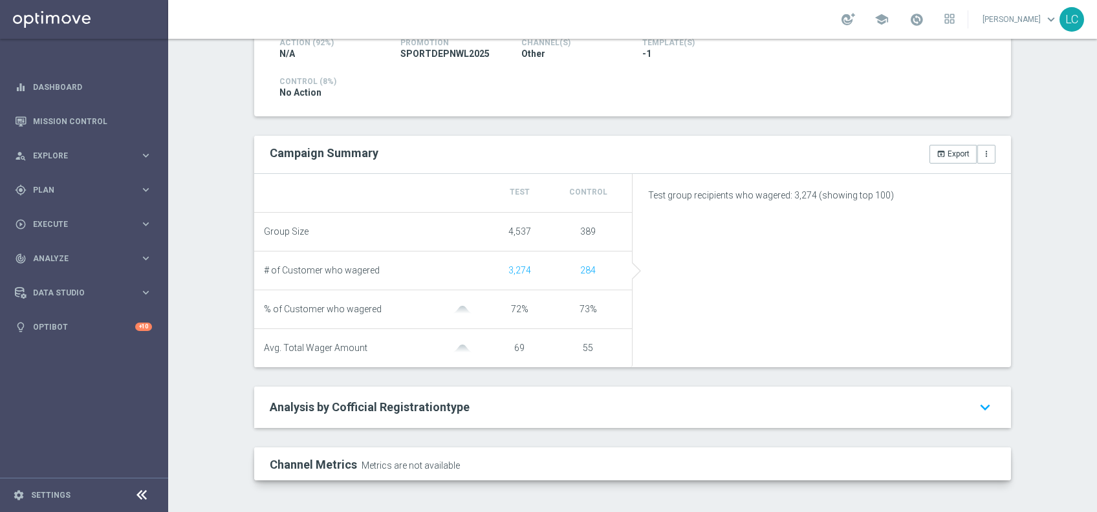
scroll to position [272, 0]
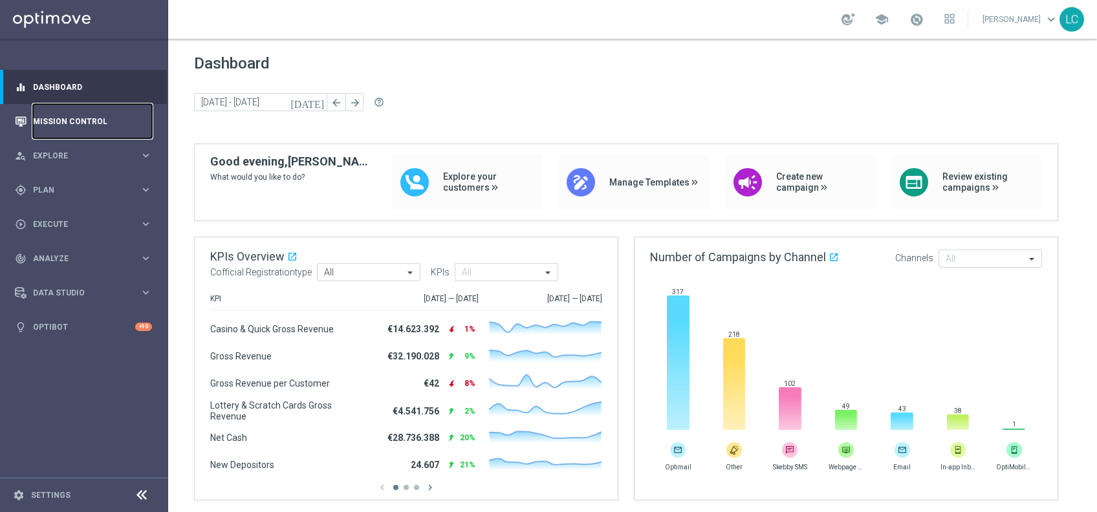
click at [64, 128] on link "Mission Control" at bounding box center [92, 121] width 119 height 34
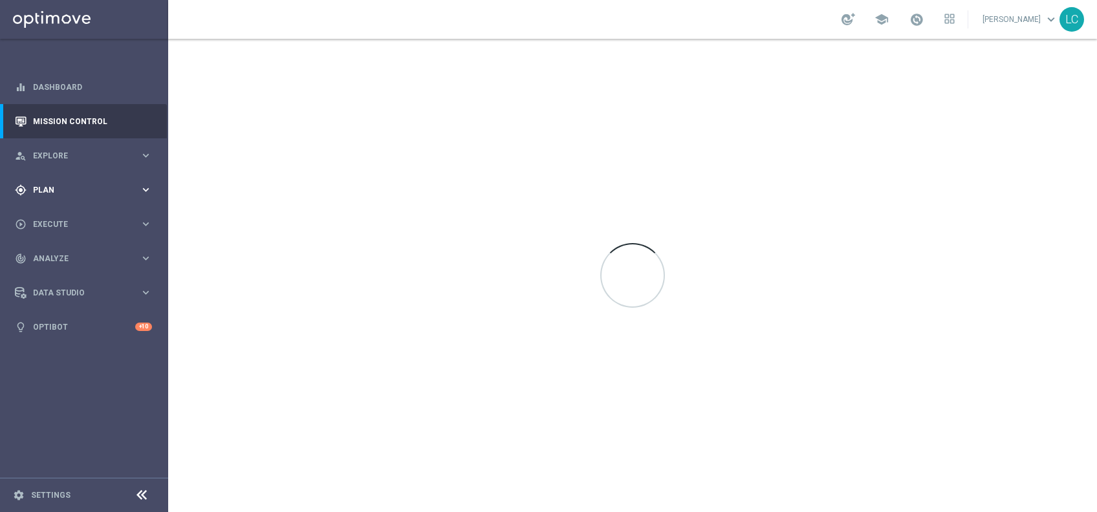
click at [49, 190] on span "Plan" at bounding box center [86, 190] width 107 height 8
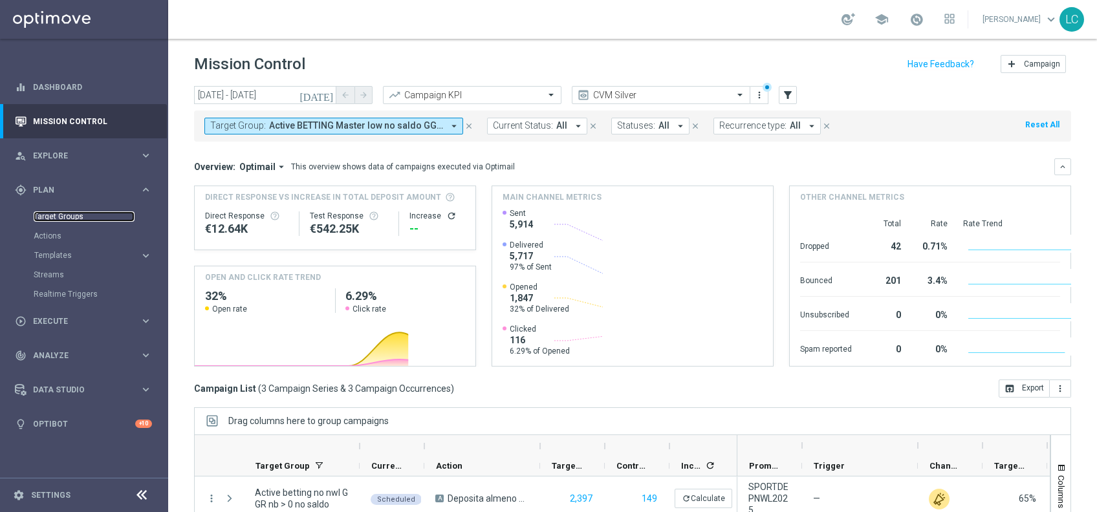
click at [52, 221] on link "Target Groups" at bounding box center [84, 217] width 101 height 10
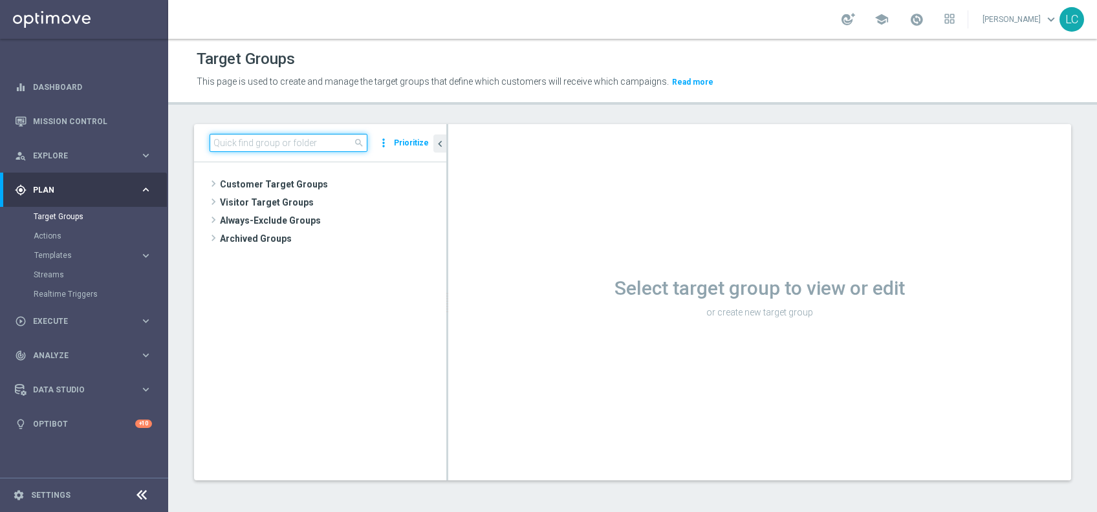
click at [253, 138] on input at bounding box center [289, 143] width 158 height 18
paste input "Active BETTING nosaldo GGR > 0 L3M modeM"
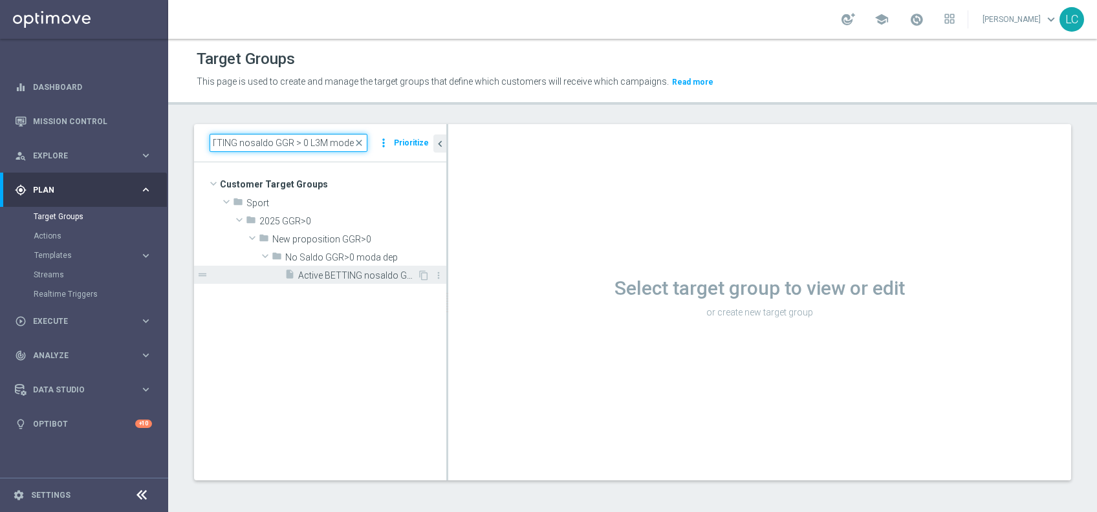
type input "Active BETTING nosaldo GGR > 0 L3M modeM"
click at [324, 276] on span "Active BETTING nosaldo GGR > 0 L3M modeM" at bounding box center [357, 275] width 119 height 11
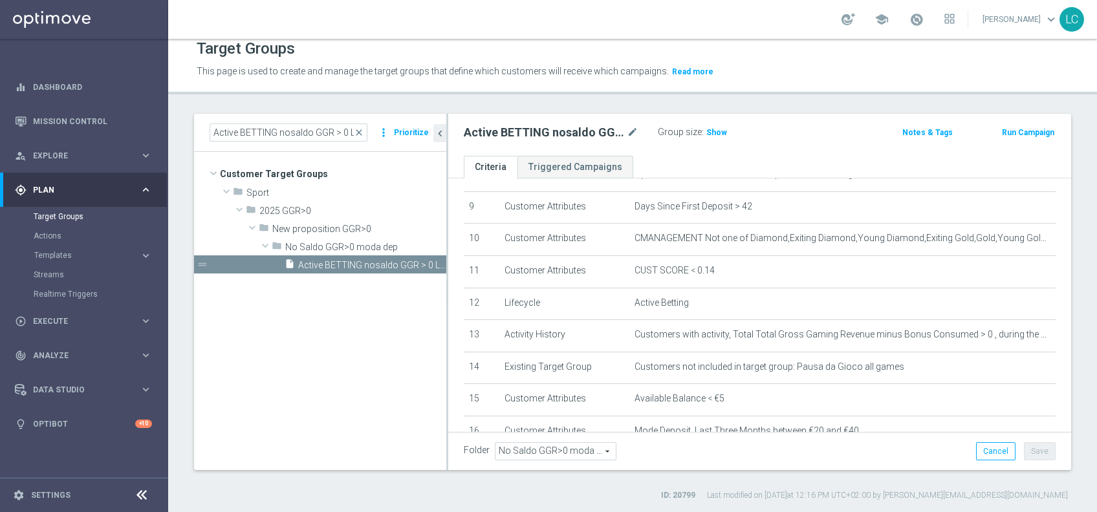
scroll to position [296, 0]
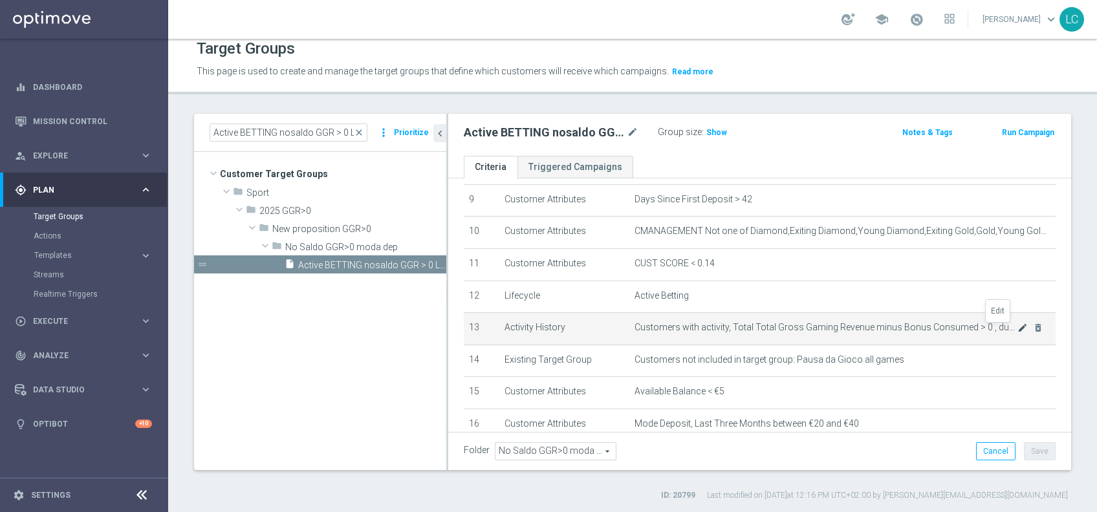
click at [1018, 331] on icon "mode_edit" at bounding box center [1023, 328] width 10 height 10
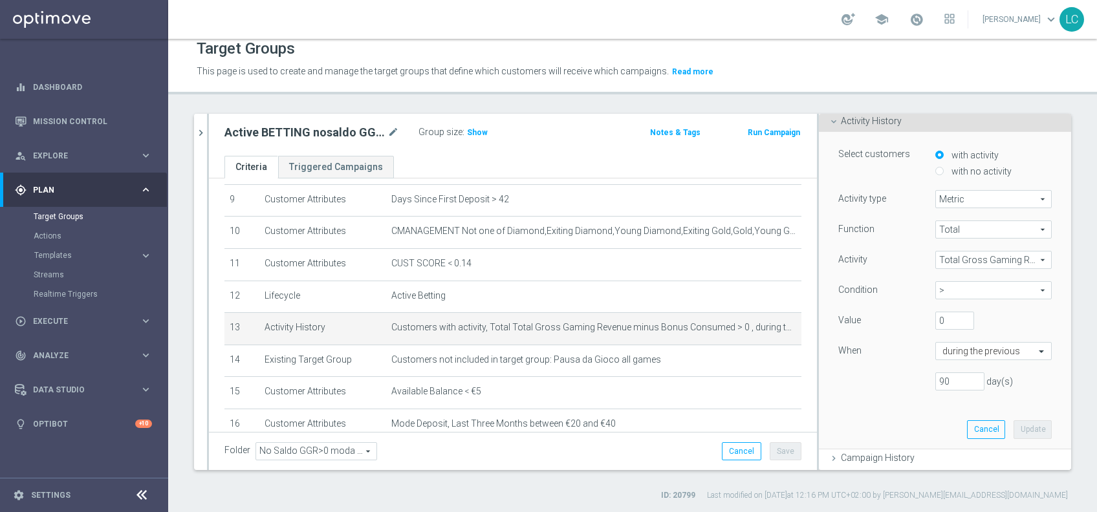
scroll to position [93, 0]
click at [936, 313] on input "0" at bounding box center [955, 316] width 39 height 18
type input "100"
click at [1014, 421] on button "Update" at bounding box center [1033, 425] width 38 height 18
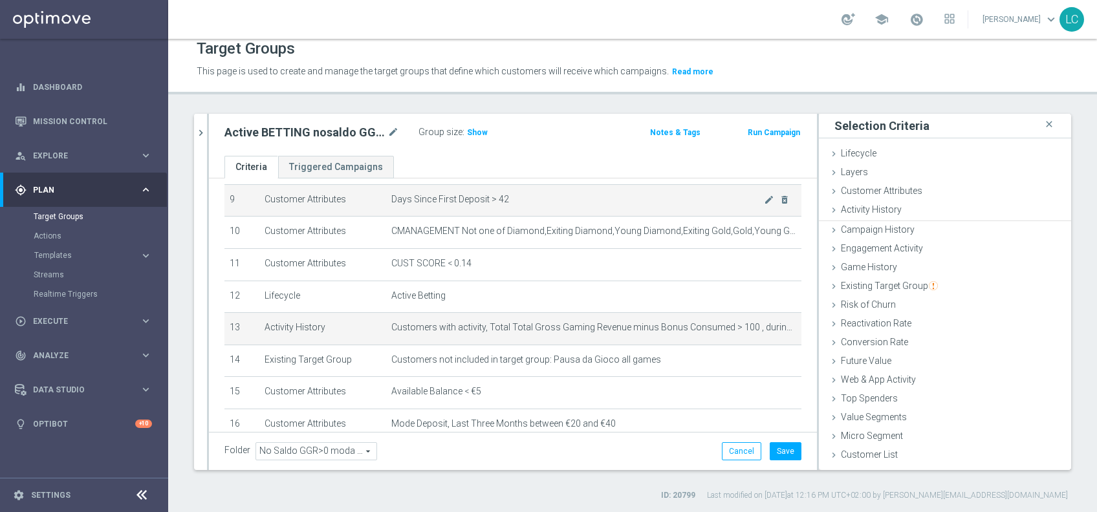
scroll to position [0, 0]
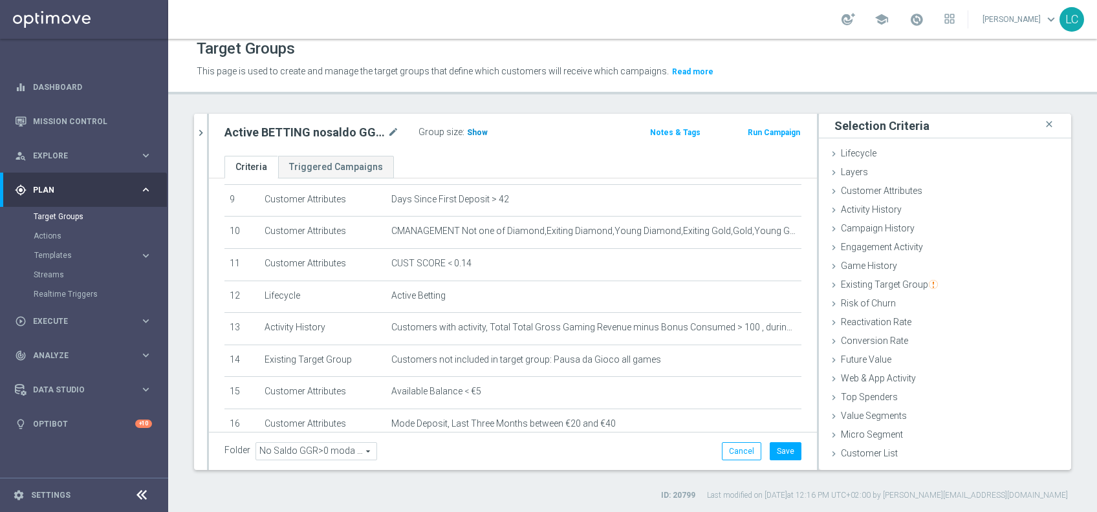
click at [474, 126] on h3 "Show" at bounding box center [477, 133] width 23 height 14
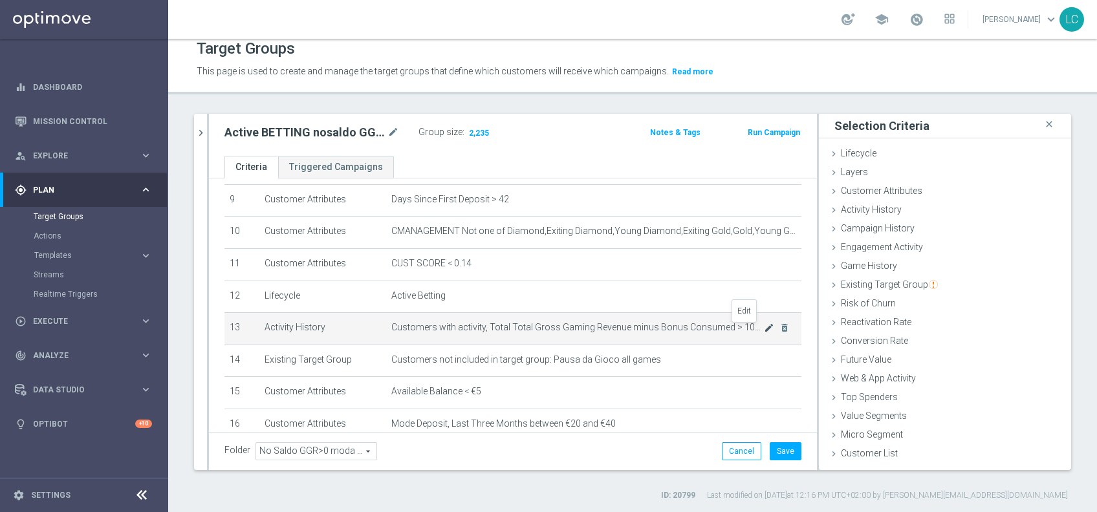
click at [764, 331] on icon "mode_edit" at bounding box center [769, 328] width 10 height 10
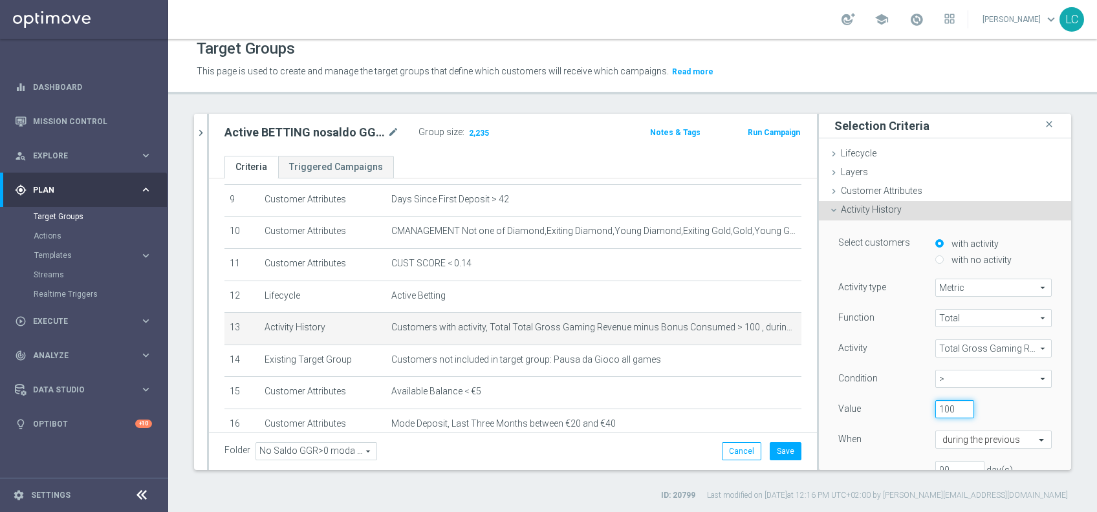
click at [936, 408] on input "100" at bounding box center [955, 410] width 39 height 18
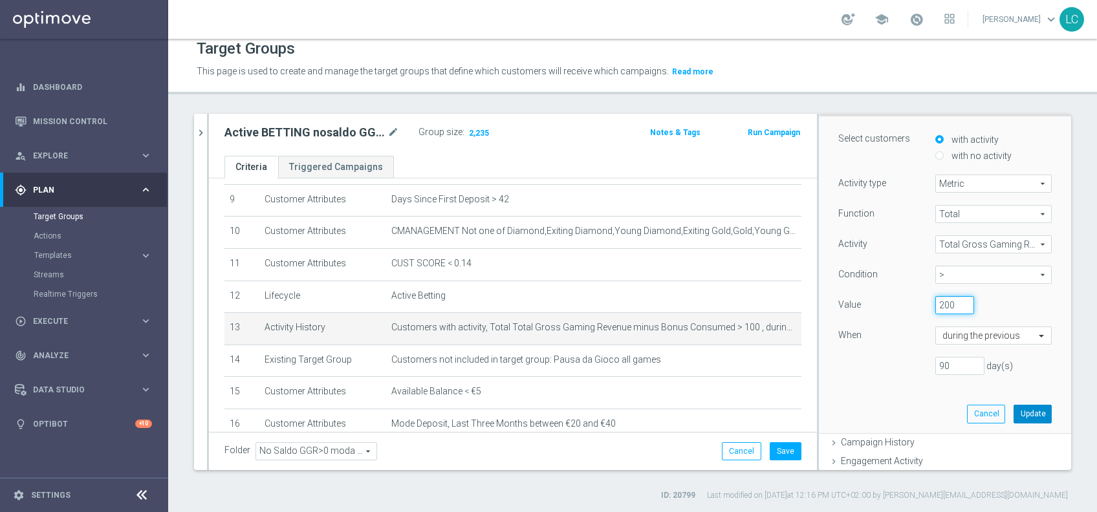
scroll to position [105, 0]
type input "200"
click at [1014, 410] on button "Update" at bounding box center [1033, 413] width 38 height 18
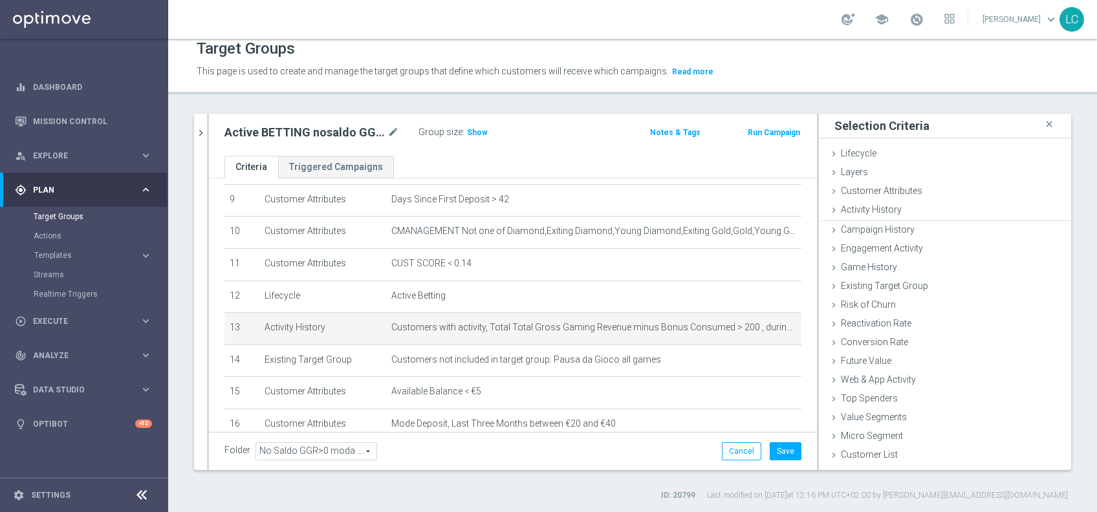
scroll to position [0, 0]
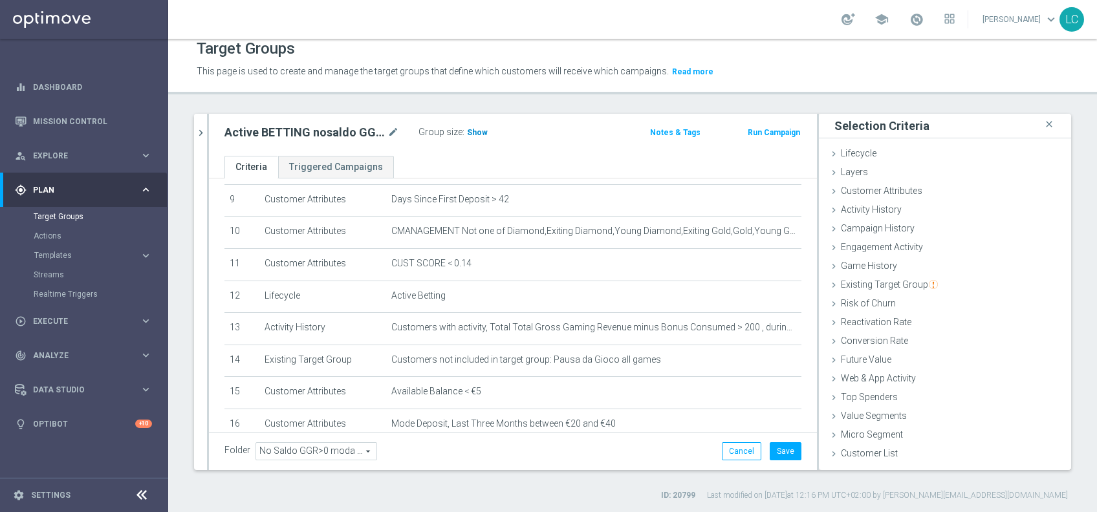
click at [474, 129] on span "Show" at bounding box center [477, 132] width 21 height 9
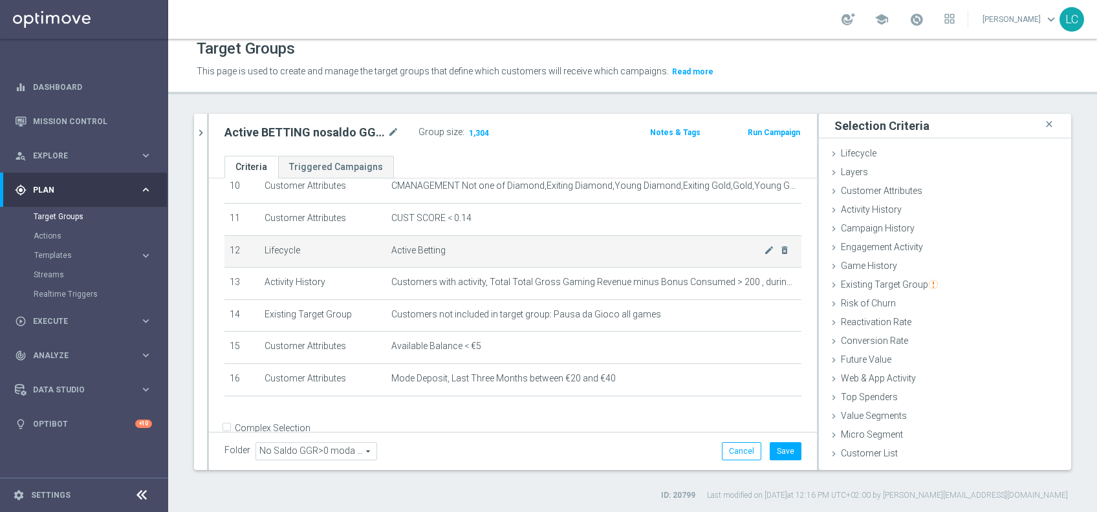
scroll to position [324, 0]
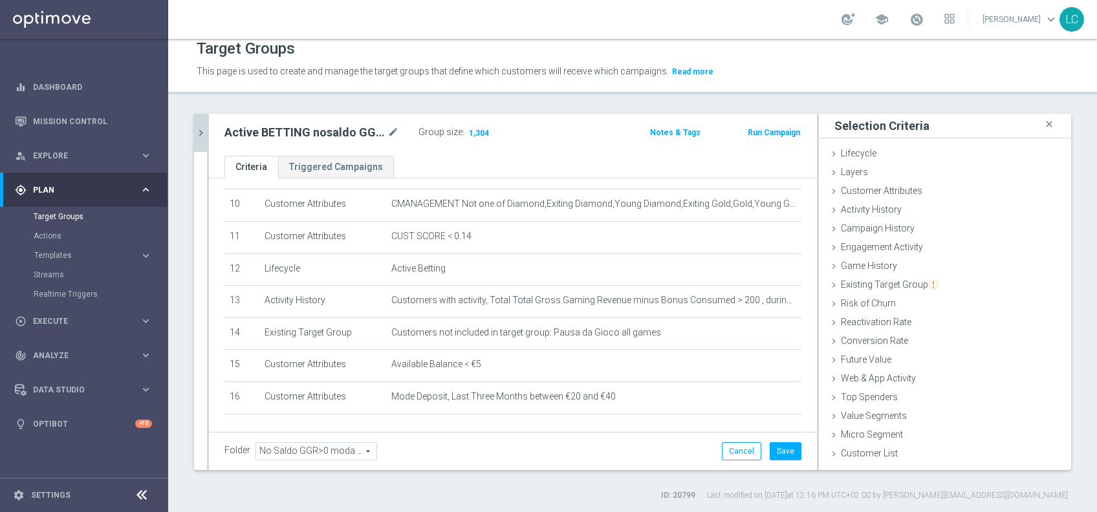
click at [200, 124] on button "chevron_right" at bounding box center [200, 133] width 13 height 38
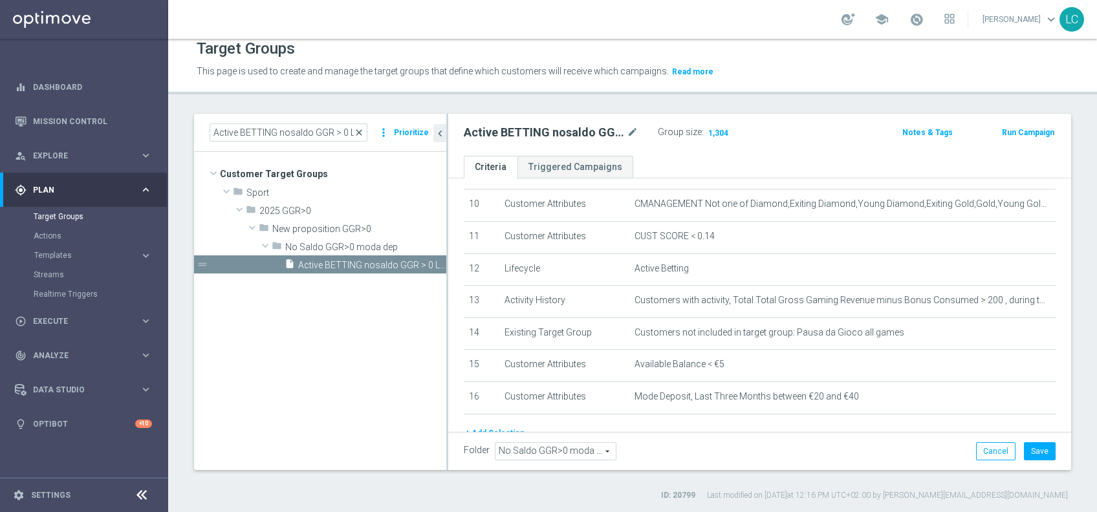
click at [364, 134] on span "close" at bounding box center [359, 132] width 10 height 10
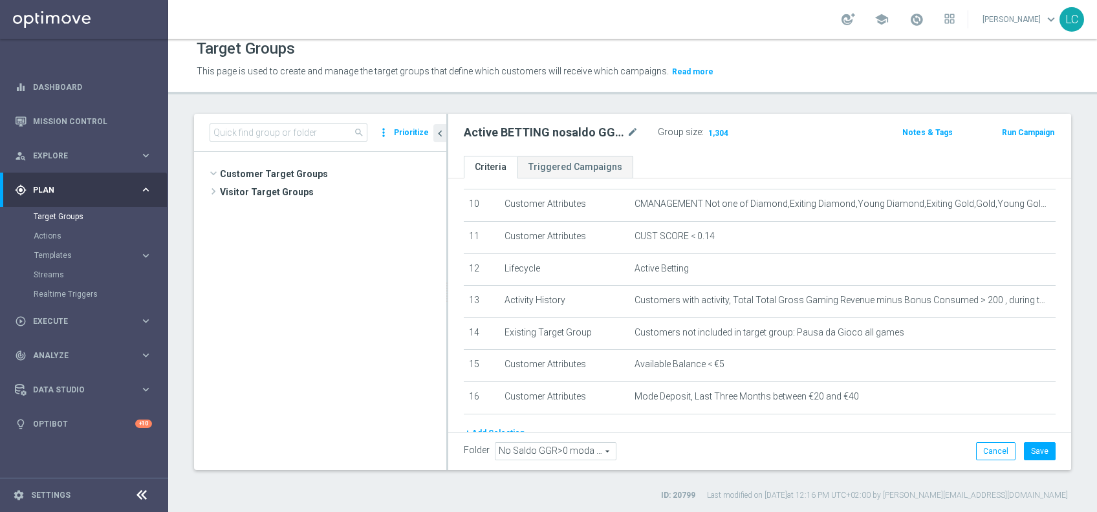
scroll to position [497, 0]
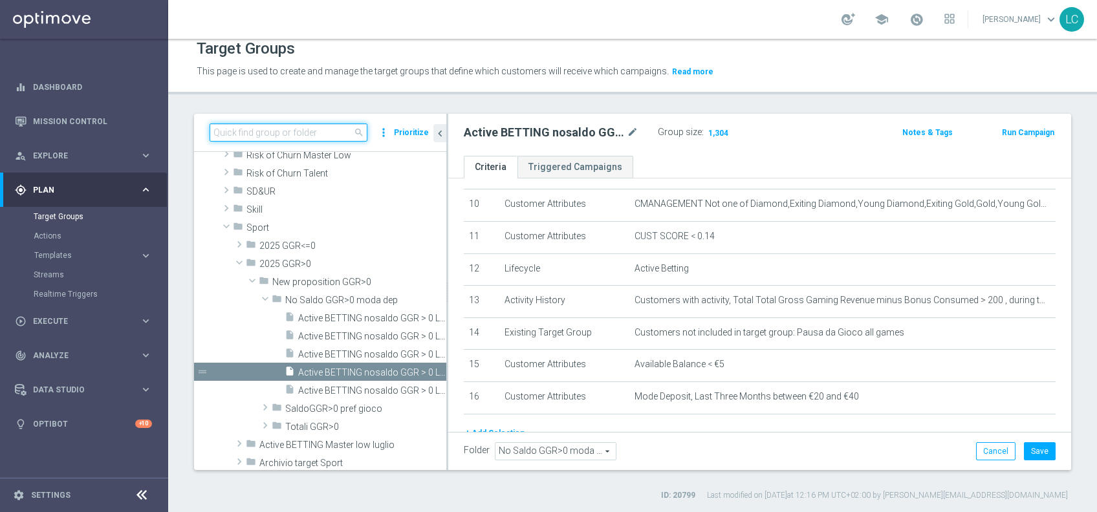
click at [317, 131] on input at bounding box center [289, 133] width 158 height 18
paste input "Active BETTING nosaldo GGR > 0 L3M modeL"
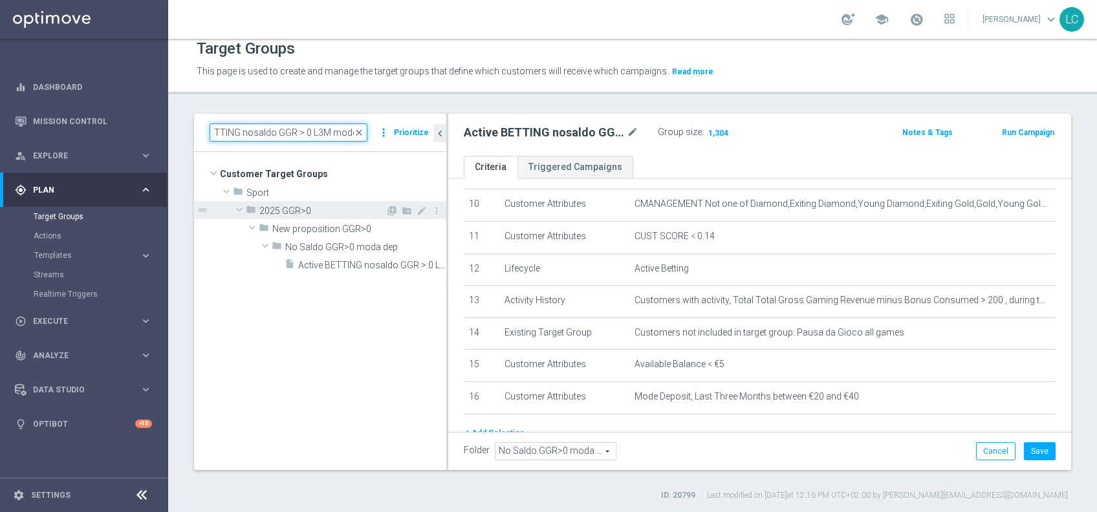
scroll to position [0, 0]
type input "Active BETTING nosaldo GGR > 0 L3M modeL"
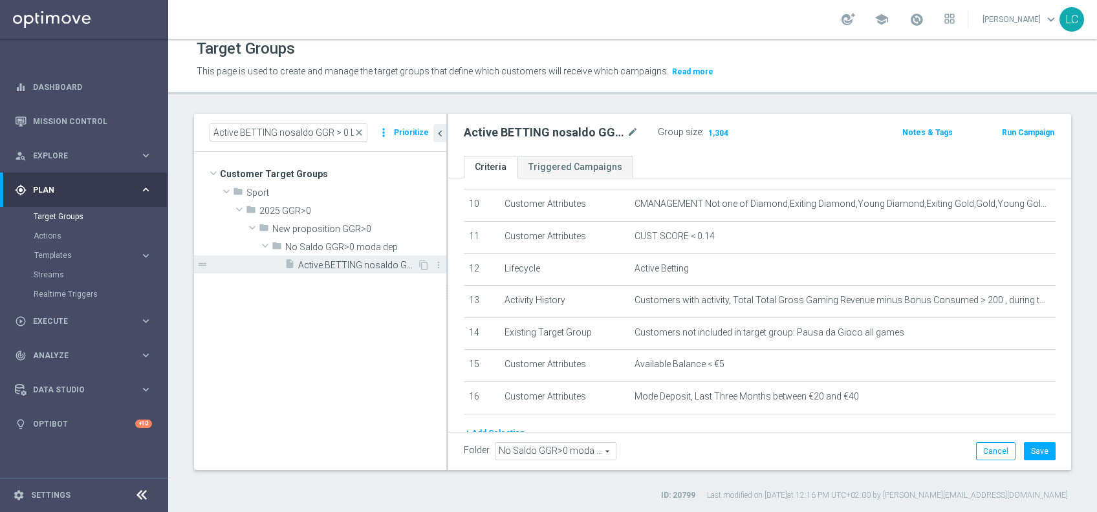
click at [345, 260] on span "Active BETTING nosaldo GGR > 0 L3M modeL" at bounding box center [357, 265] width 119 height 11
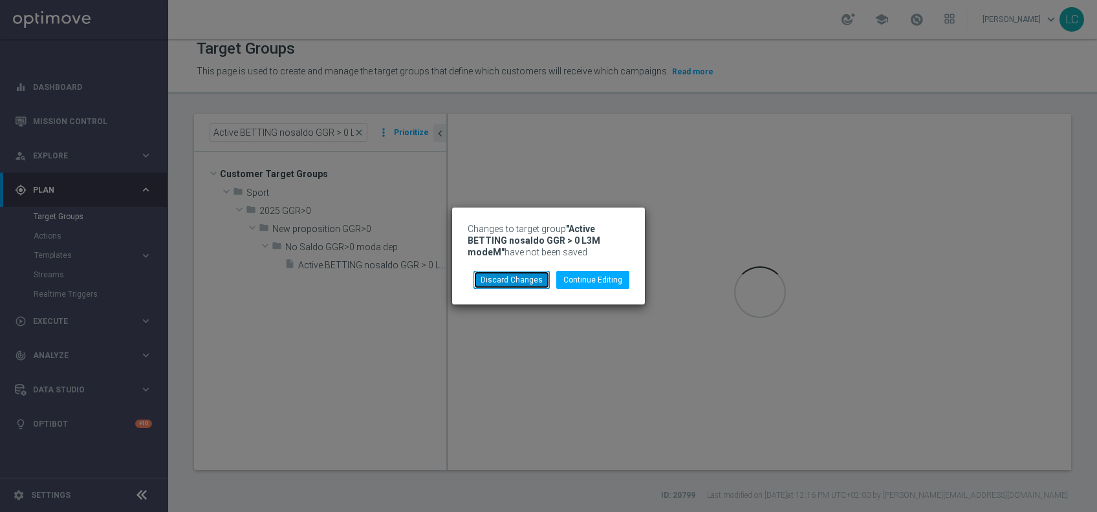
click at [525, 283] on button "Discard Changes" at bounding box center [512, 280] width 76 height 18
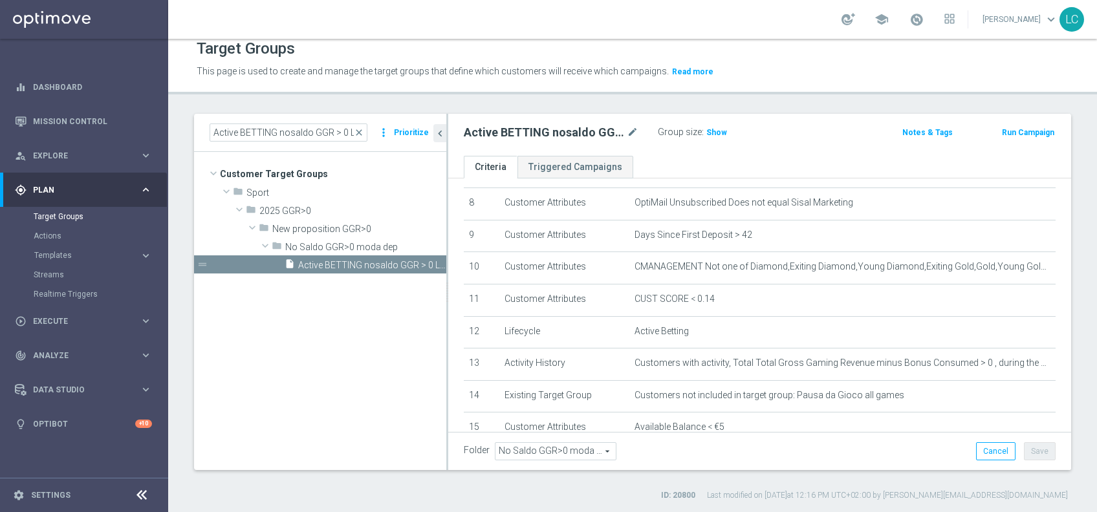
scroll to position [259, 0]
click at [1018, 364] on icon "mode_edit" at bounding box center [1023, 365] width 10 height 10
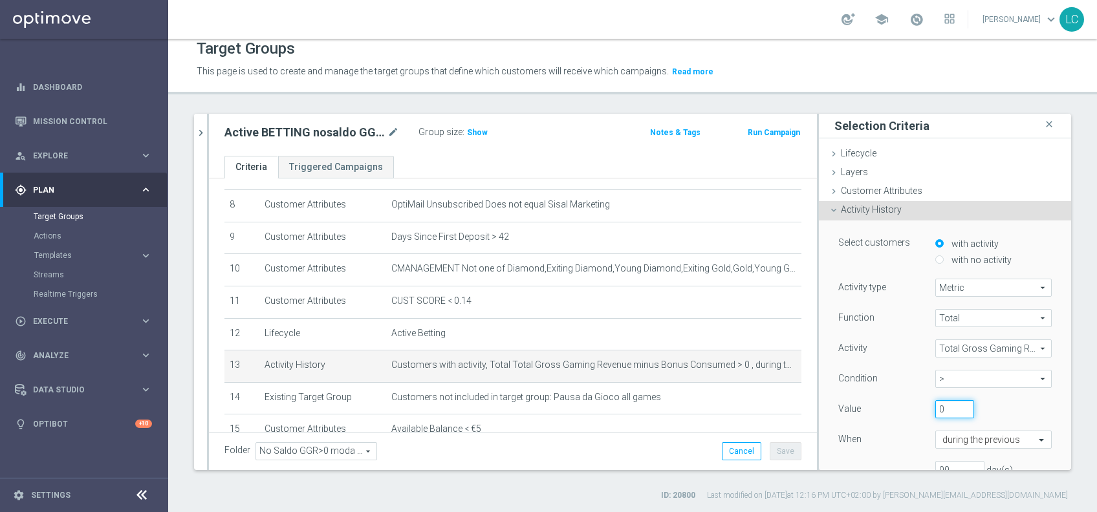
click at [936, 401] on input "0" at bounding box center [955, 410] width 39 height 18
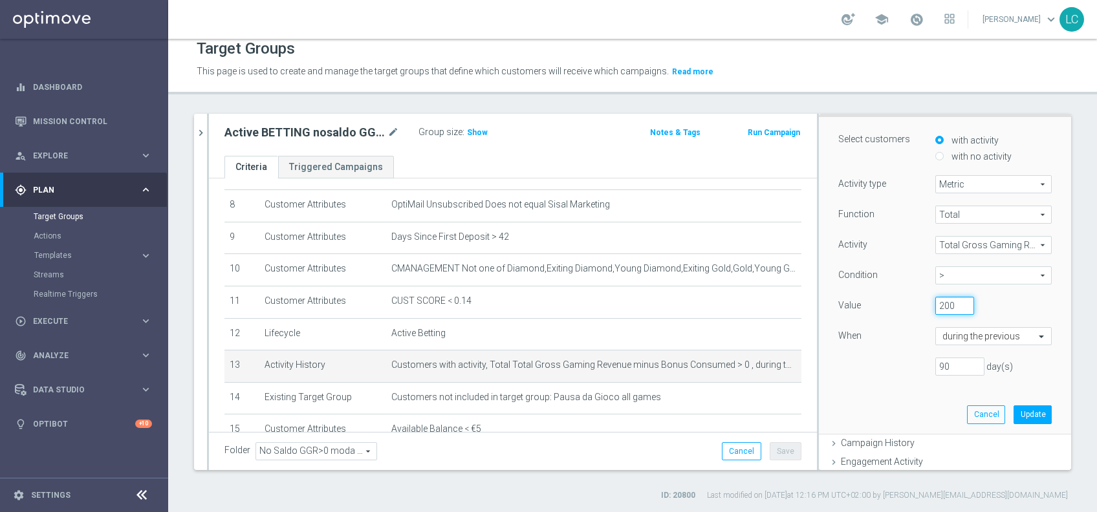
scroll to position [111, 0]
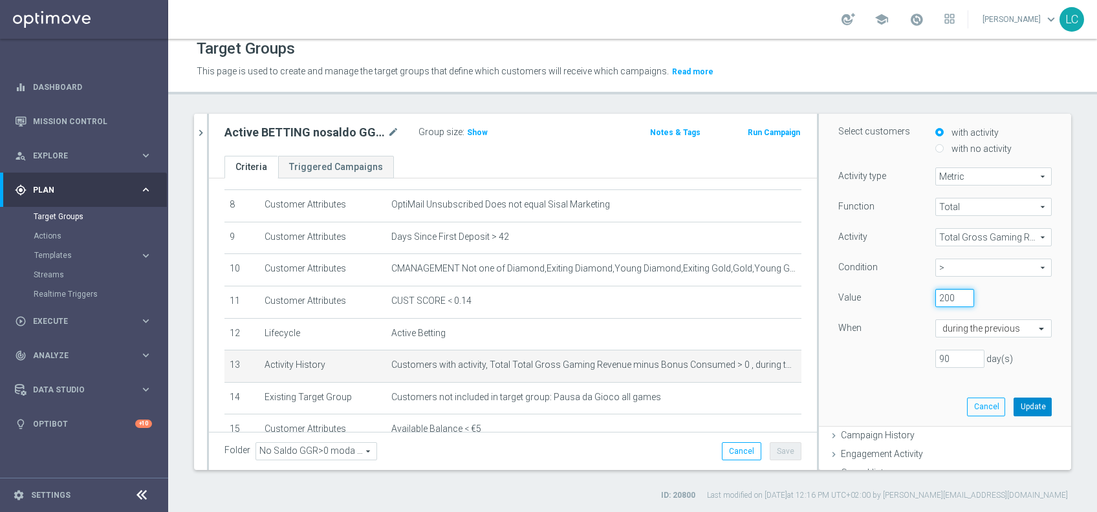
type input "200"
click at [1016, 404] on button "Update" at bounding box center [1033, 407] width 38 height 18
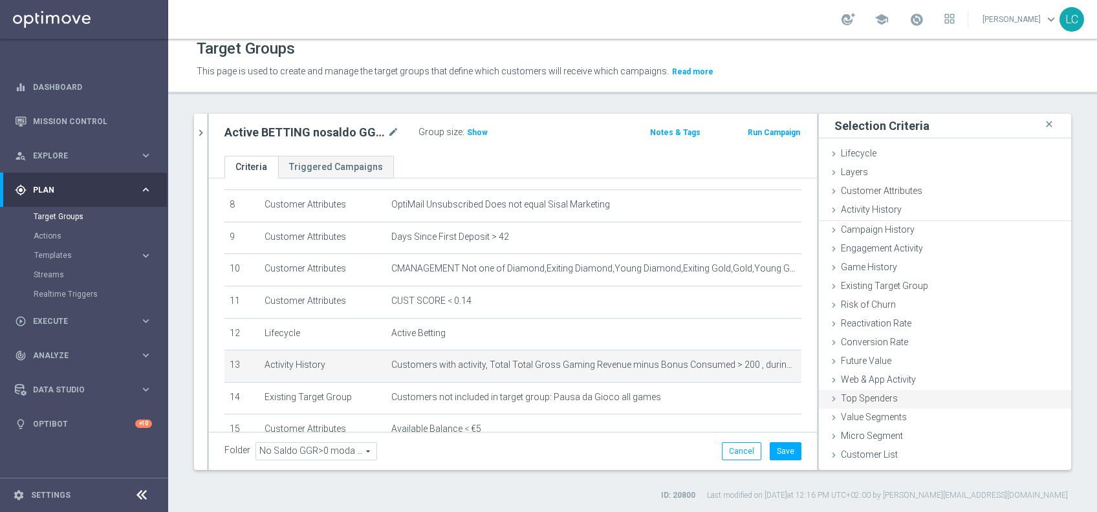
scroll to position [0, 0]
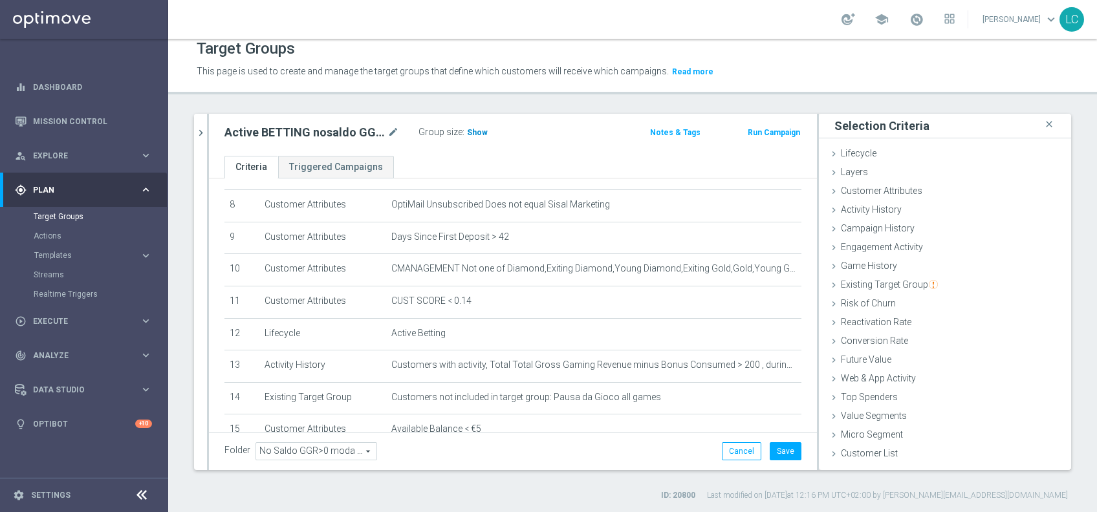
click at [474, 130] on span "Show" at bounding box center [477, 132] width 21 height 9
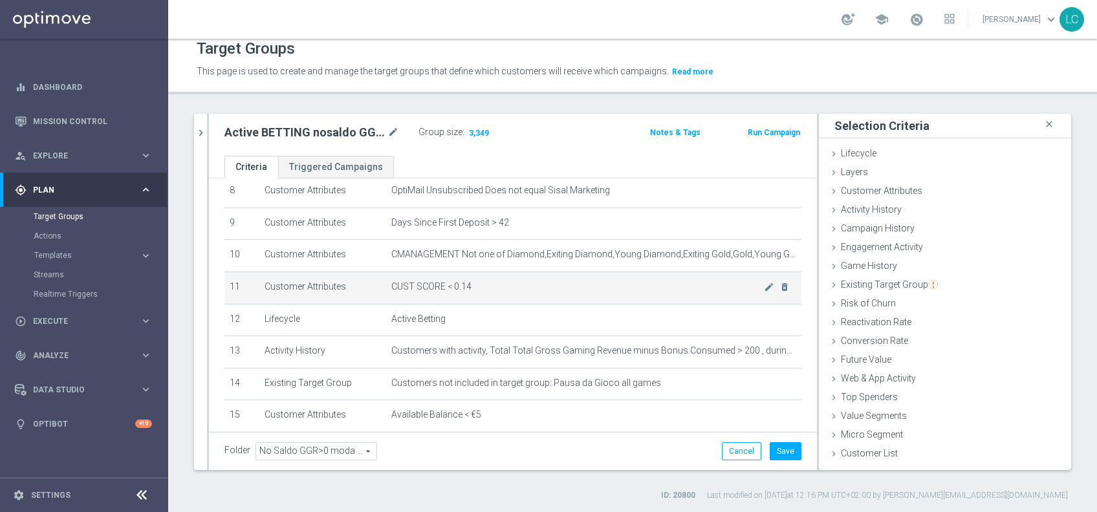
scroll to position [261, 0]
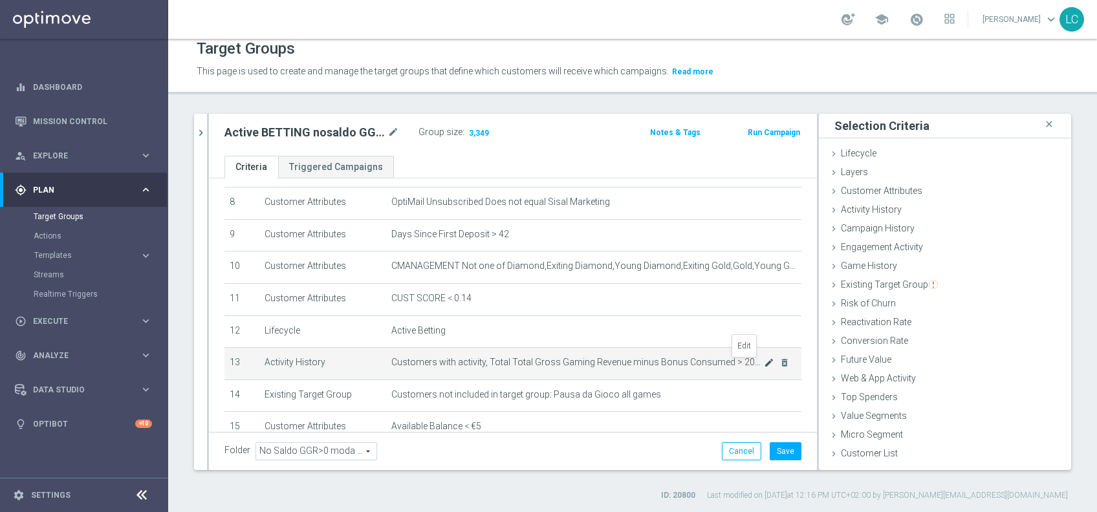
click at [764, 364] on icon "mode_edit" at bounding box center [769, 363] width 10 height 10
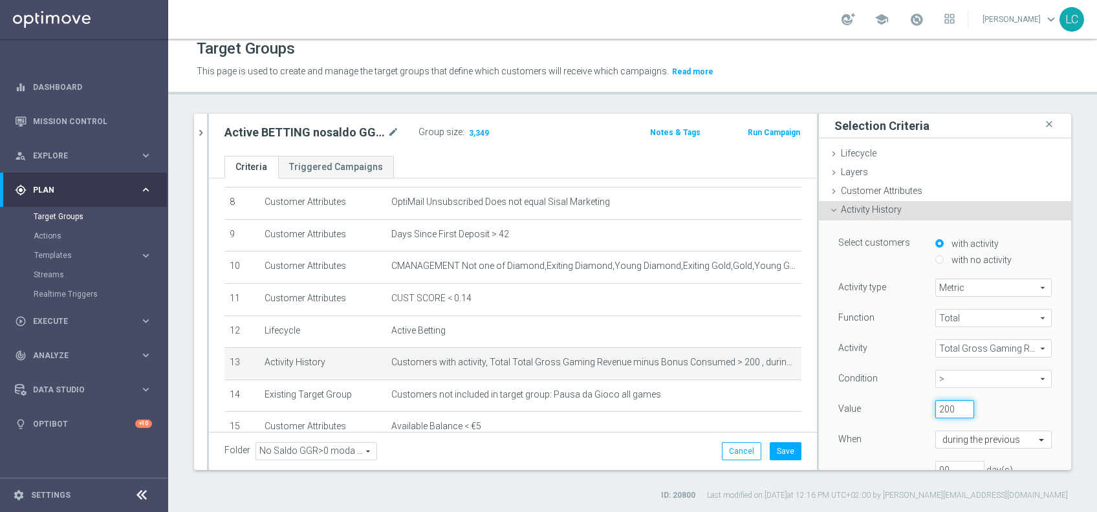
click at [936, 410] on input "200" at bounding box center [955, 410] width 39 height 18
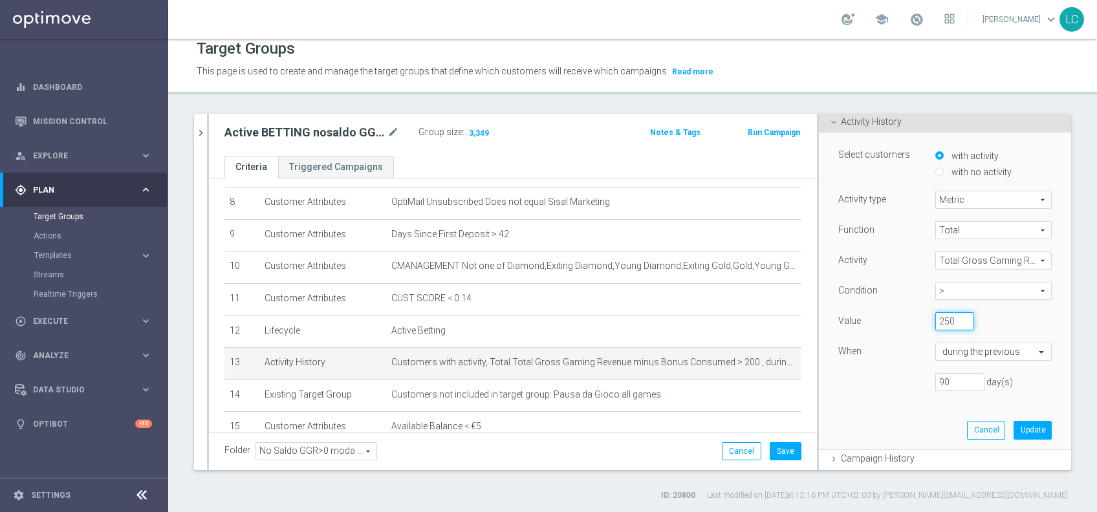
scroll to position [96, 0]
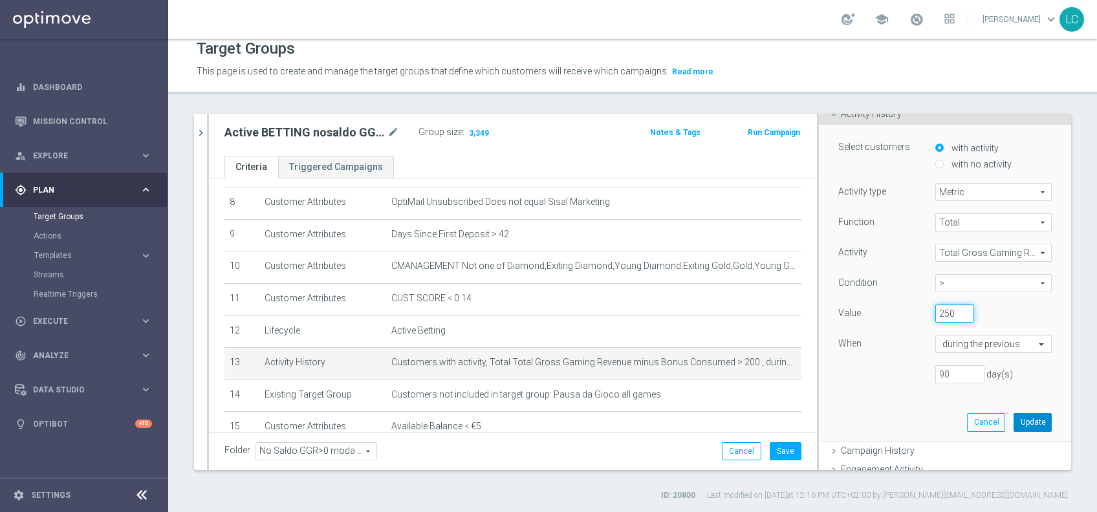
type input "250"
click at [1018, 419] on button "Update" at bounding box center [1033, 422] width 38 height 18
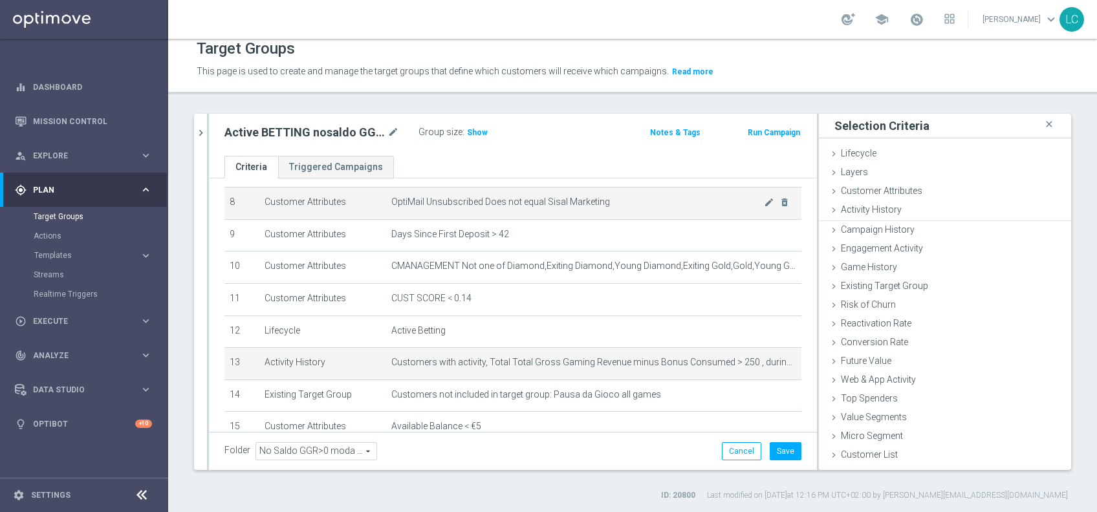
scroll to position [0, 0]
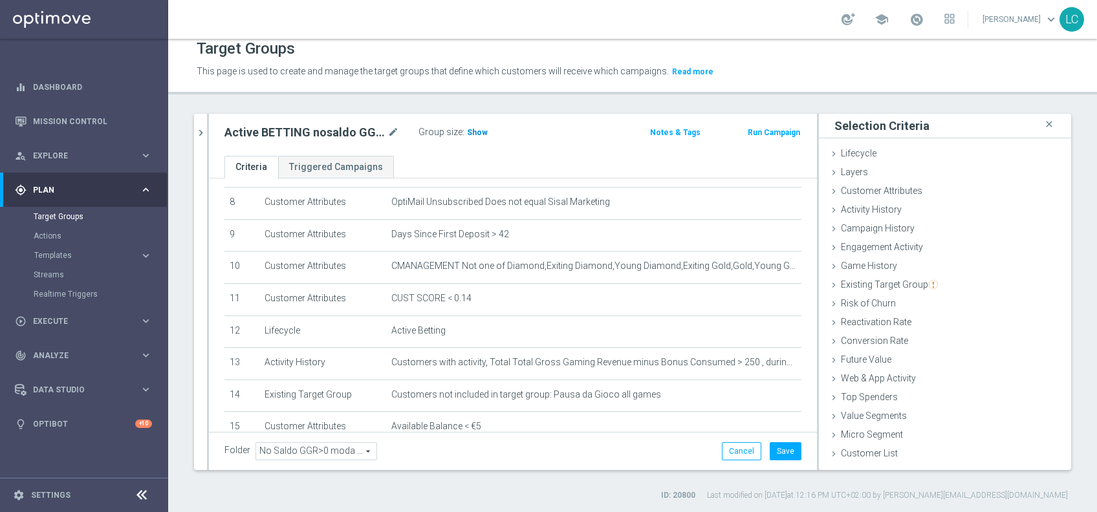
click at [479, 131] on span "Show" at bounding box center [477, 132] width 21 height 9
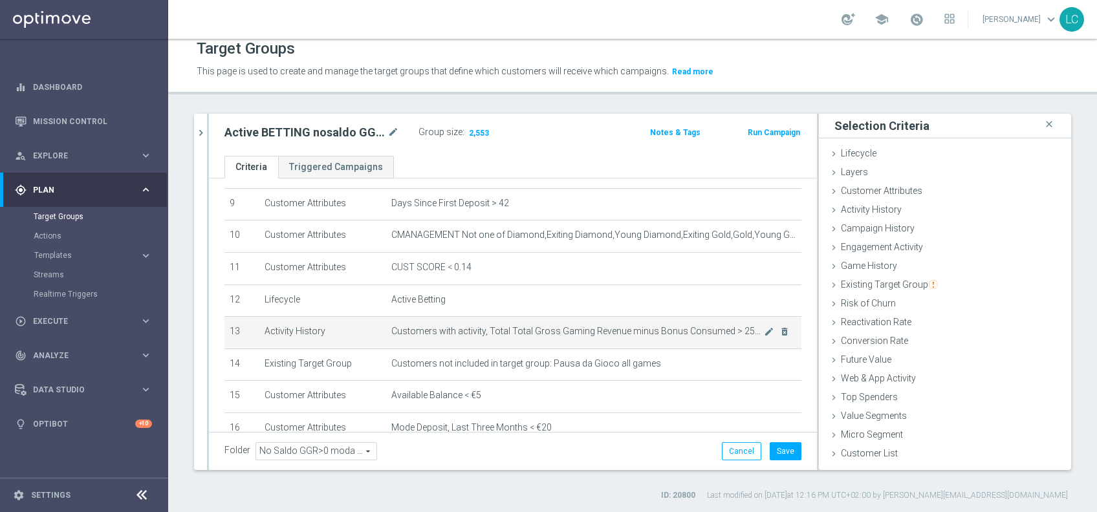
scroll to position [294, 0]
click at [764, 332] on icon "mode_edit" at bounding box center [769, 330] width 10 height 10
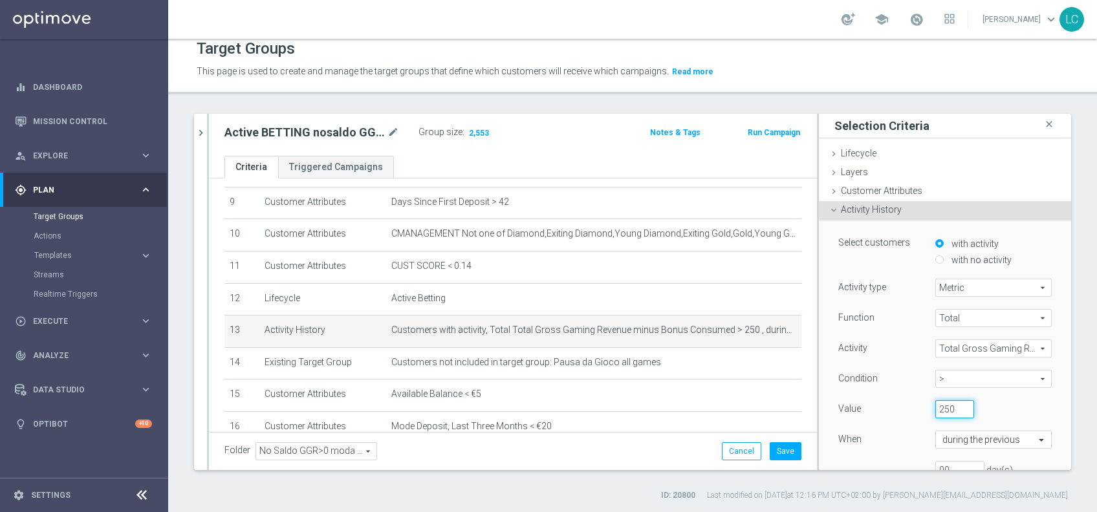
click at [936, 404] on input "250" at bounding box center [955, 410] width 39 height 18
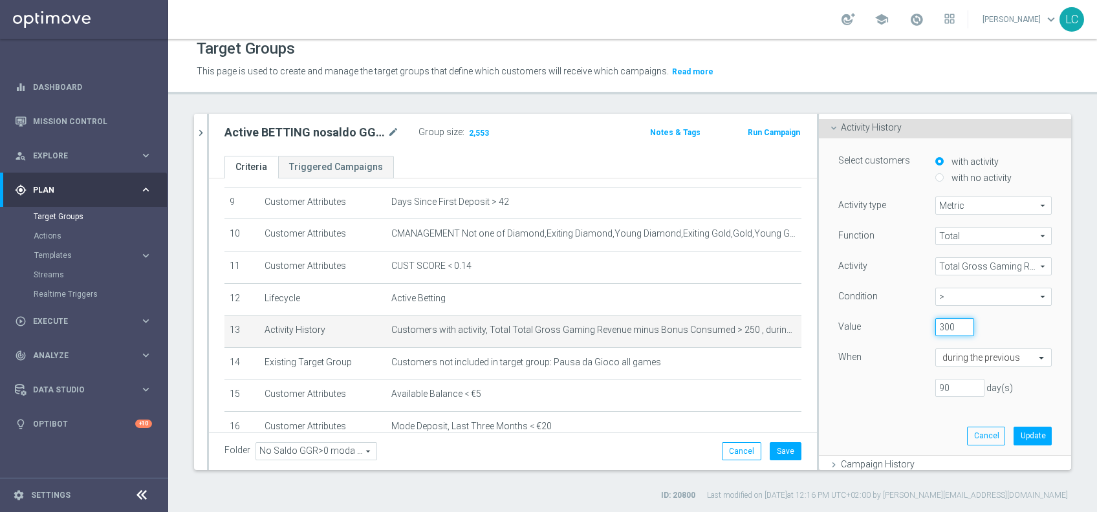
scroll to position [83, 0]
type input "300"
click at [1014, 430] on button "Update" at bounding box center [1033, 435] width 38 height 18
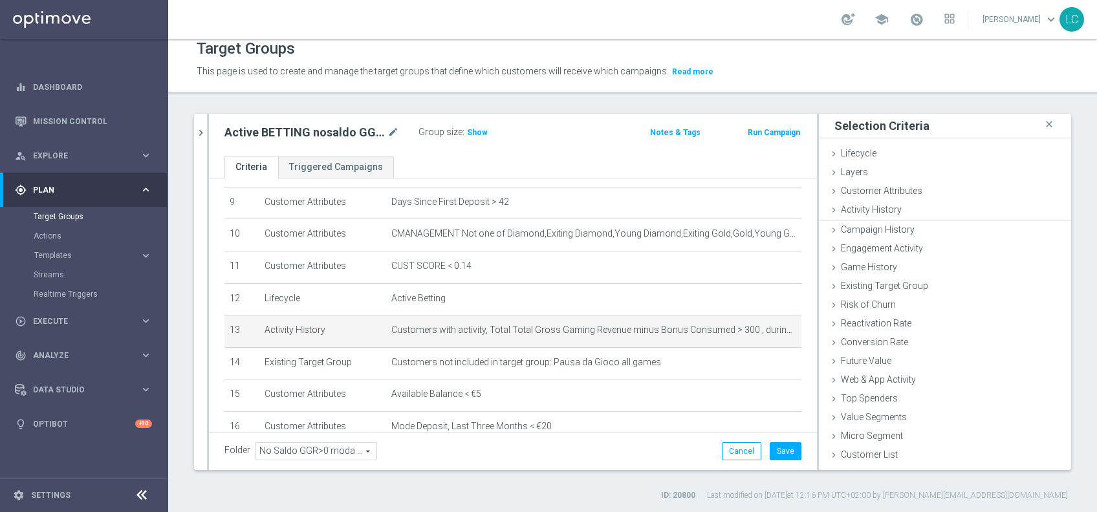
scroll to position [0, 0]
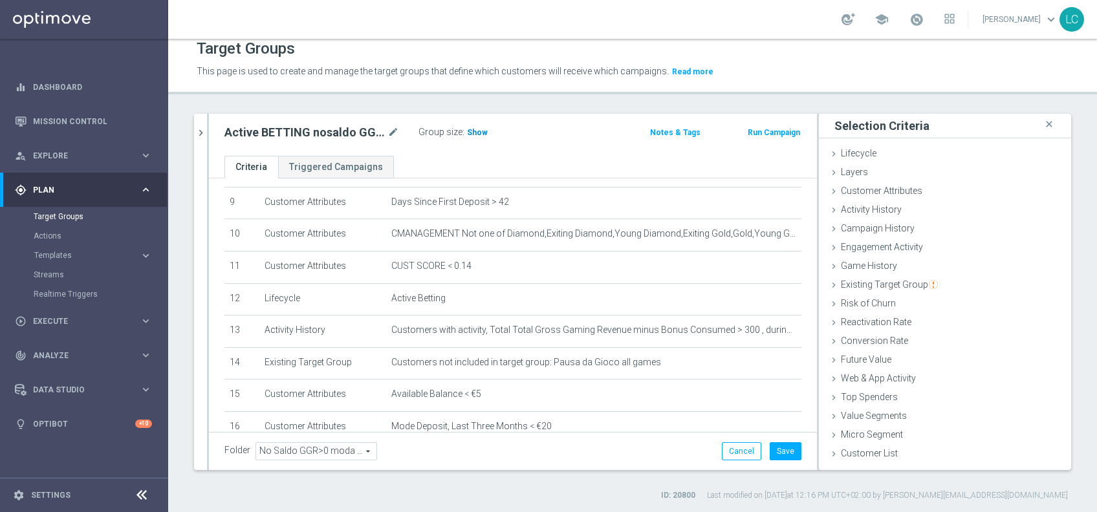
click at [470, 137] on h3 "Show" at bounding box center [477, 133] width 23 height 14
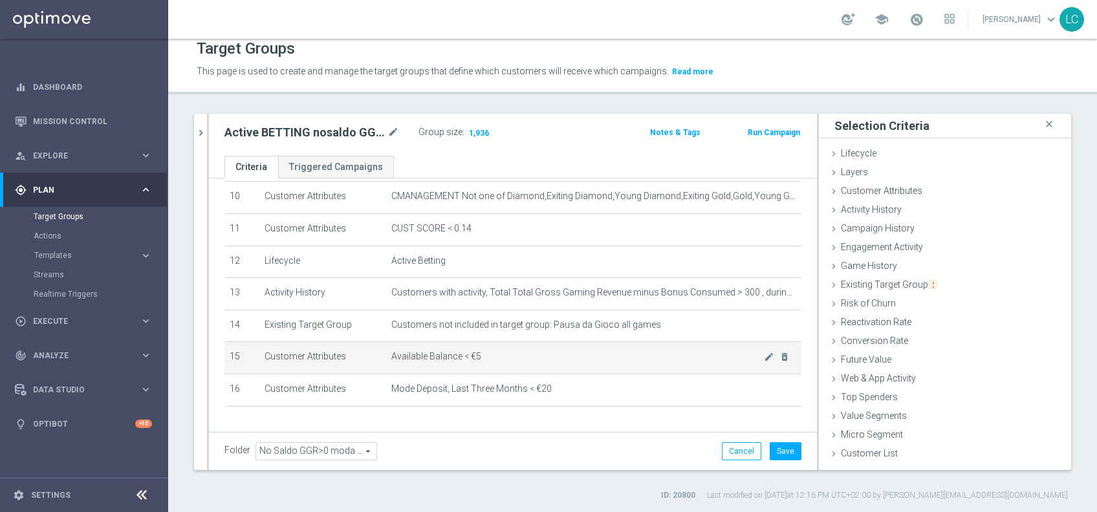
scroll to position [331, 0]
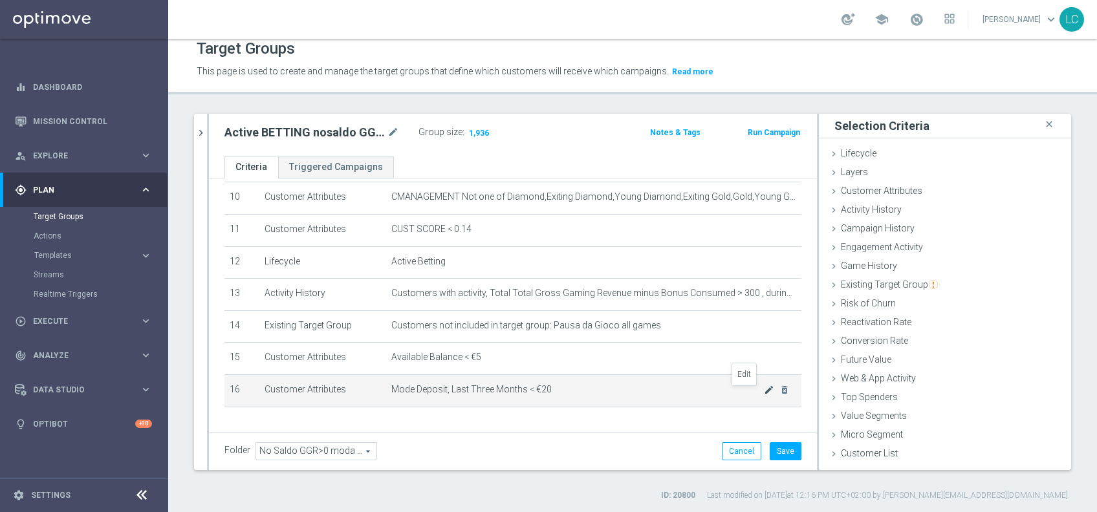
click at [764, 390] on icon "mode_edit" at bounding box center [769, 390] width 10 height 10
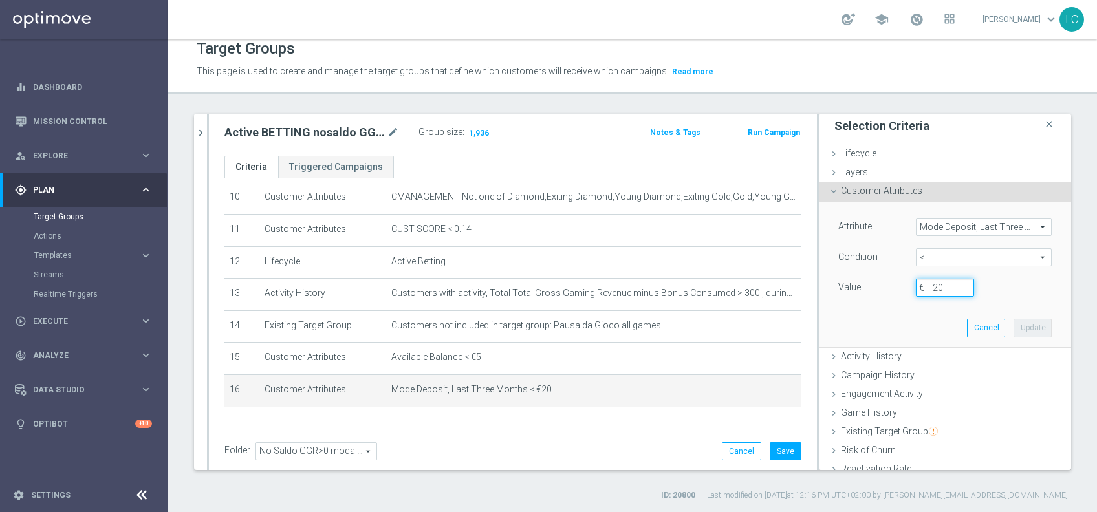
click at [921, 285] on input "20" at bounding box center [945, 288] width 58 height 18
type input "40"
click at [1015, 321] on button "Update" at bounding box center [1033, 328] width 38 height 18
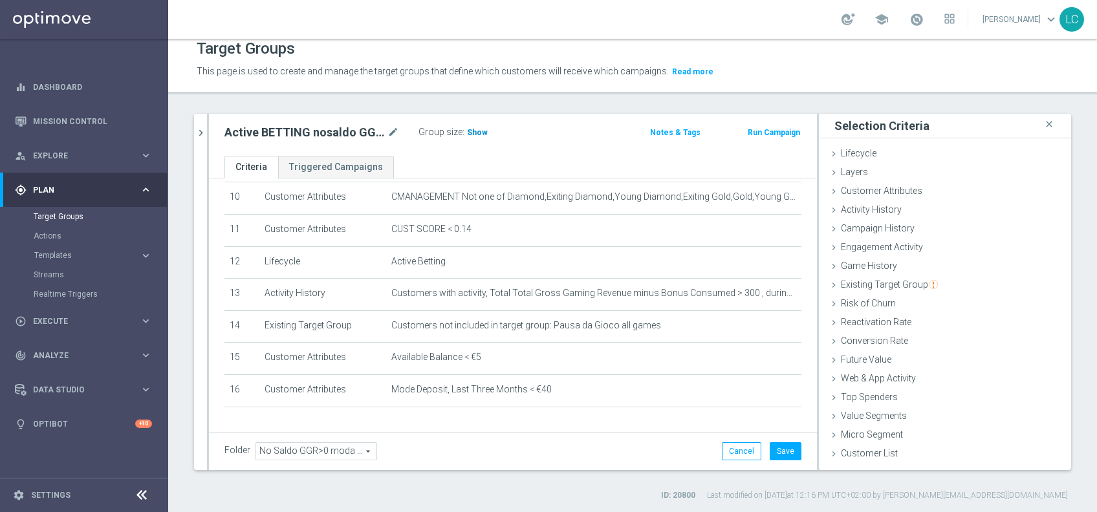
click at [476, 128] on span "Show" at bounding box center [477, 132] width 21 height 9
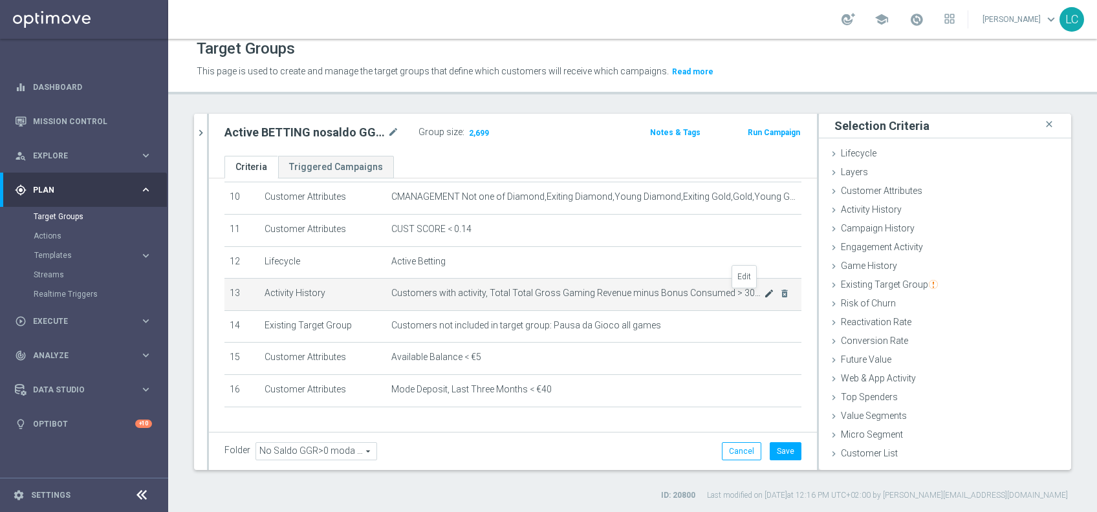
click at [764, 294] on icon "mode_edit" at bounding box center [769, 294] width 10 height 10
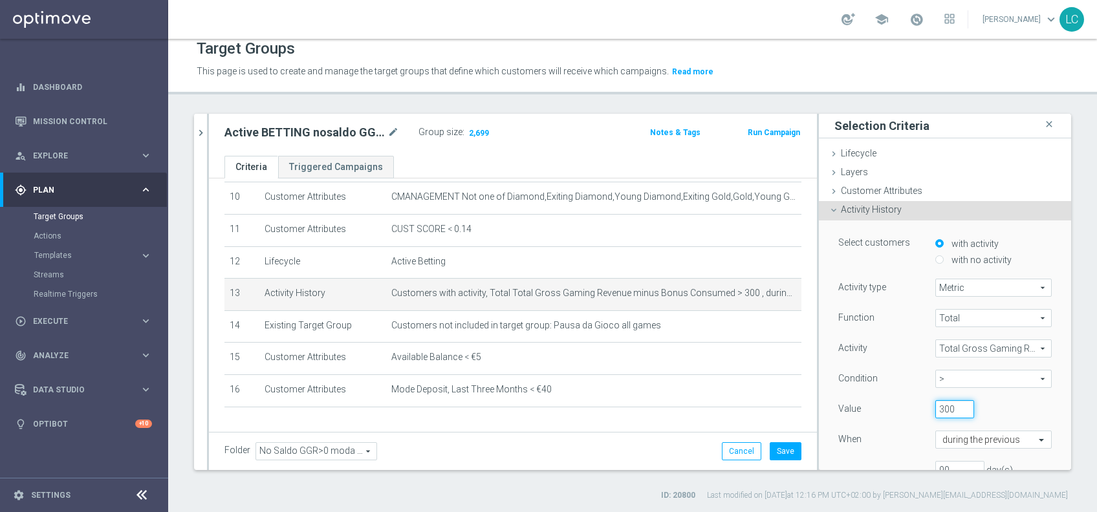
click at [936, 410] on input "300" at bounding box center [955, 410] width 39 height 18
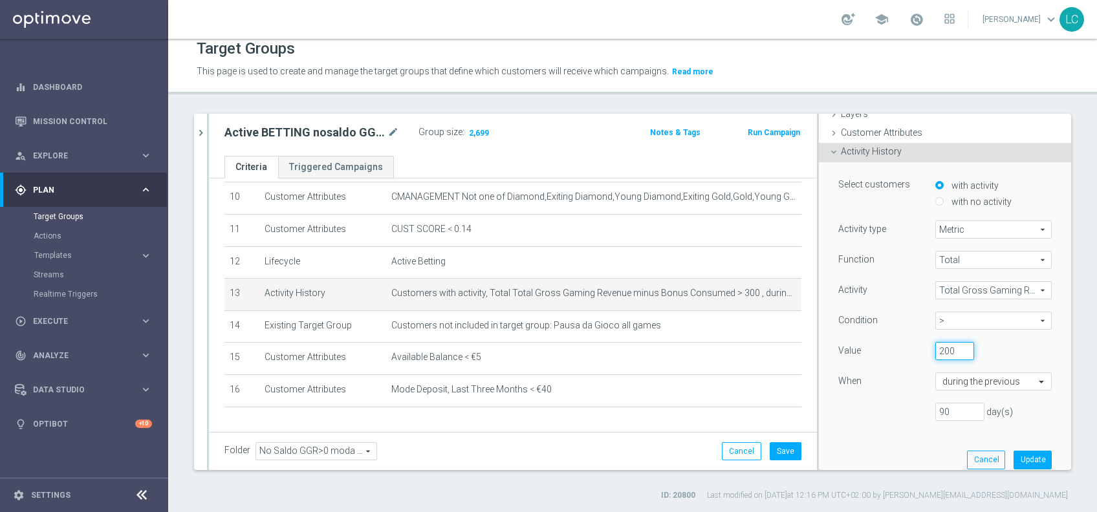
scroll to position [60, 0]
type input "200"
drag, startPoint x: 998, startPoint y: 446, endPoint x: 1000, endPoint y: 457, distance: 11.2
click at [1000, 457] on div "Select customers with activity with no activity Activity type Metric Metric arr…" at bounding box center [945, 319] width 233 height 316
click at [1014, 457] on button "Update" at bounding box center [1033, 459] width 38 height 18
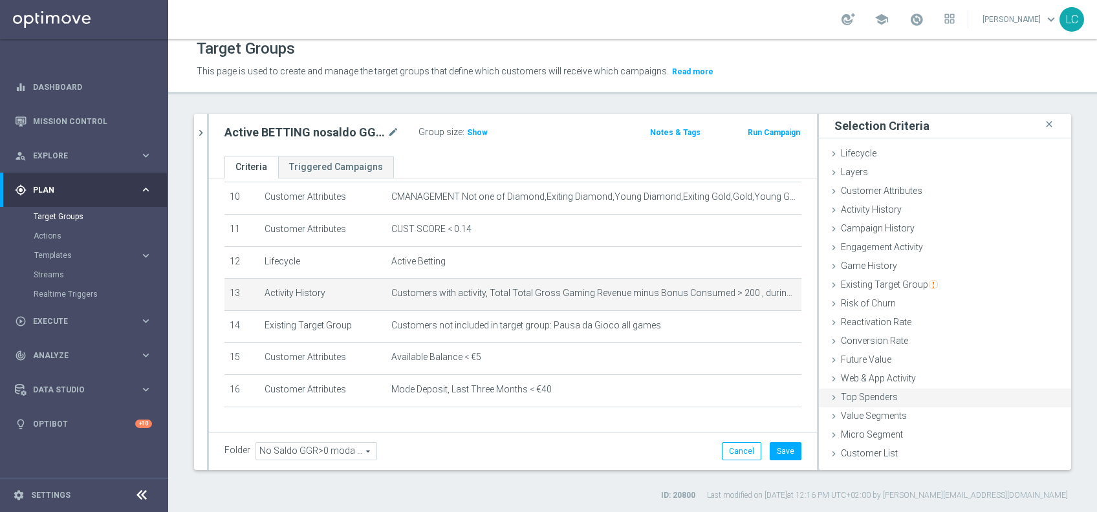
scroll to position [0, 0]
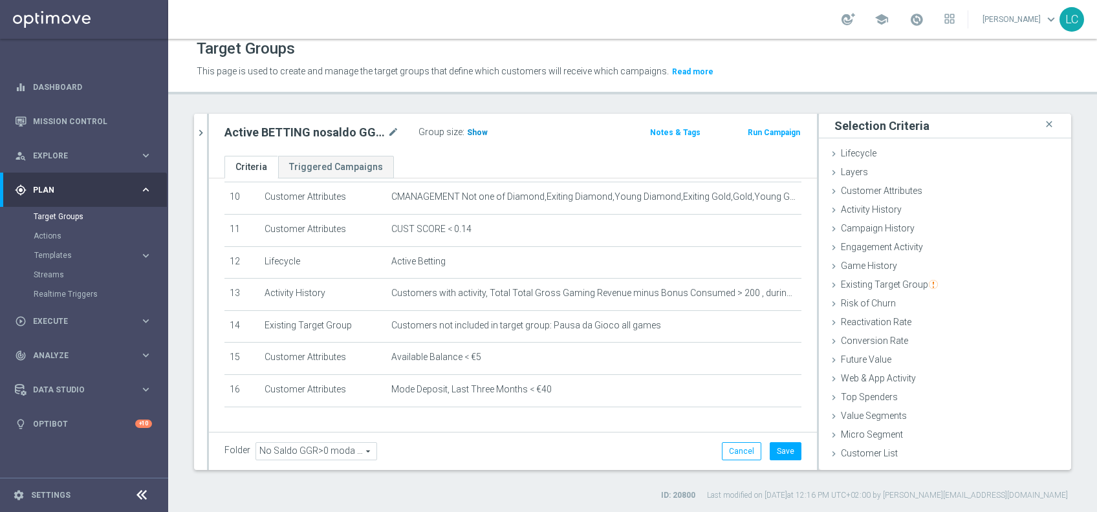
click at [478, 138] on h3 "Show" at bounding box center [477, 133] width 23 height 14
click at [200, 138] on icon "chevron_right" at bounding box center [201, 133] width 12 height 12
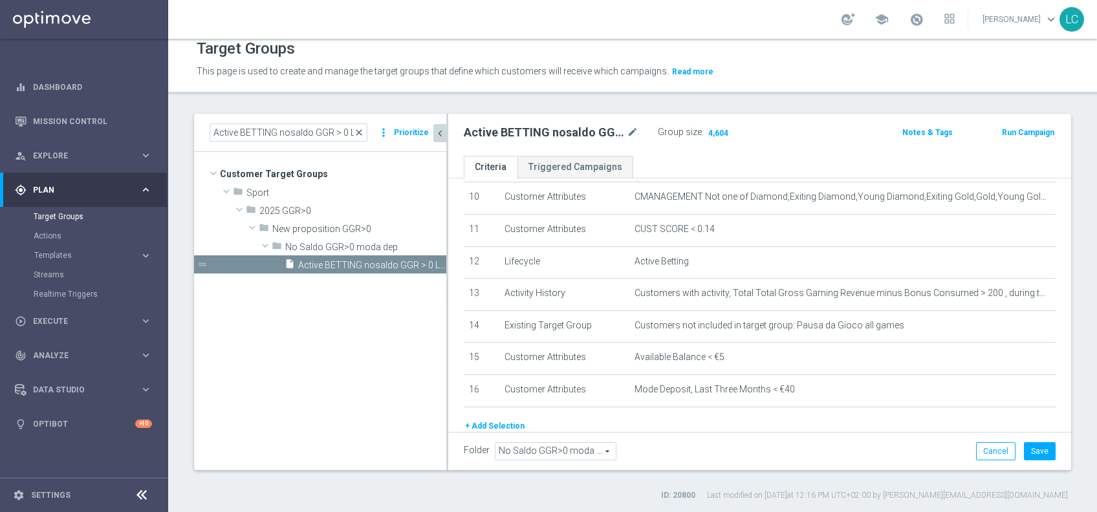
click at [364, 128] on span "close" at bounding box center [359, 132] width 10 height 10
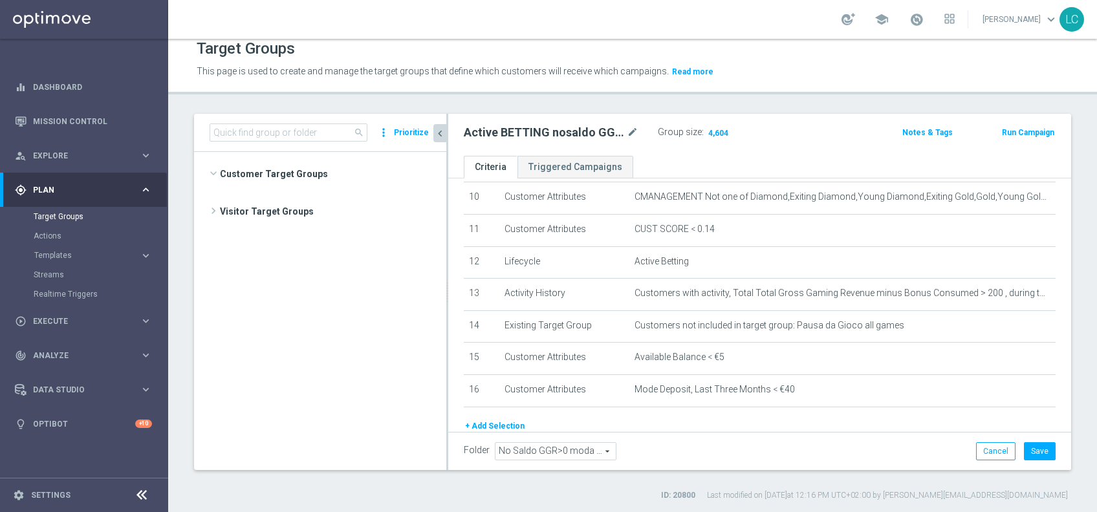
scroll to position [480, 0]
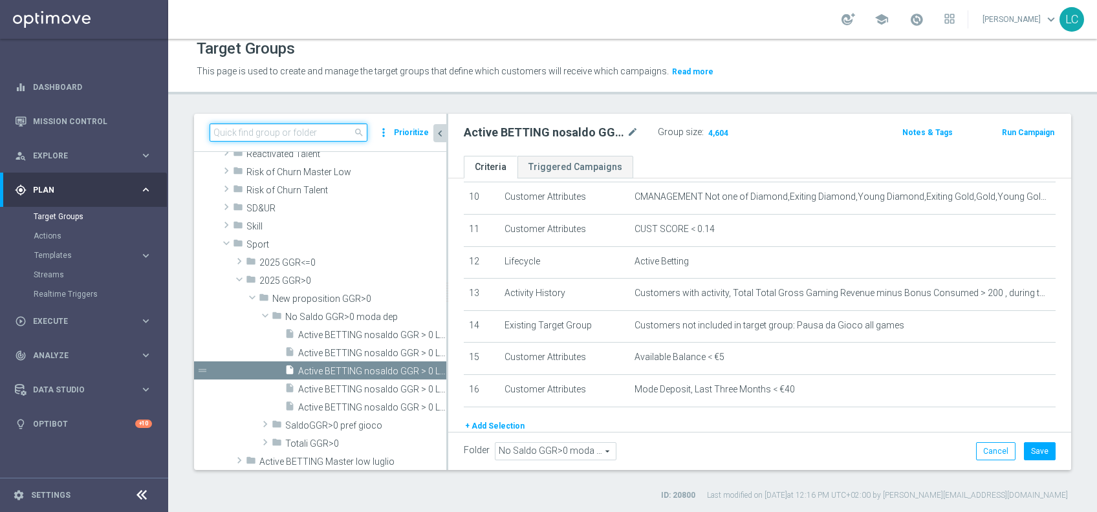
click at [312, 131] on input at bounding box center [289, 133] width 158 height 18
paste input "Active BETTING TOTALI nosaldo GGRnb > 0 L3M Media>=20"
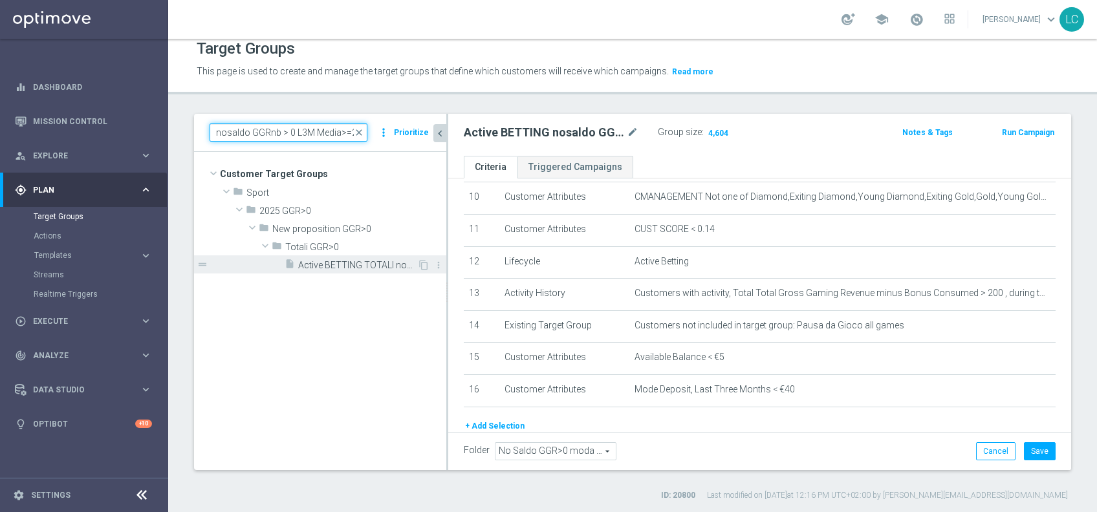
type input "Active BETTING TOTALI nosaldo GGRnb > 0 L3M Media>=20"
click at [347, 262] on span "Active BETTING TOTALI nosaldo GGRnb > 0 L3M Media>=20" at bounding box center [357, 265] width 119 height 11
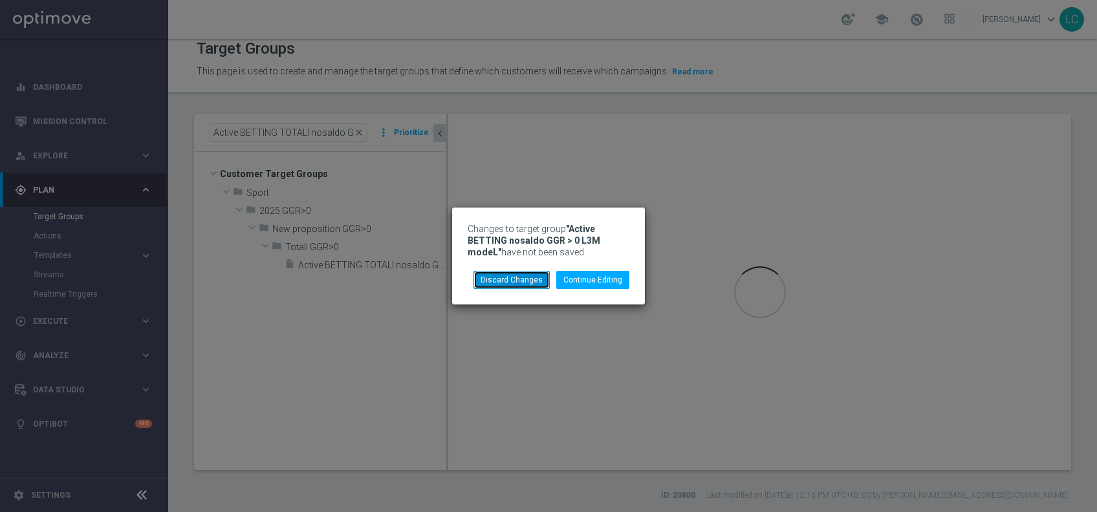
click at [523, 278] on button "Discard Changes" at bounding box center [512, 280] width 76 height 18
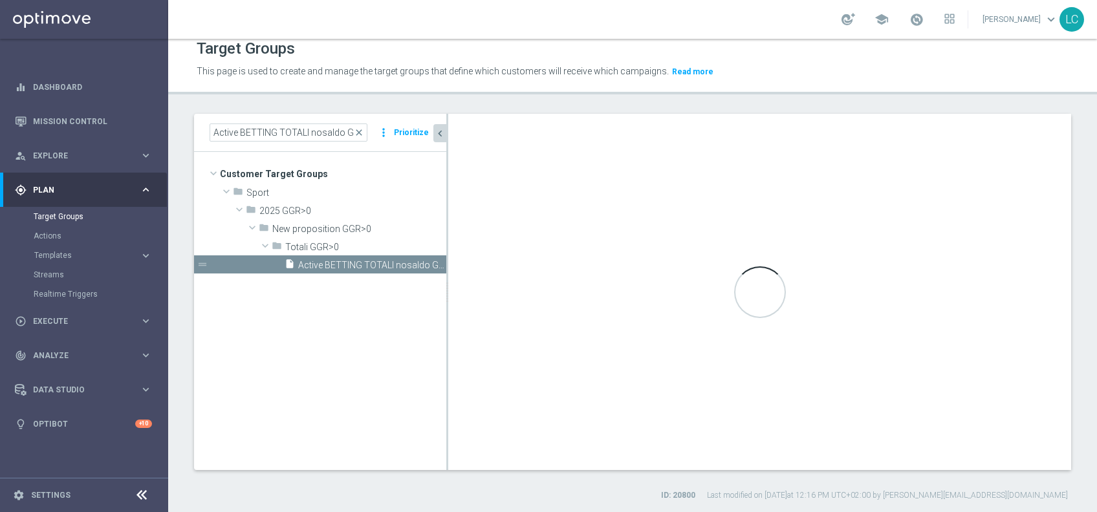
type input "Totali GGR>0"
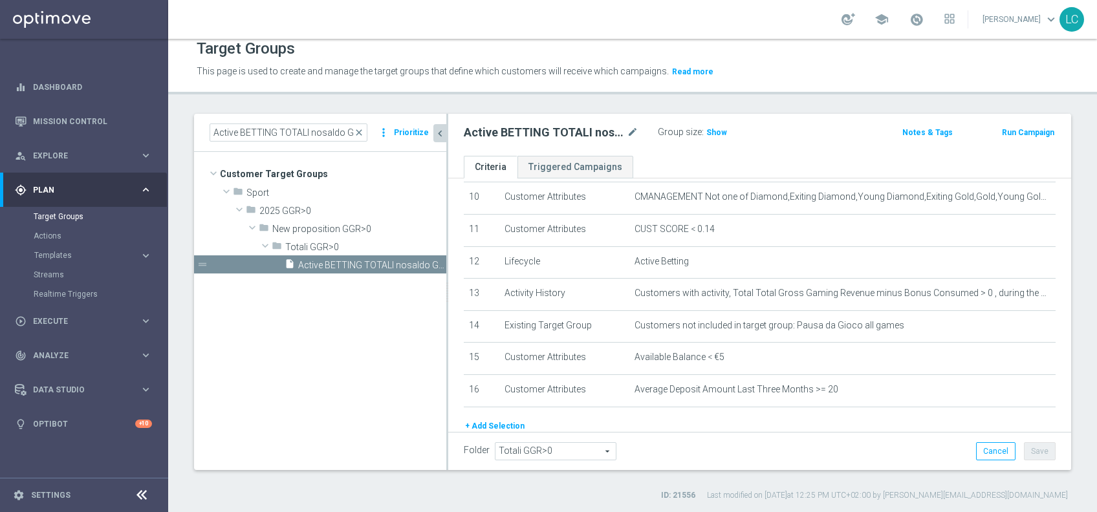
click at [725, 133] on div "Group size : Show" at bounding box center [722, 132] width 129 height 16
click at [712, 131] on span "Show" at bounding box center [717, 132] width 21 height 9
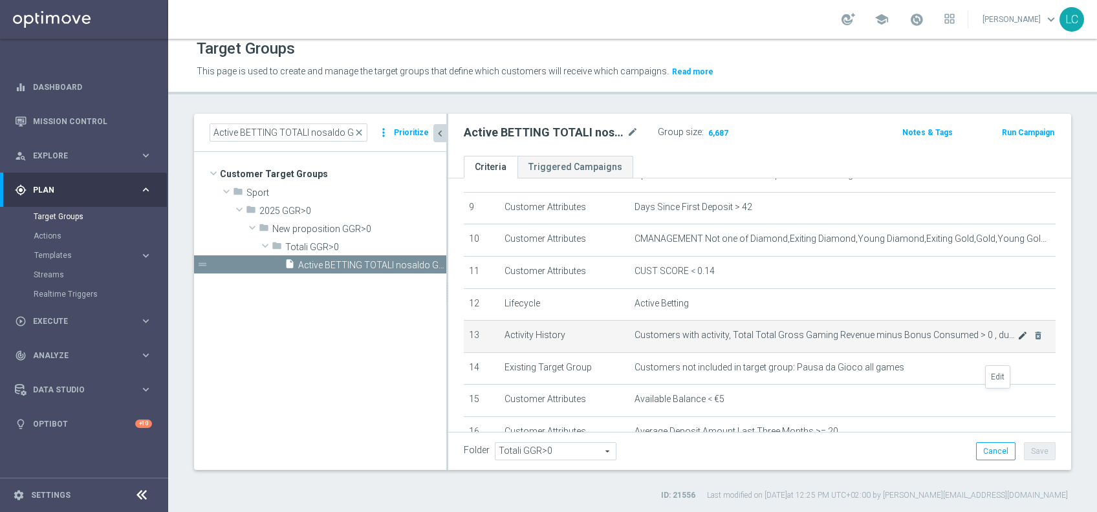
scroll to position [289, 0]
click at [1018, 337] on icon "mode_edit" at bounding box center [1023, 335] width 10 height 10
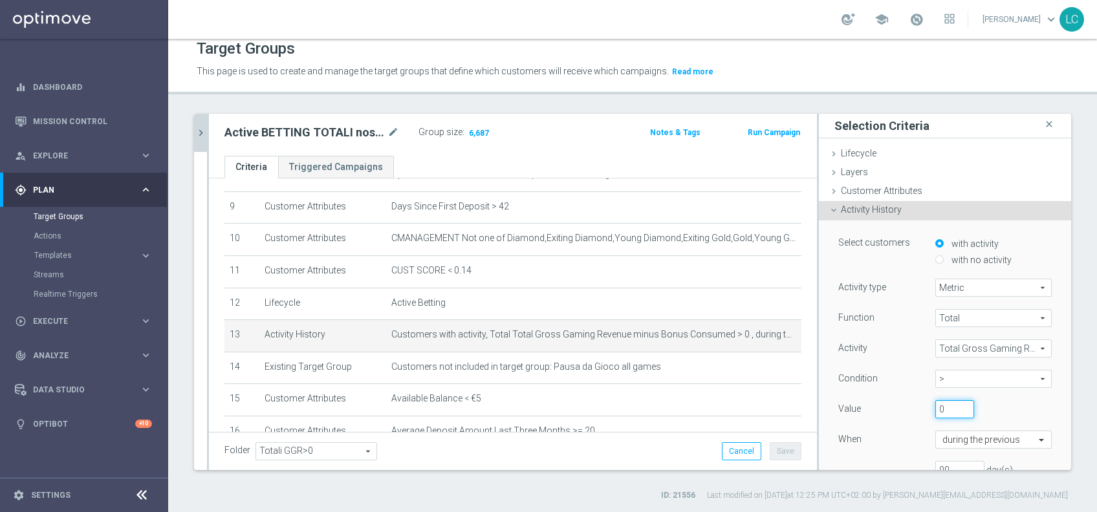
click at [936, 413] on input "0" at bounding box center [955, 410] width 39 height 18
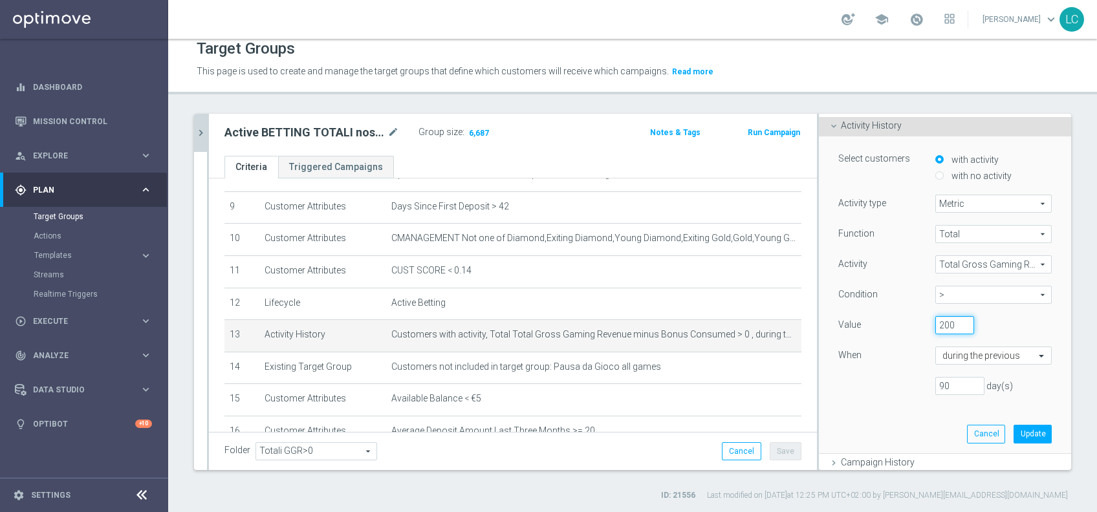
scroll to position [88, 0]
type input "200"
click at [1014, 428] on button "Update" at bounding box center [1033, 430] width 38 height 18
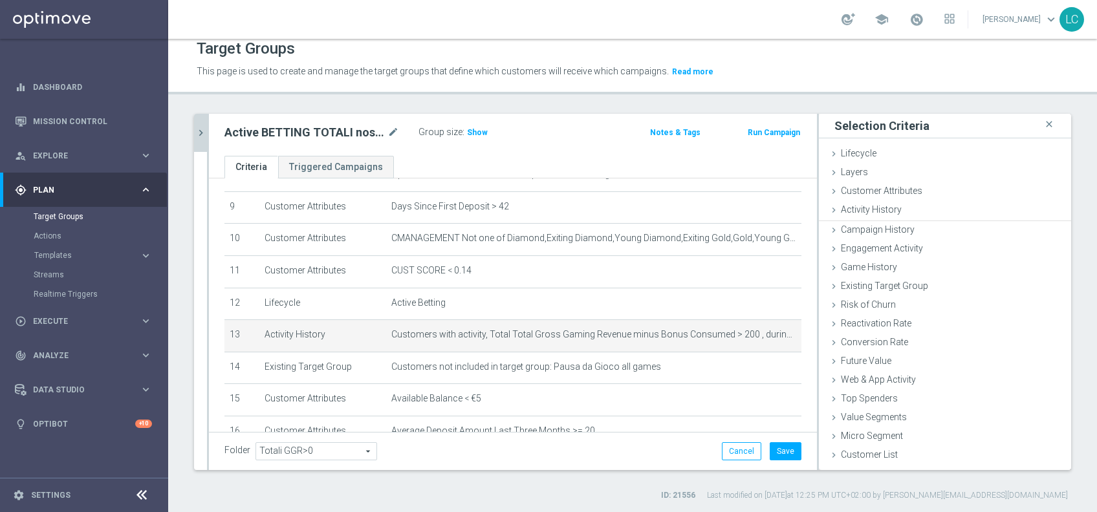
scroll to position [0, 0]
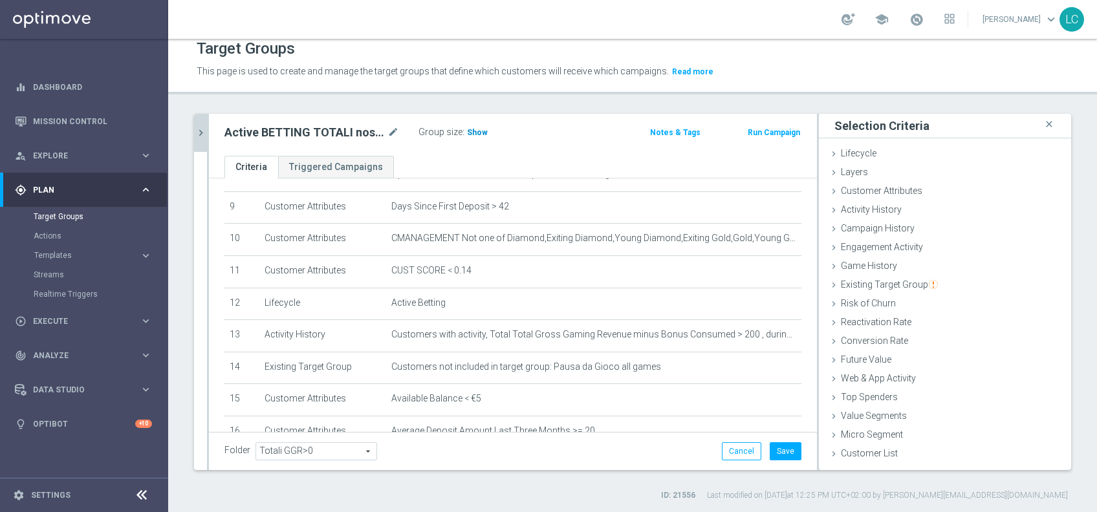
click at [468, 126] on h3 "Show" at bounding box center [477, 133] width 23 height 14
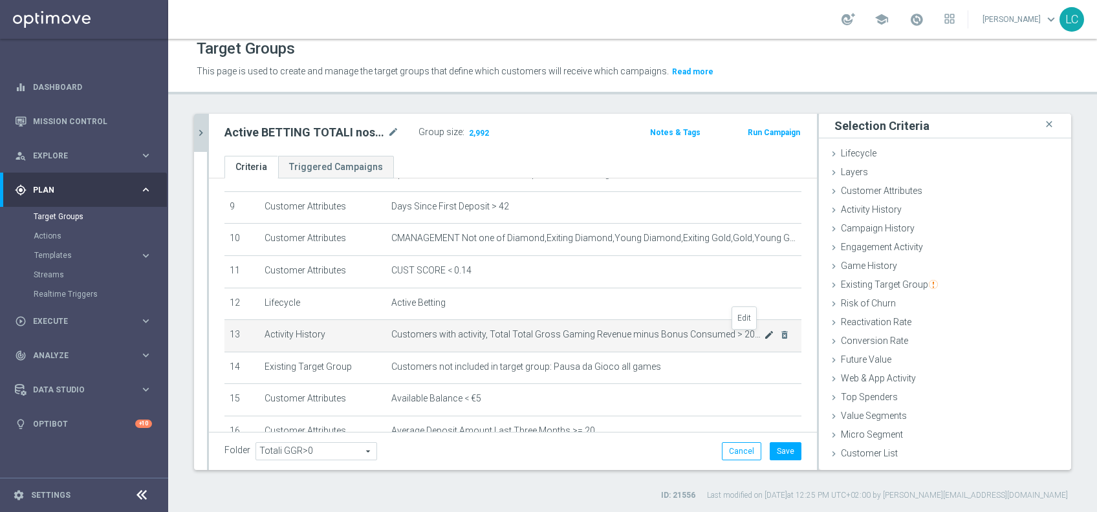
click at [764, 340] on icon "mode_edit" at bounding box center [769, 335] width 10 height 10
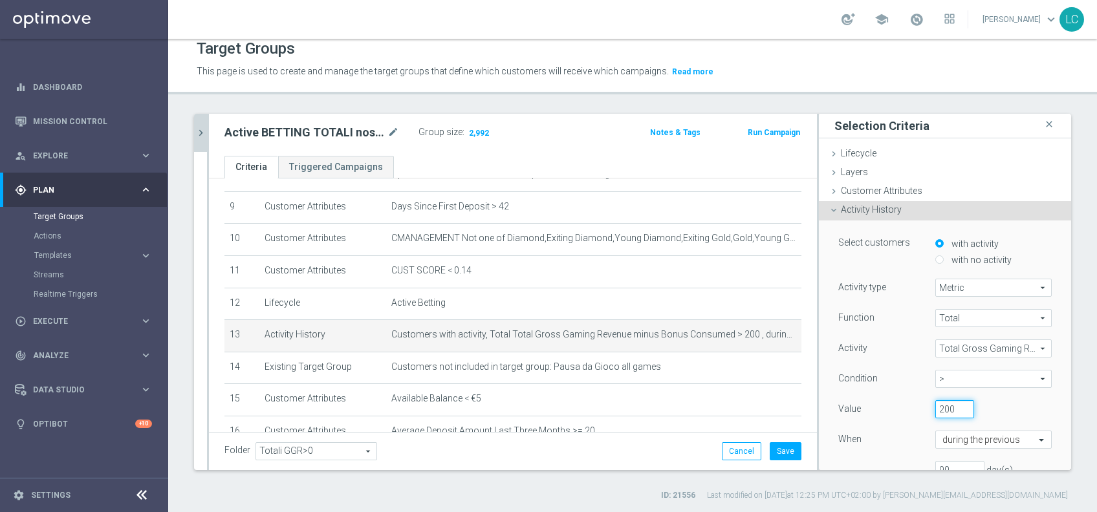
click at [936, 404] on input "200" at bounding box center [955, 410] width 39 height 18
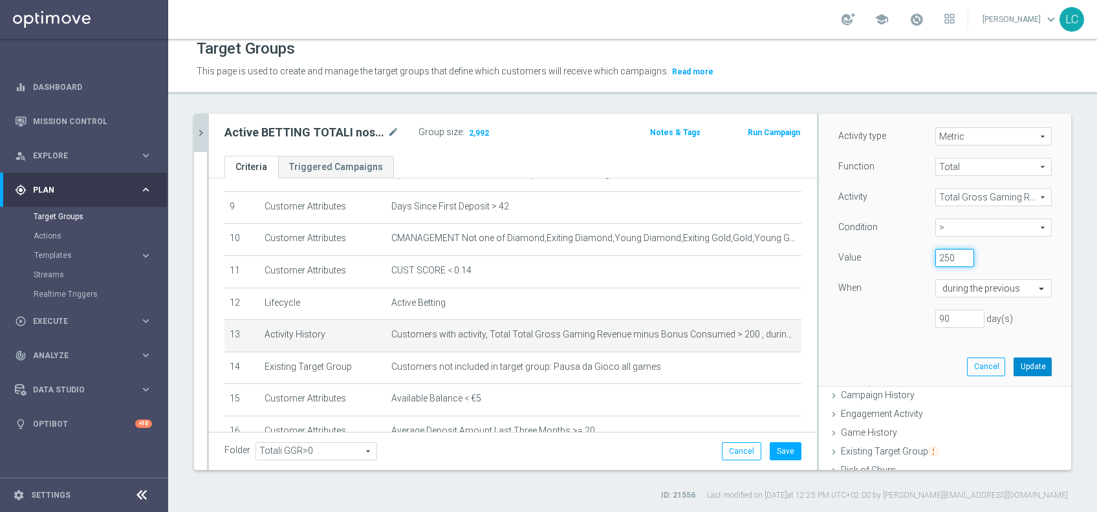
type input "250"
click at [1014, 368] on button "Update" at bounding box center [1033, 367] width 38 height 18
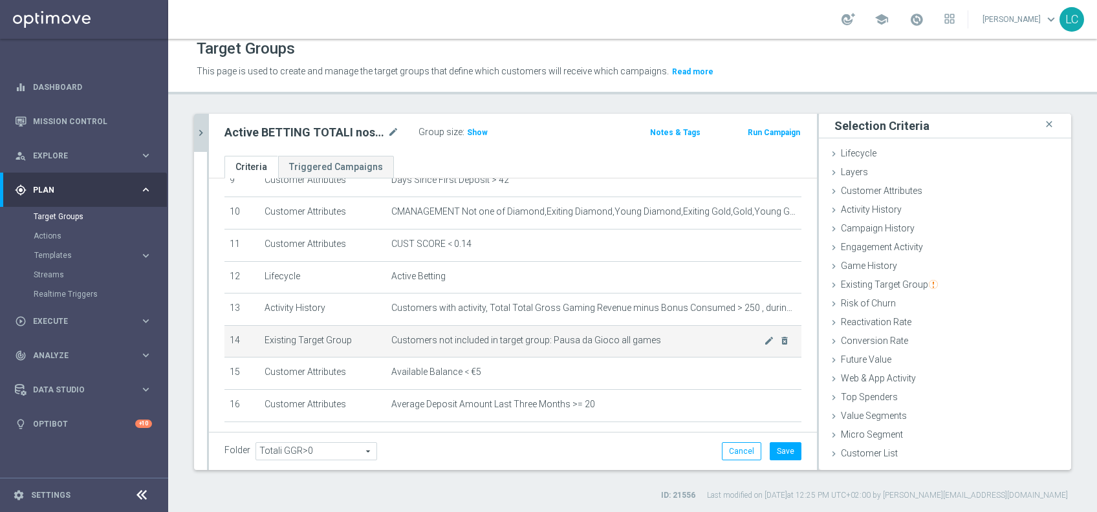
scroll to position [314, 0]
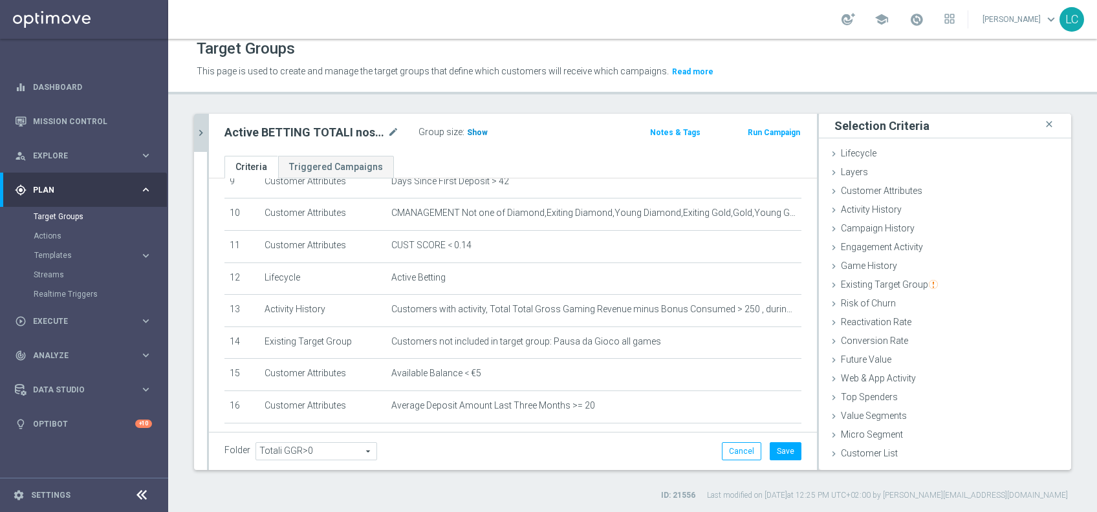
click at [475, 129] on span "Show" at bounding box center [477, 132] width 21 height 9
click at [723, 443] on button "Cancel" at bounding box center [741, 452] width 39 height 18
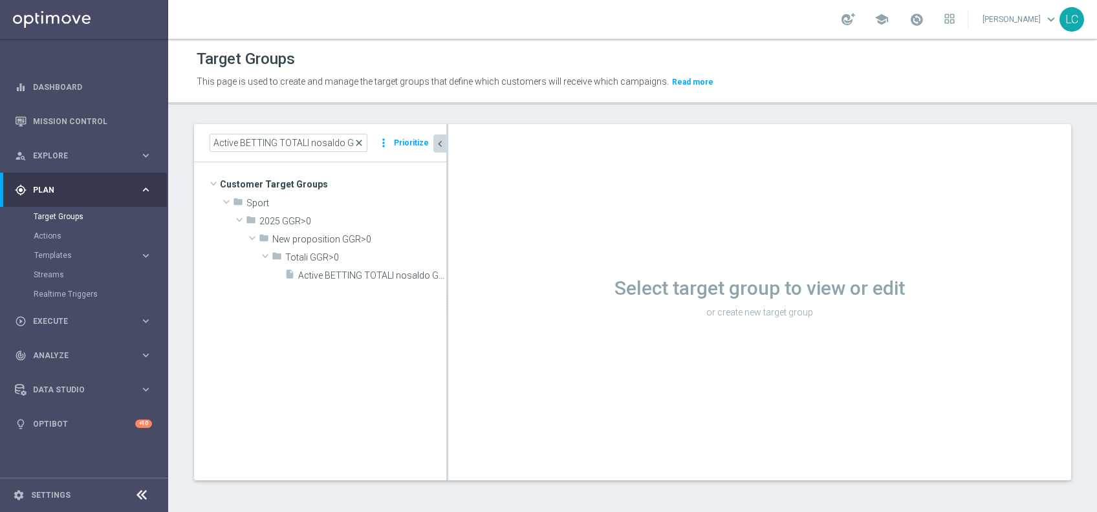
click at [361, 141] on span "close" at bounding box center [359, 143] width 10 height 10
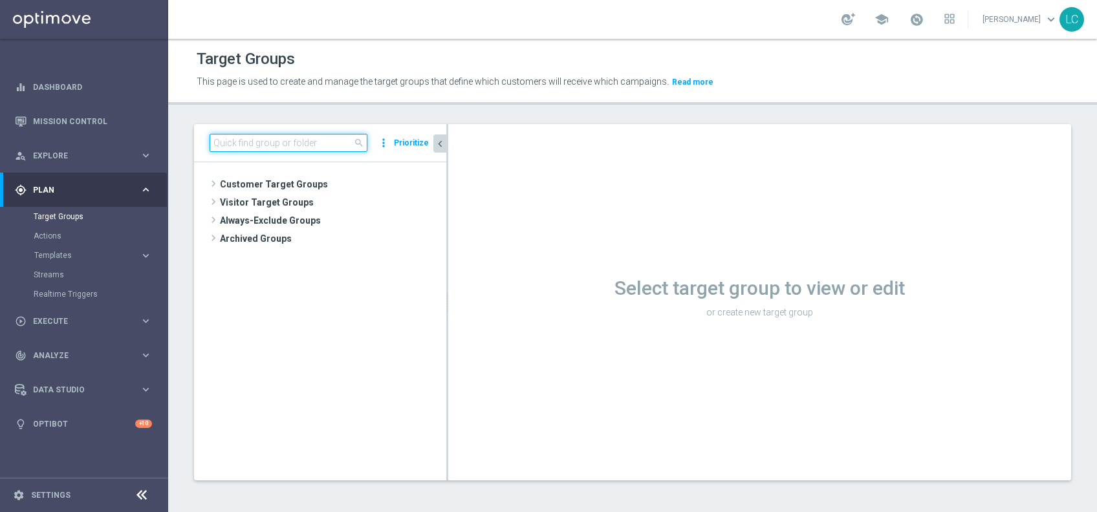
click at [345, 141] on input at bounding box center [289, 143] width 158 height 18
paste input "Active BETTING TOTALI nosaldo GGRnb > 0 L3M Media<20"
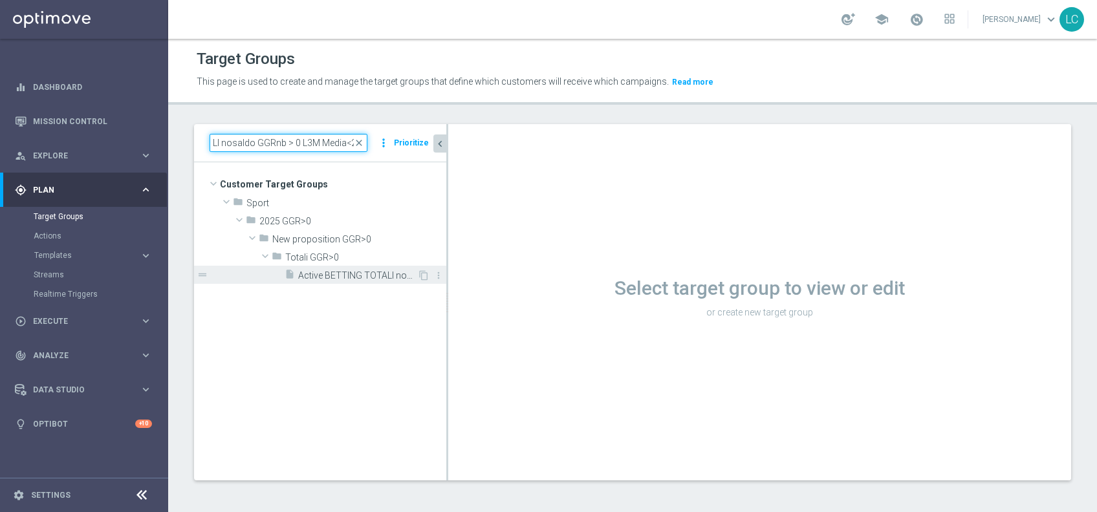
type input "Active BETTING TOTALI nosaldo GGRnb > 0 L3M Media<20"
click at [305, 272] on span "Active BETTING TOTALI nosaldo GGRnb > 0 L3M Media<20" at bounding box center [357, 275] width 119 height 11
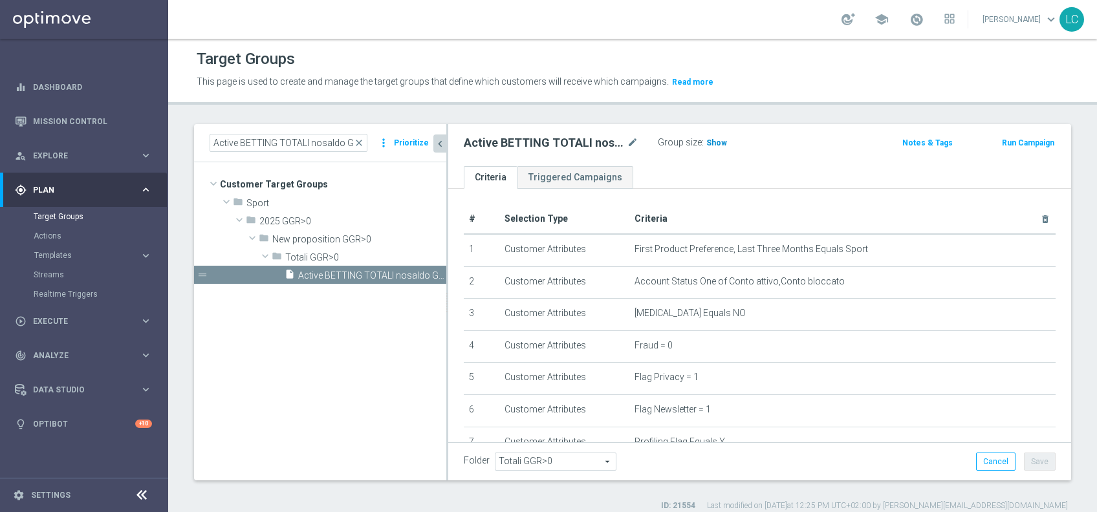
click at [708, 144] on span "Show" at bounding box center [717, 142] width 21 height 9
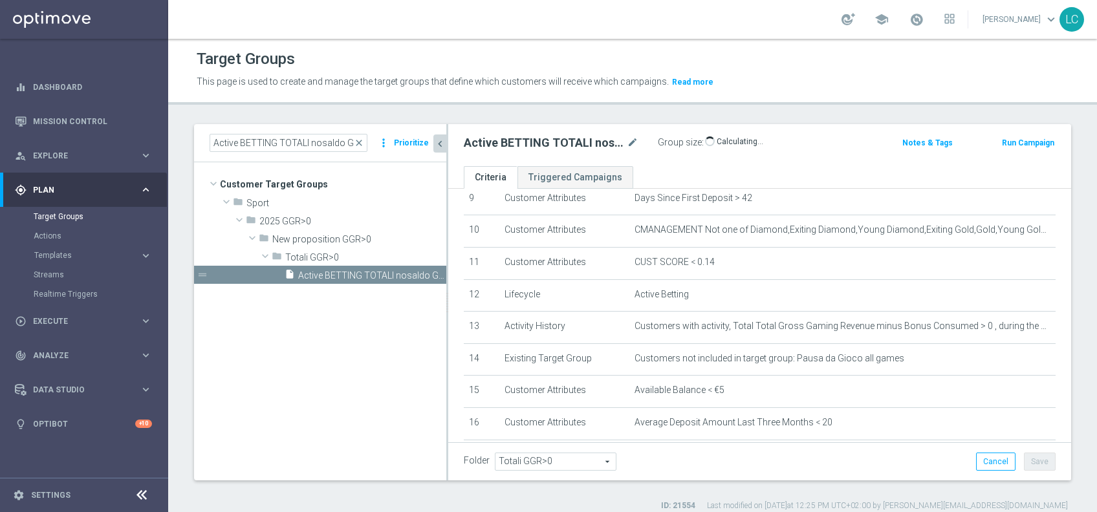
scroll to position [316, 0]
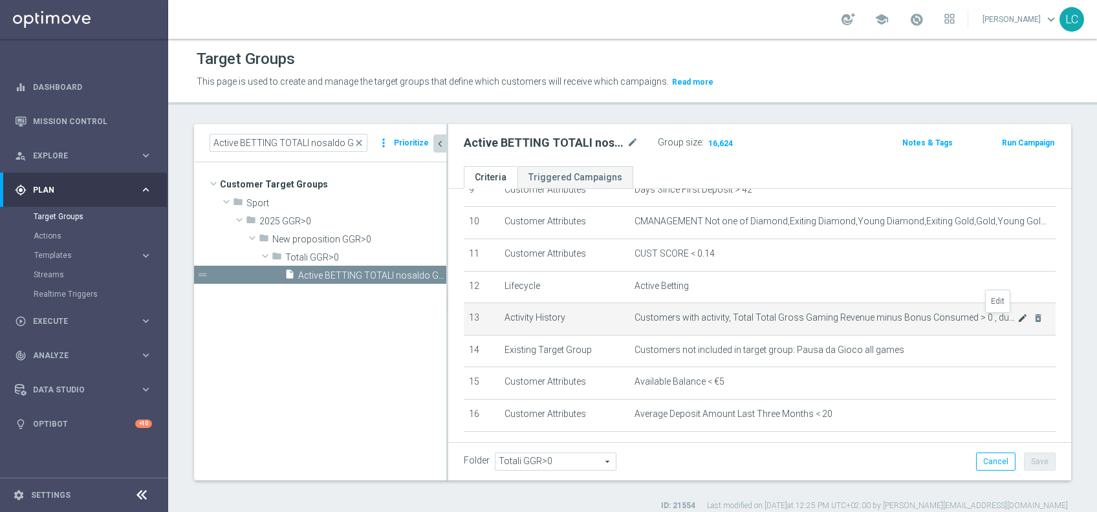
click at [1018, 318] on icon "mode_edit" at bounding box center [1023, 318] width 10 height 10
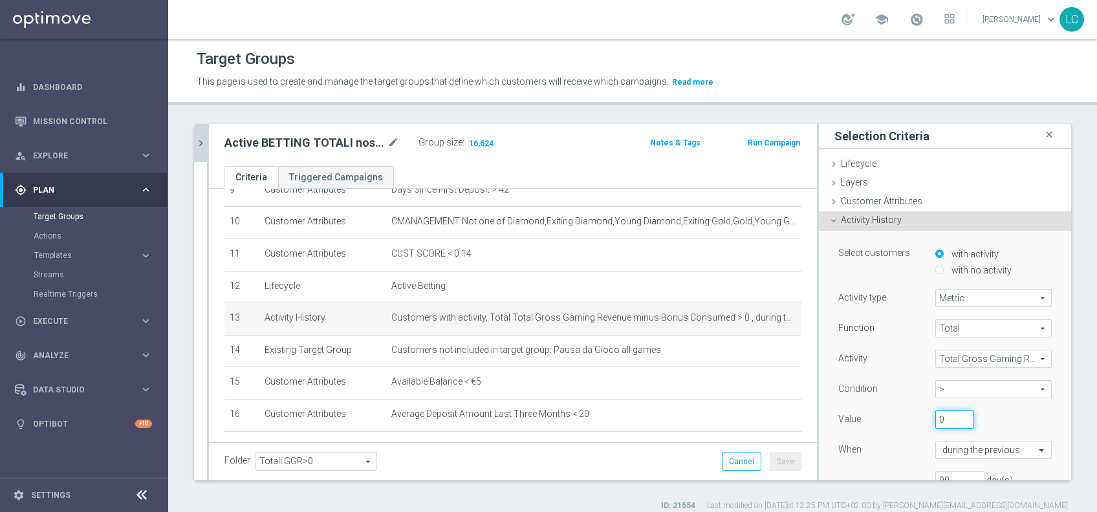
click at [936, 419] on input "0" at bounding box center [955, 420] width 39 height 18
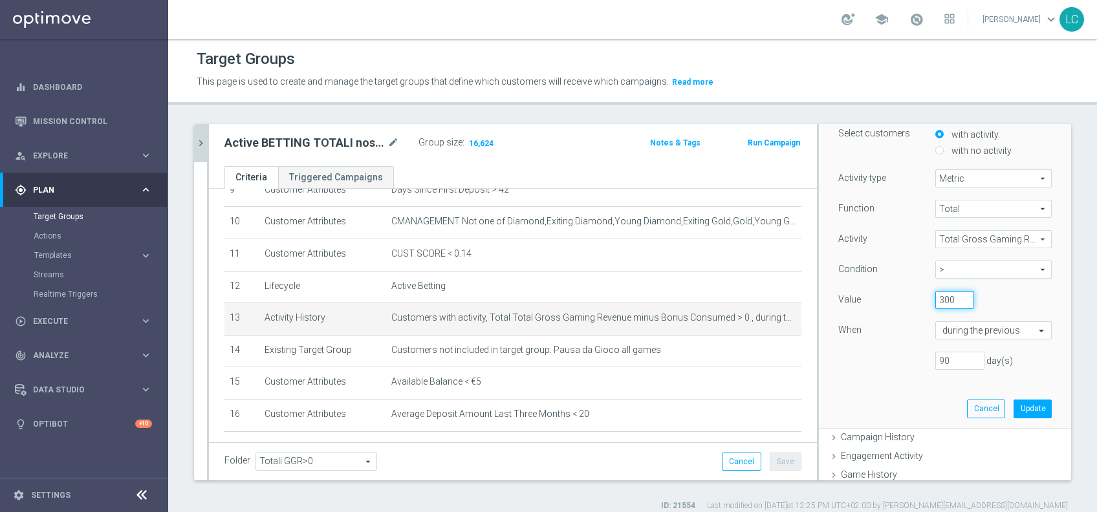
scroll to position [122, 0]
type input "300"
click at [1014, 401] on button "Update" at bounding box center [1033, 406] width 38 height 18
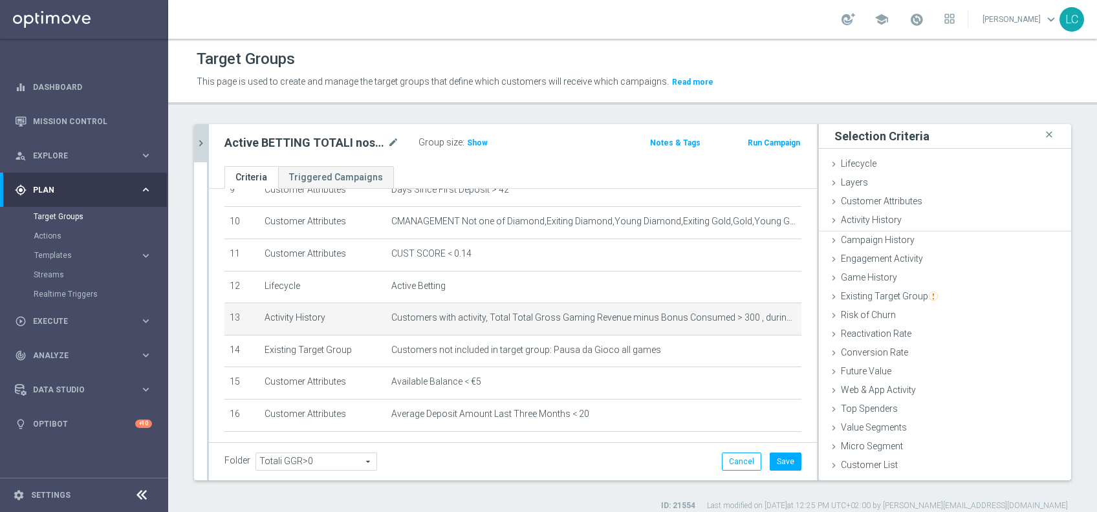
scroll to position [0, 0]
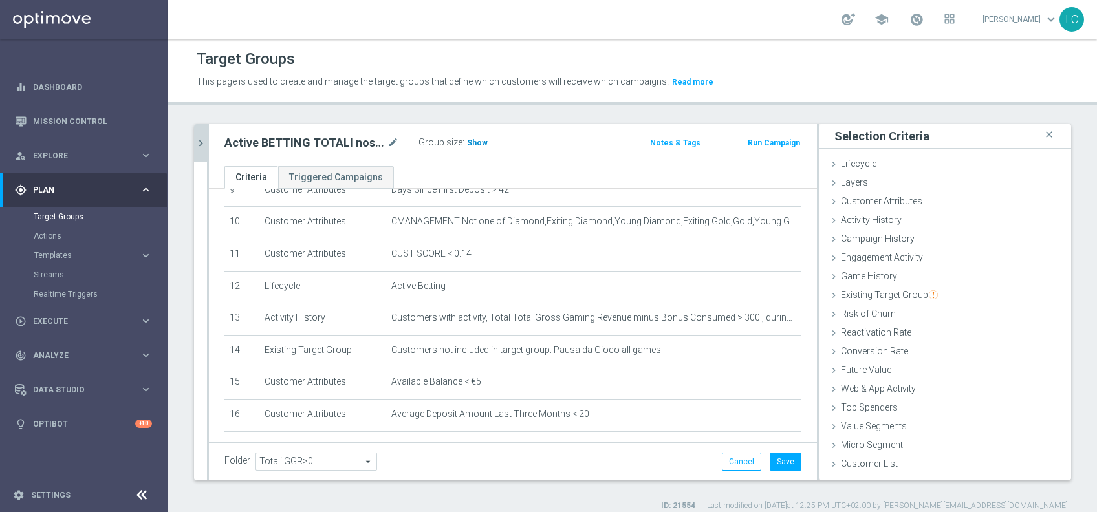
click at [471, 144] on span "Show" at bounding box center [477, 142] width 21 height 9
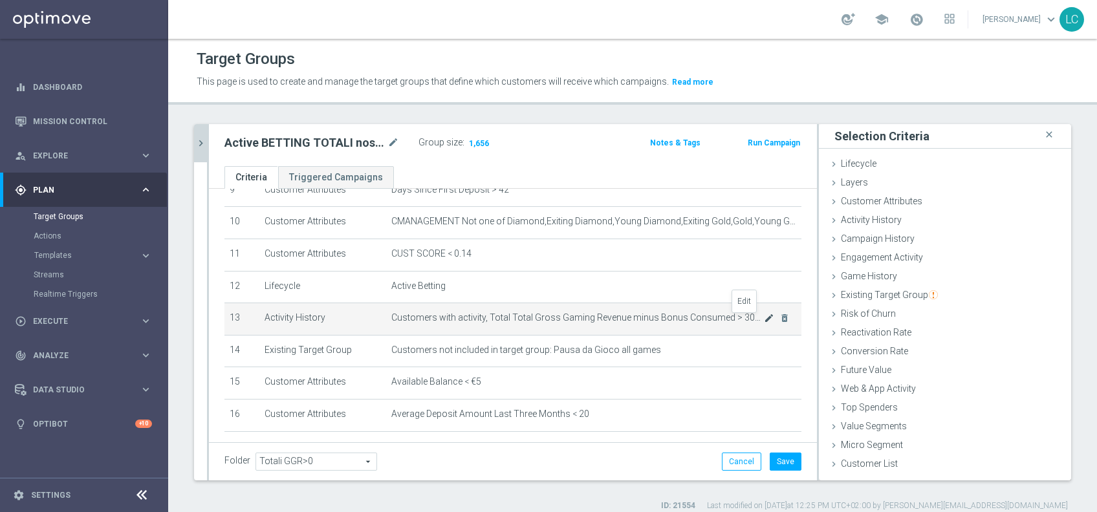
click at [764, 321] on icon "mode_edit" at bounding box center [769, 318] width 10 height 10
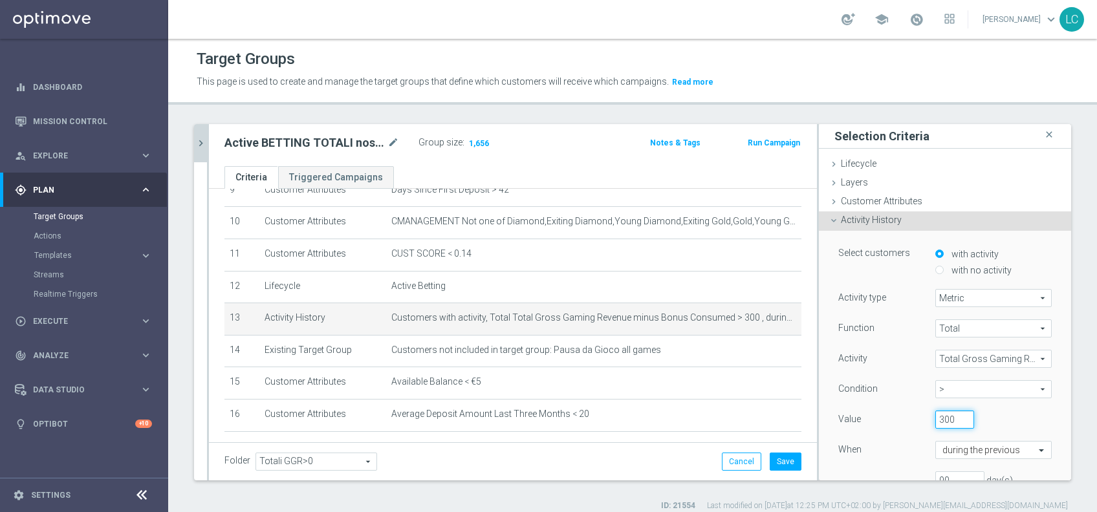
click at [936, 421] on input "300" at bounding box center [955, 420] width 39 height 18
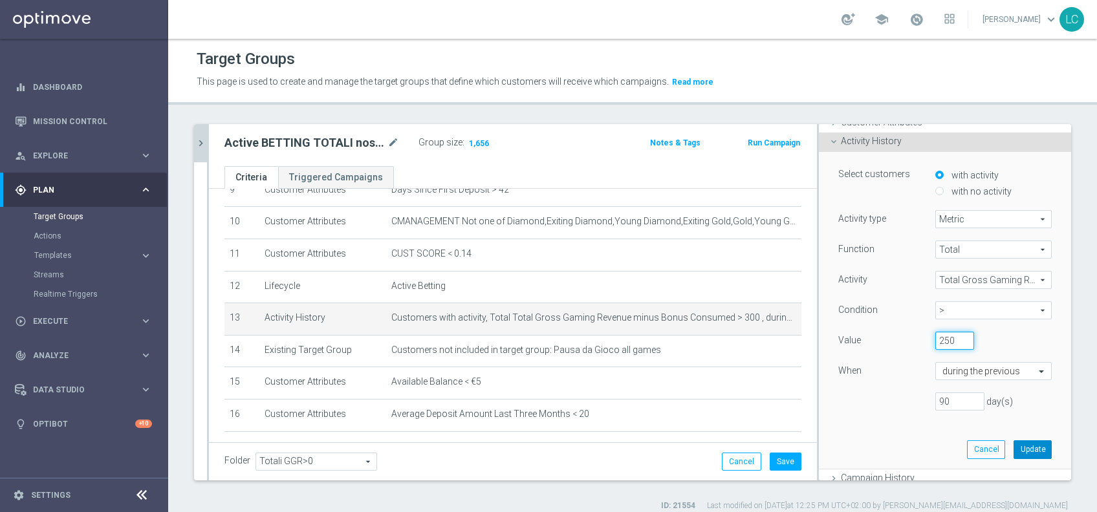
scroll to position [83, 0]
type input "250"
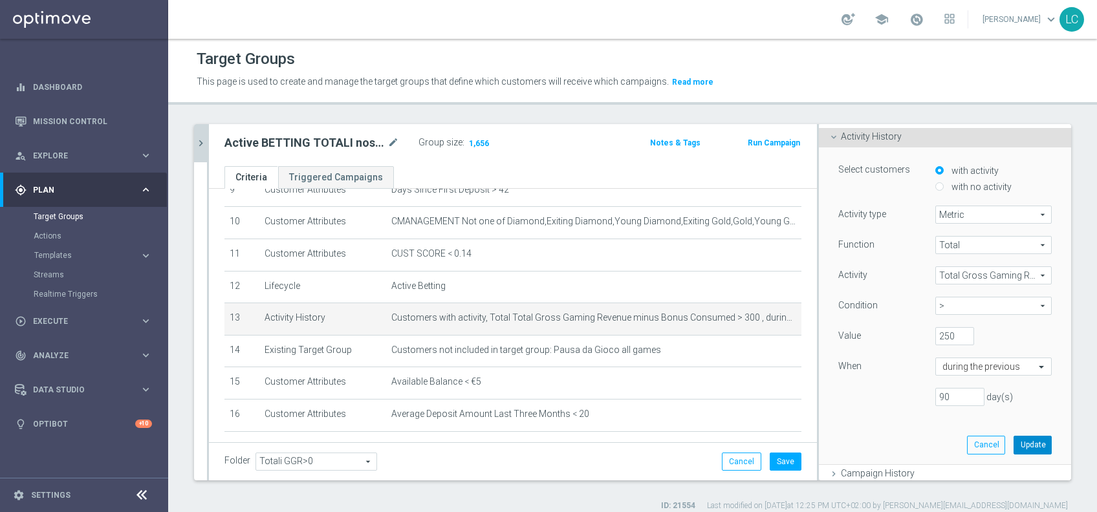
click at [1014, 437] on button "Update" at bounding box center [1033, 445] width 38 height 18
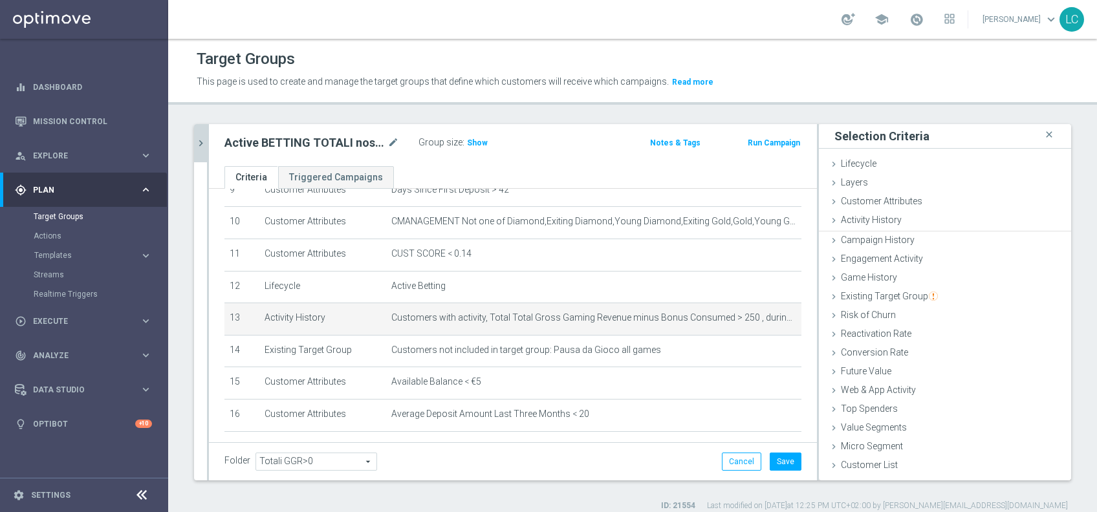
scroll to position [0, 0]
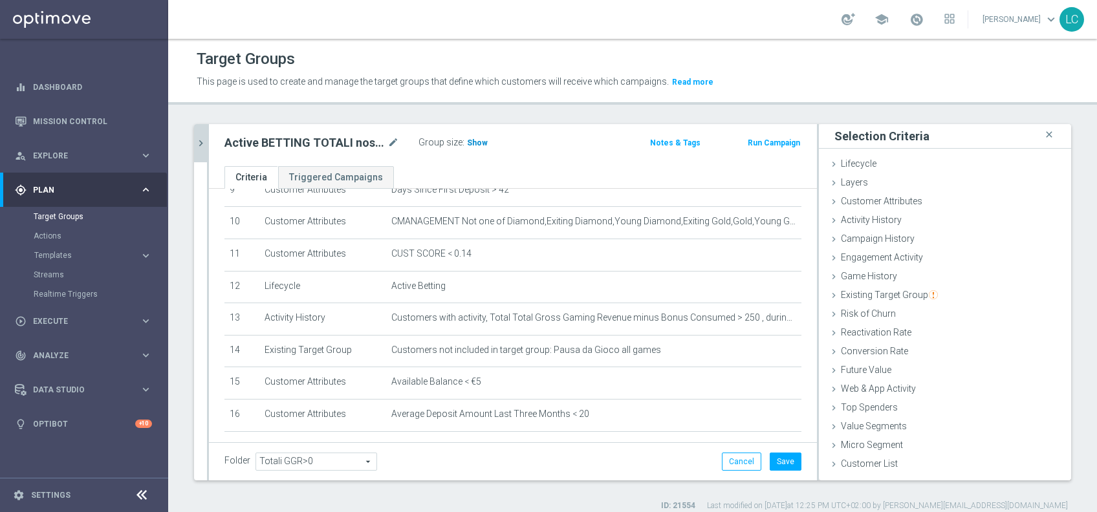
click at [477, 144] on span "Show" at bounding box center [477, 142] width 21 height 9
click at [201, 128] on button "chevron_right" at bounding box center [200, 143] width 13 height 38
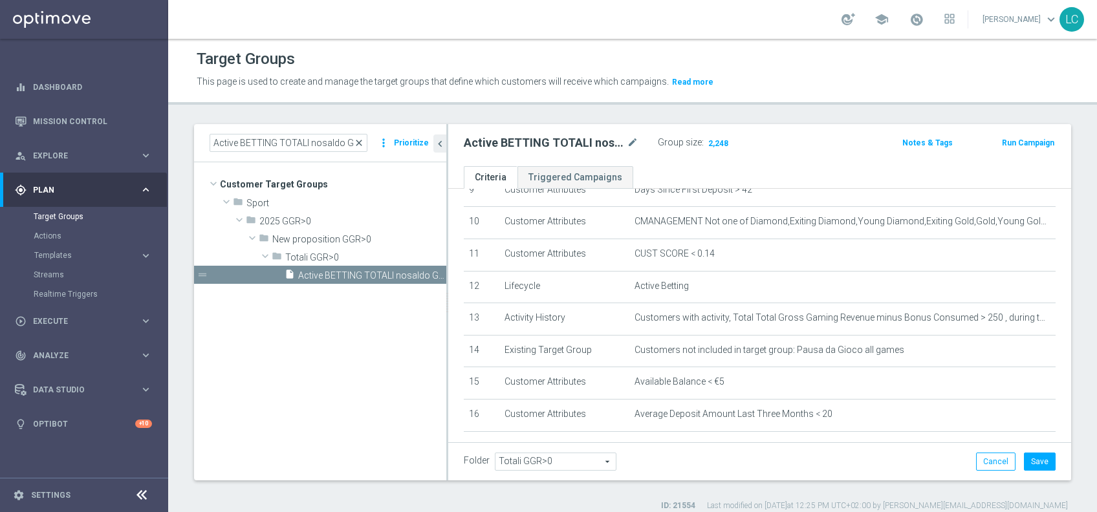
click at [362, 140] on span "close" at bounding box center [359, 143] width 10 height 10
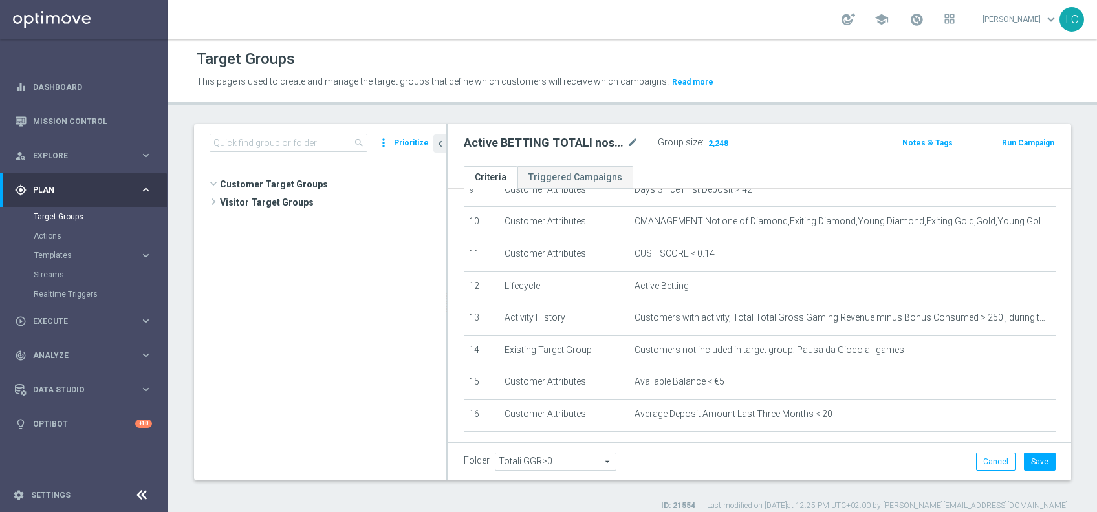
scroll to position [766, 0]
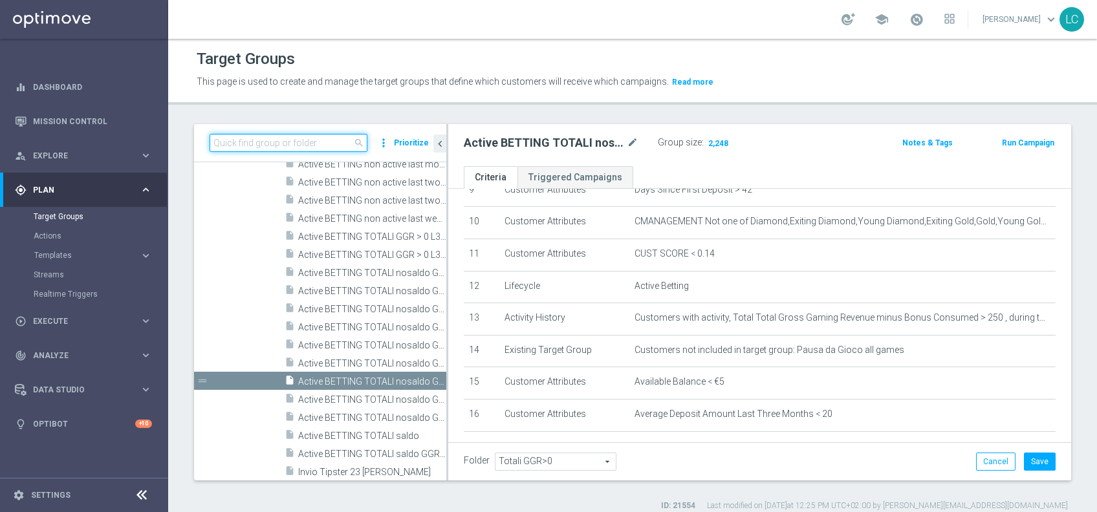
click at [285, 145] on input at bounding box center [289, 143] width 158 height 18
paste input "Active BETTING TOTALI nosaldo GGRnb > 250 L3M Media>=20"
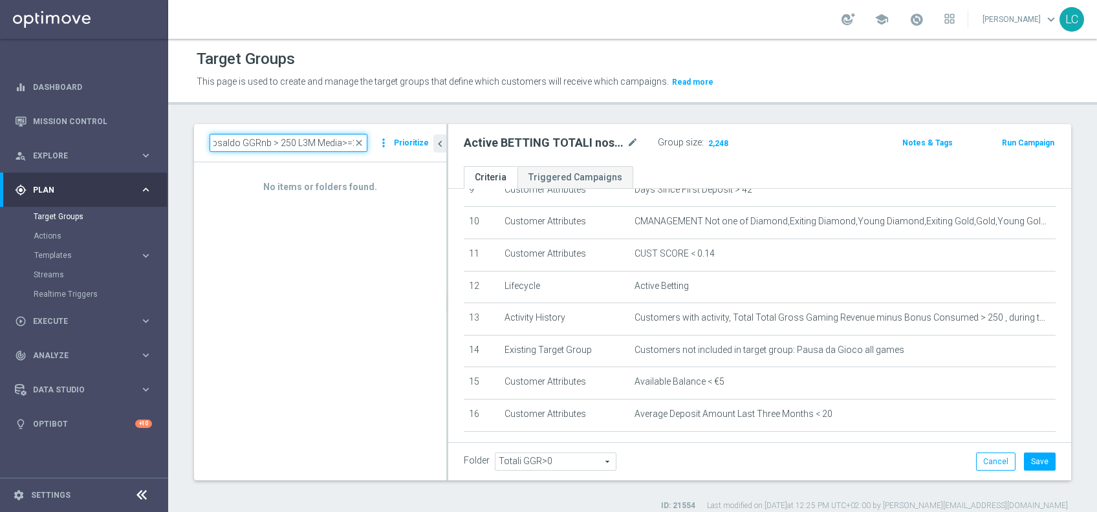
click at [287, 140] on input "Active BETTING TOTALI nosaldo GGRnb > 250 L3M Media>=20" at bounding box center [289, 143] width 158 height 18
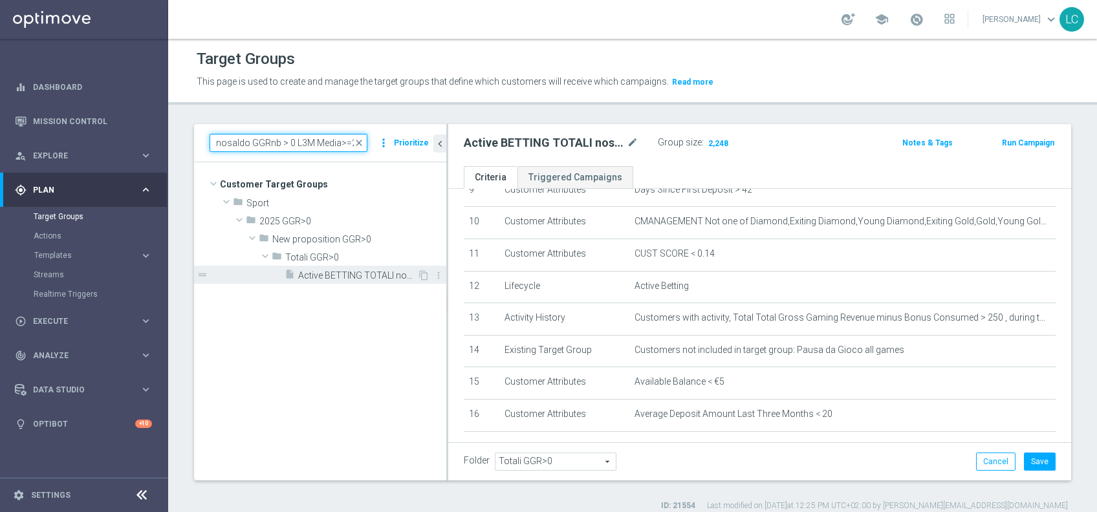
type input "Active BETTING TOTALI nosaldo GGRnb > 0 L3M Media>=20"
click at [290, 274] on icon "insert_drive_file" at bounding box center [290, 276] width 10 height 15
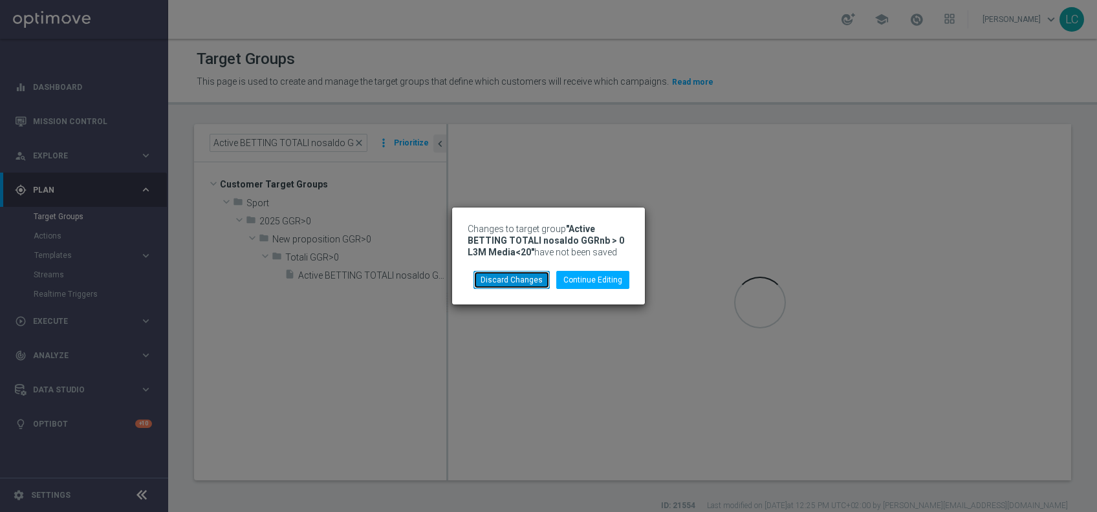
click at [518, 287] on button "Discard Changes" at bounding box center [512, 280] width 76 height 18
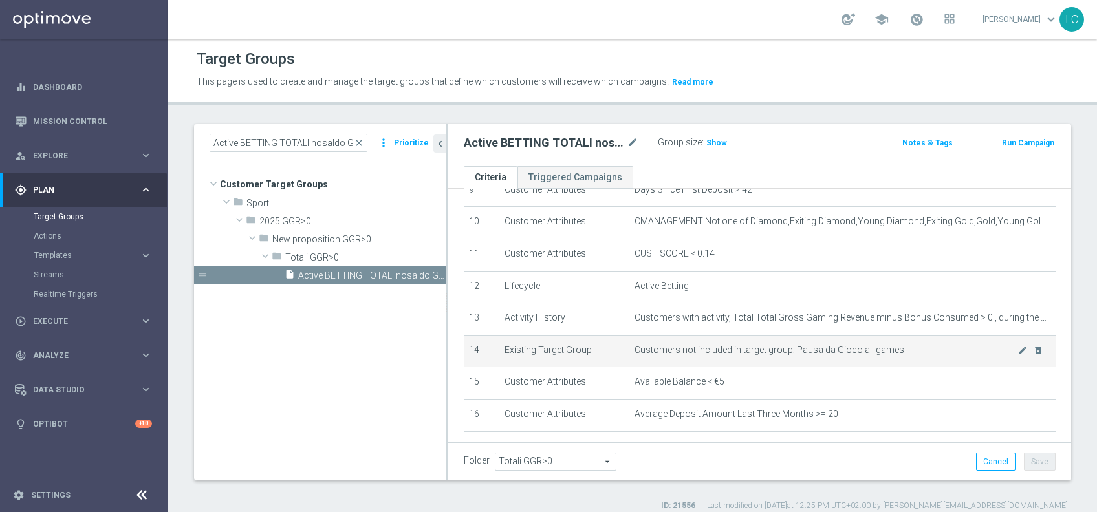
scroll to position [382, 0]
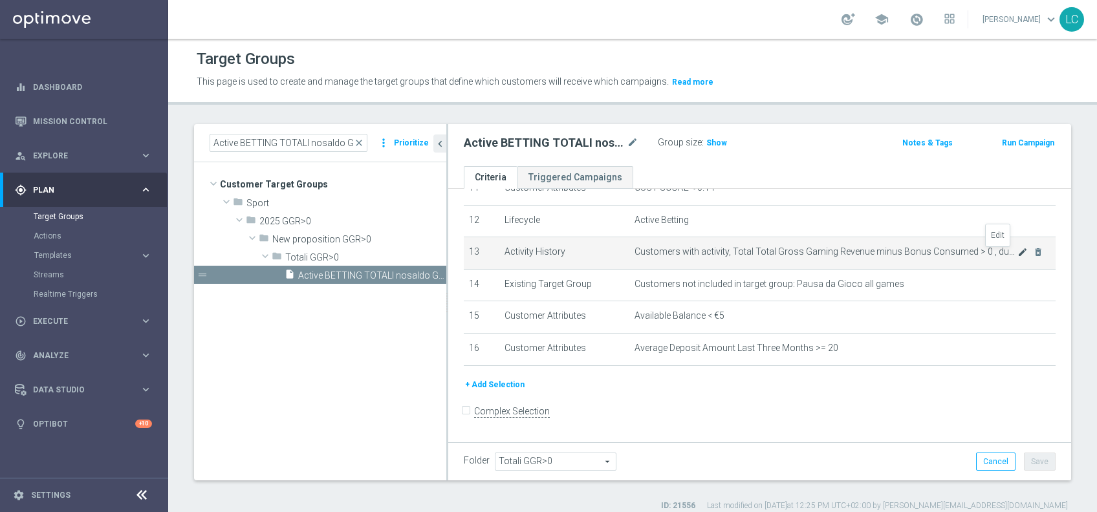
click at [1018, 255] on icon "mode_edit" at bounding box center [1023, 252] width 10 height 10
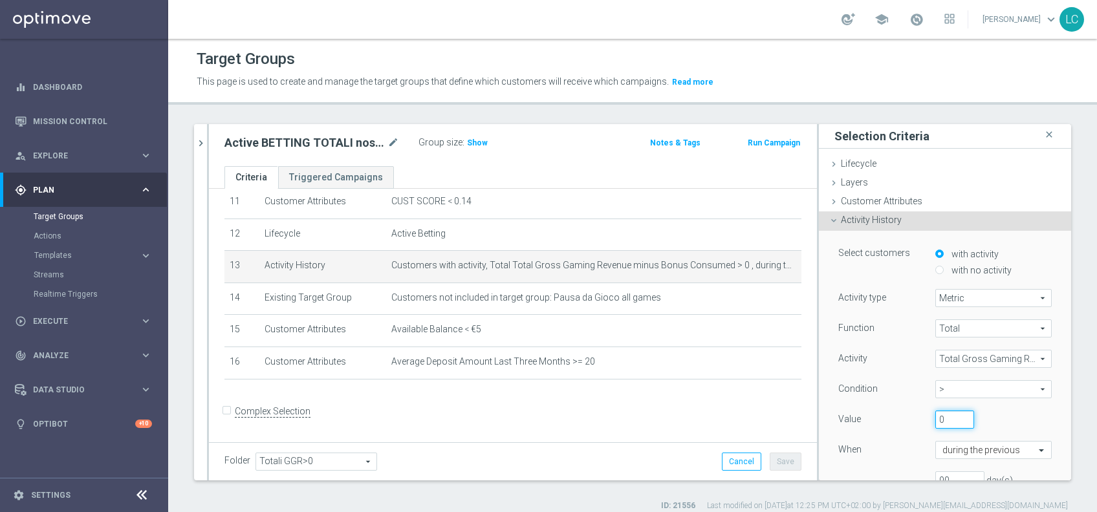
click at [936, 417] on input "0" at bounding box center [955, 420] width 39 height 18
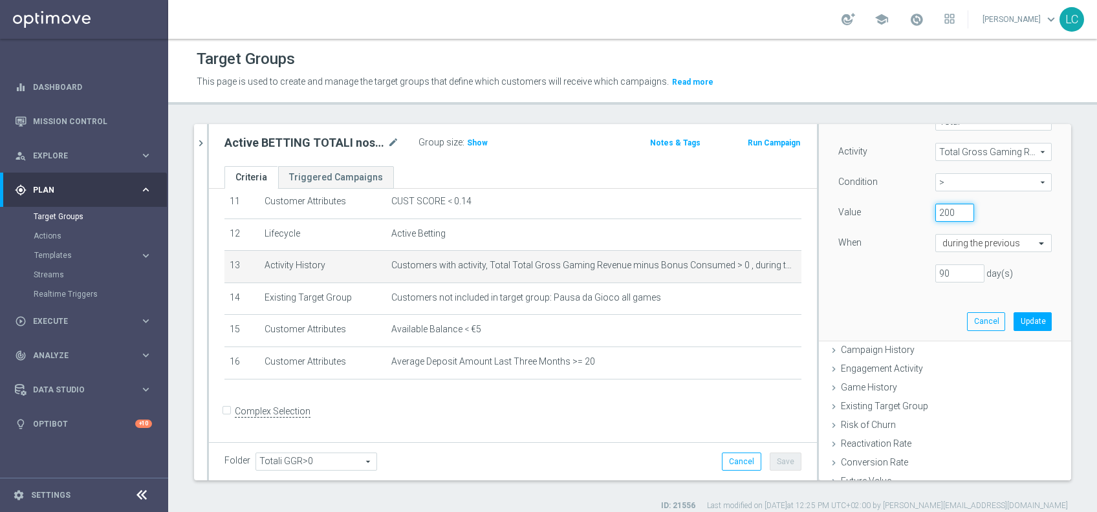
scroll to position [221, 0]
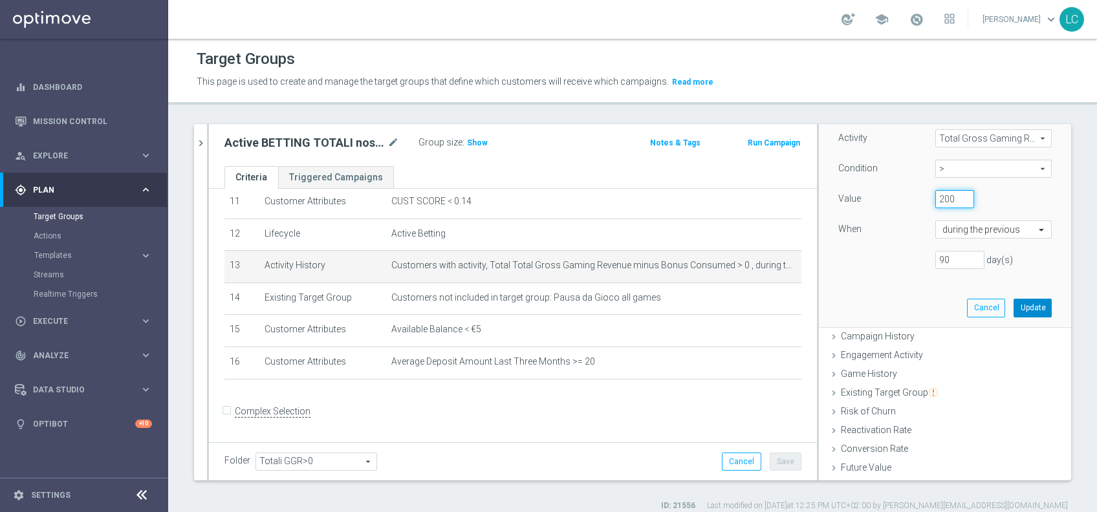
type input "200"
click at [1014, 303] on button "Update" at bounding box center [1033, 308] width 38 height 18
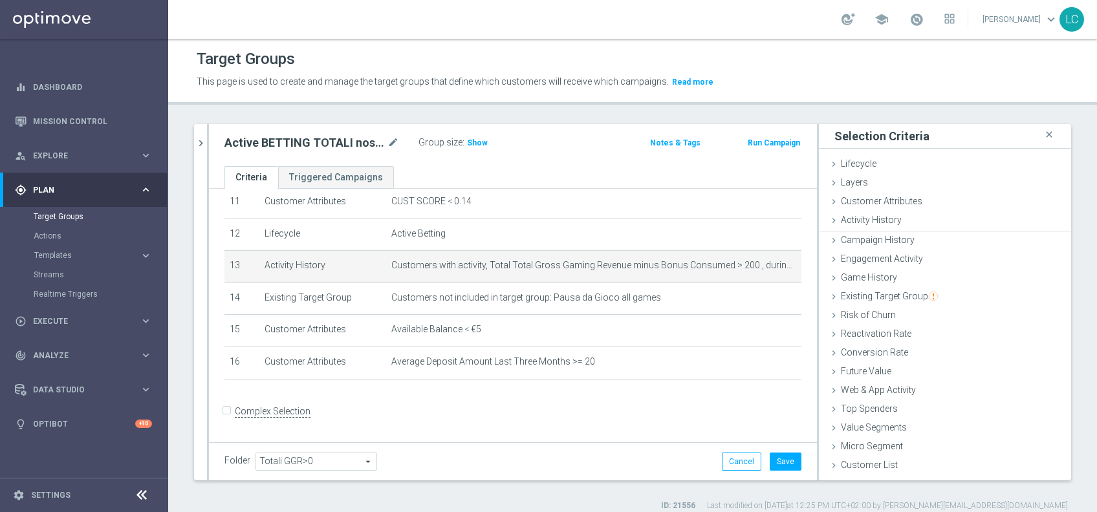
scroll to position [0, 0]
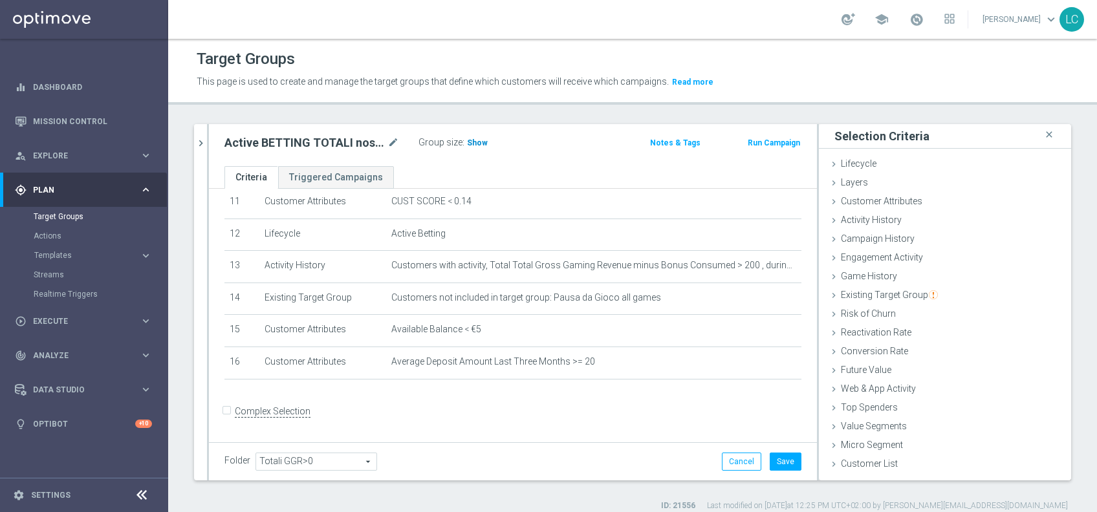
click at [481, 146] on span "Show" at bounding box center [477, 142] width 21 height 9
click at [195, 144] on icon "chevron_right" at bounding box center [201, 143] width 12 height 12
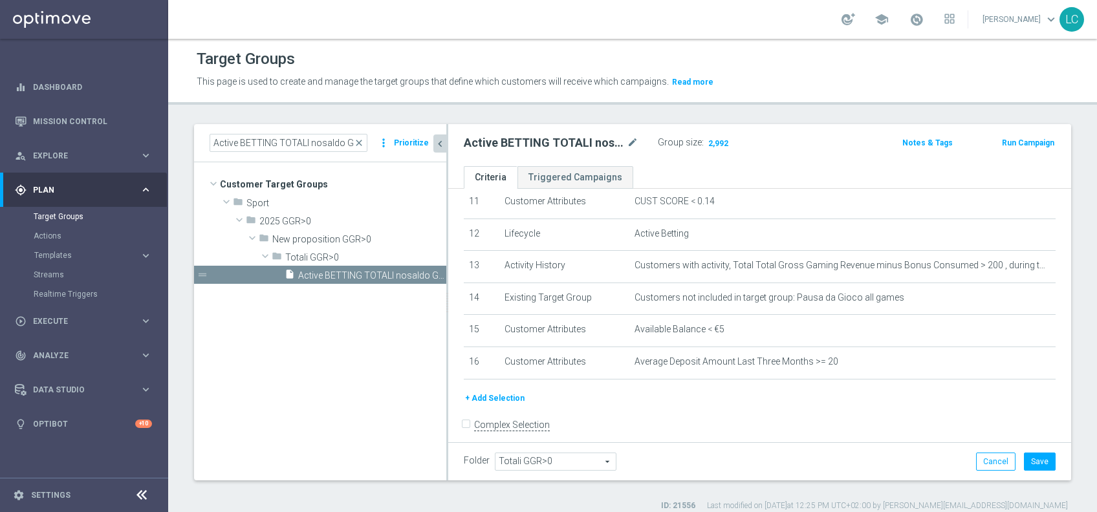
scroll to position [382, 0]
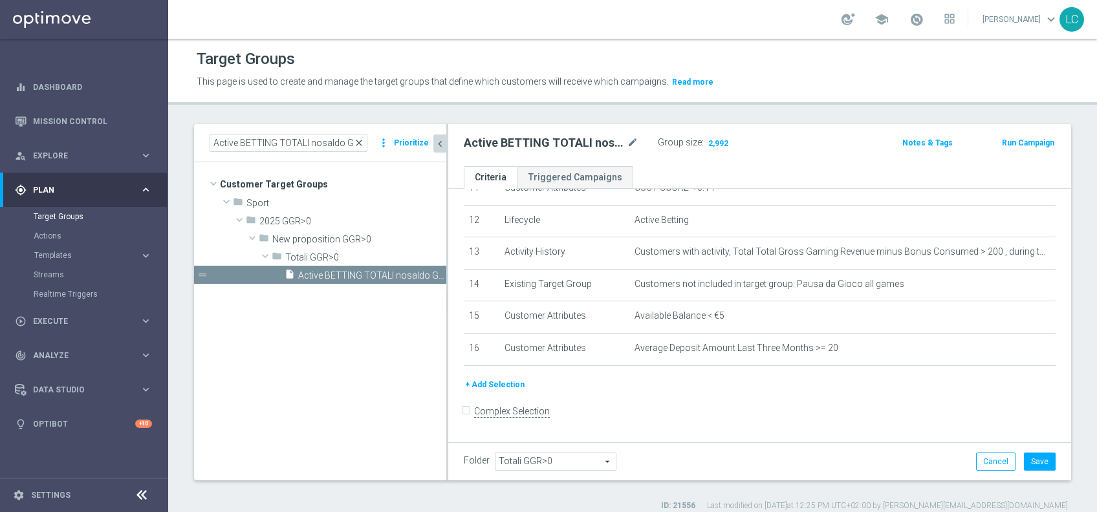
click at [364, 143] on span "close" at bounding box center [359, 143] width 10 height 10
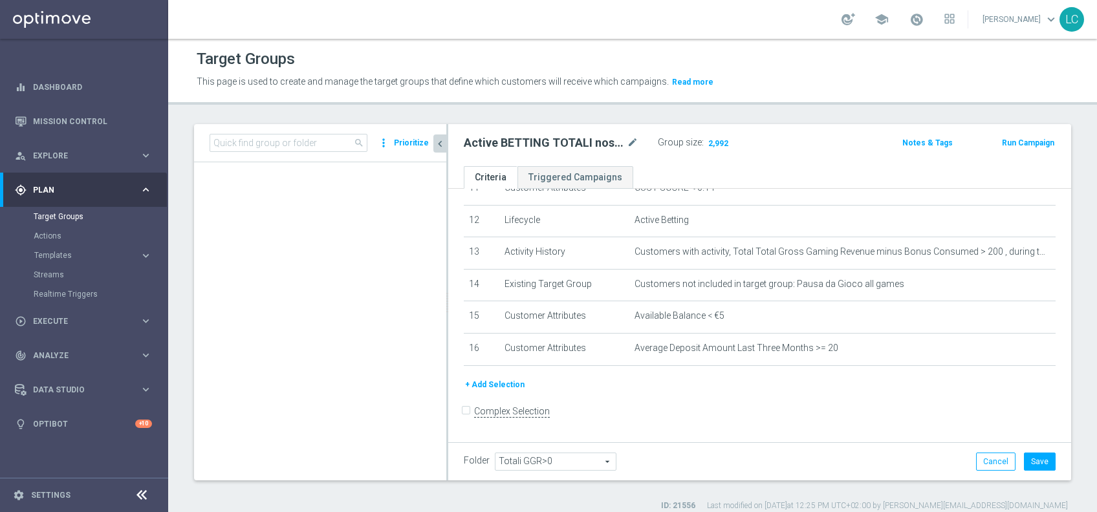
scroll to position [783, 0]
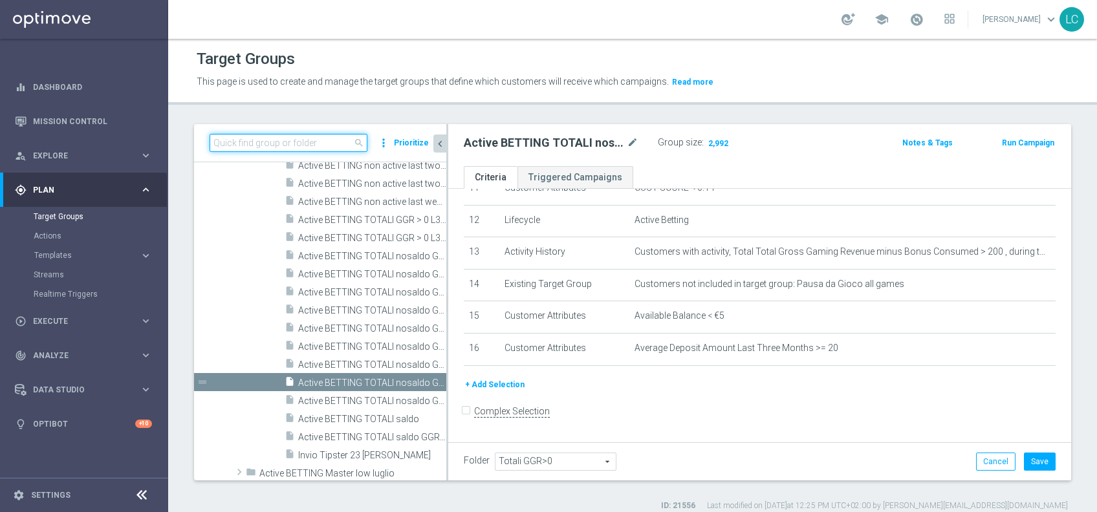
click at [347, 143] on input at bounding box center [289, 143] width 158 height 18
paste input "Active BETTING TOTALI nosaldo GGRnb >250 L3M Media<20"
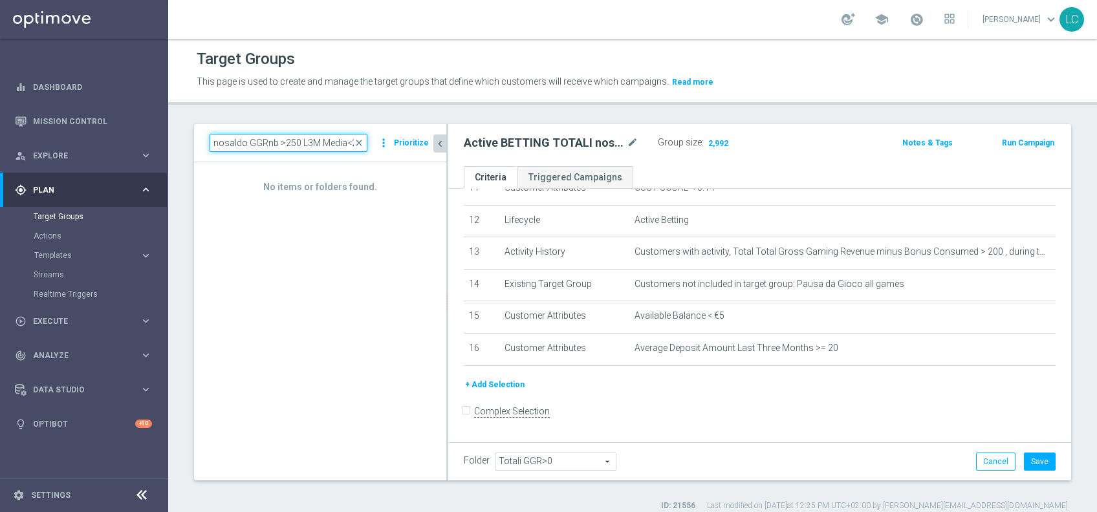
click at [292, 140] on input "Active BETTING TOTALI nosaldo GGRnb >250 L3M Media<20" at bounding box center [289, 143] width 158 height 18
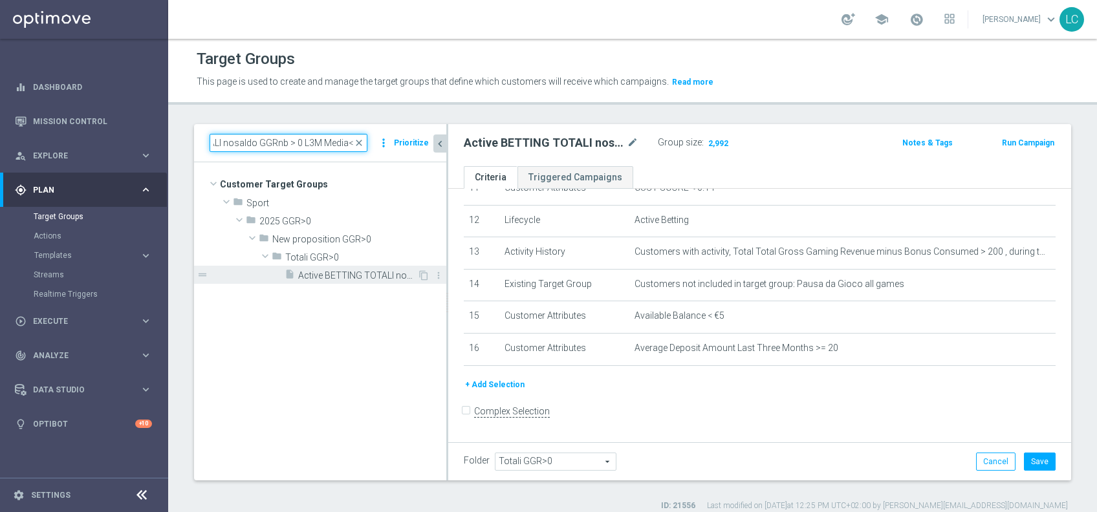
type input "Active BETTING TOTALI nosaldo GGRnb > 0 L3M Media<20"
click at [351, 269] on div "insert_drive_file Active BETTING TOTALI nosaldo GGRnb > 0 L3M Media<20" at bounding box center [351, 275] width 133 height 18
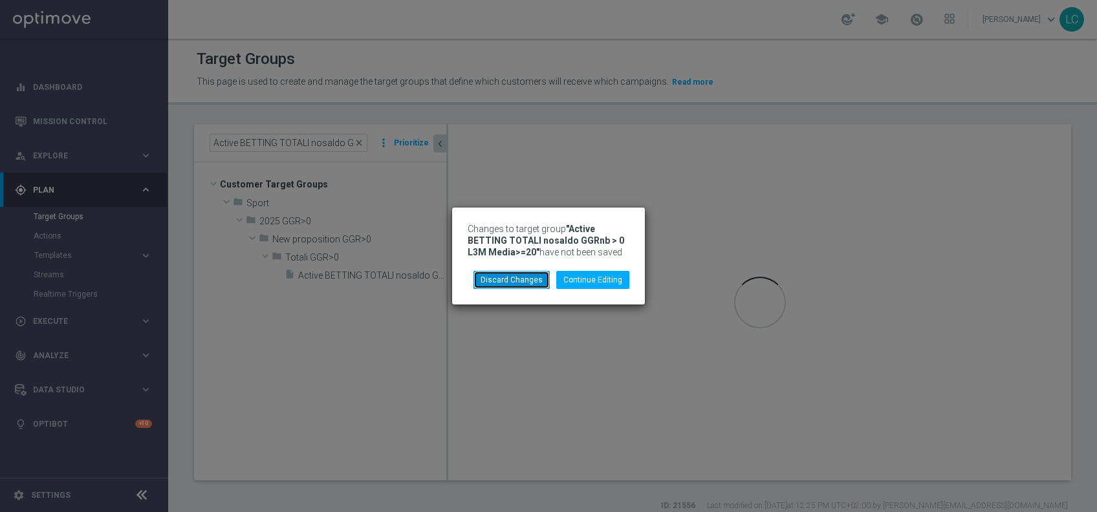
click at [525, 279] on button "Discard Changes" at bounding box center [512, 280] width 76 height 18
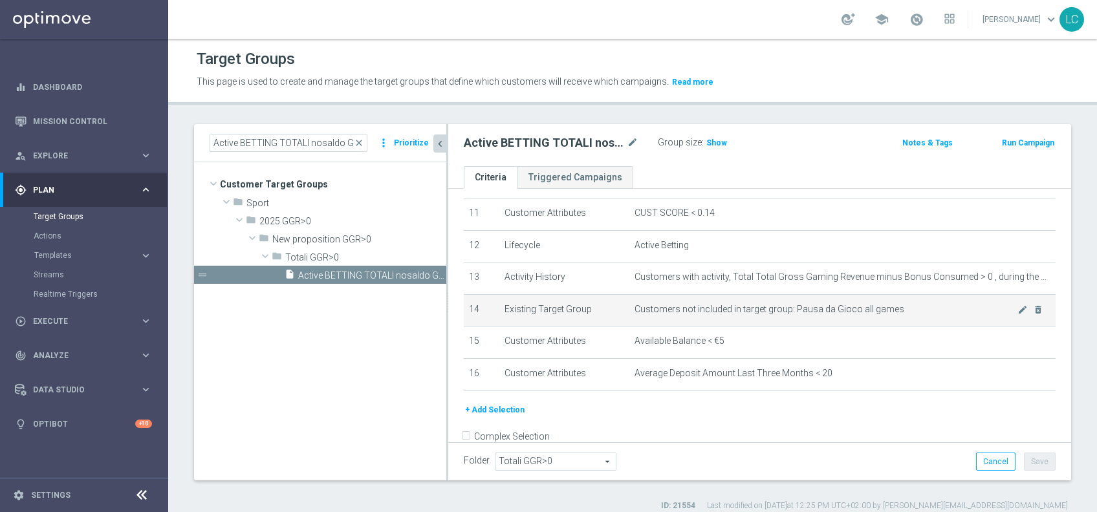
scroll to position [352, 0]
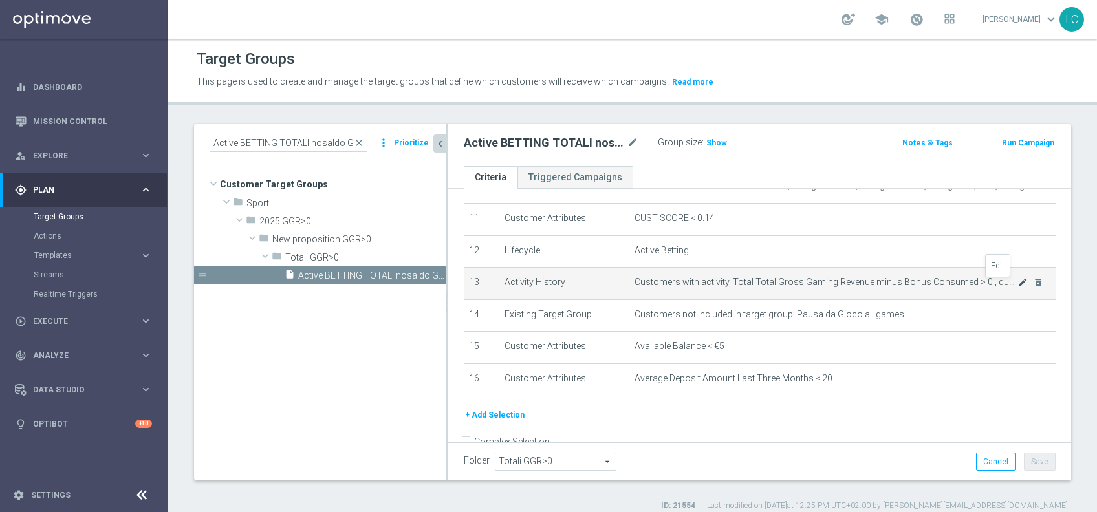
click at [1018, 285] on icon "mode_edit" at bounding box center [1023, 283] width 10 height 10
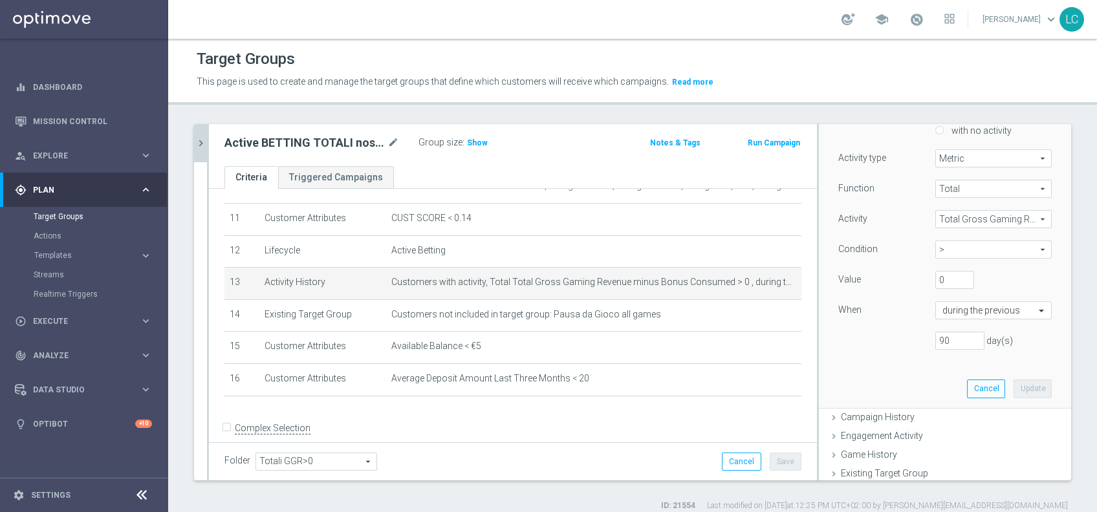
scroll to position [144, 0]
click at [936, 273] on input "0" at bounding box center [955, 276] width 39 height 18
type input "200"
click at [1014, 385] on button "Update" at bounding box center [1033, 384] width 38 height 18
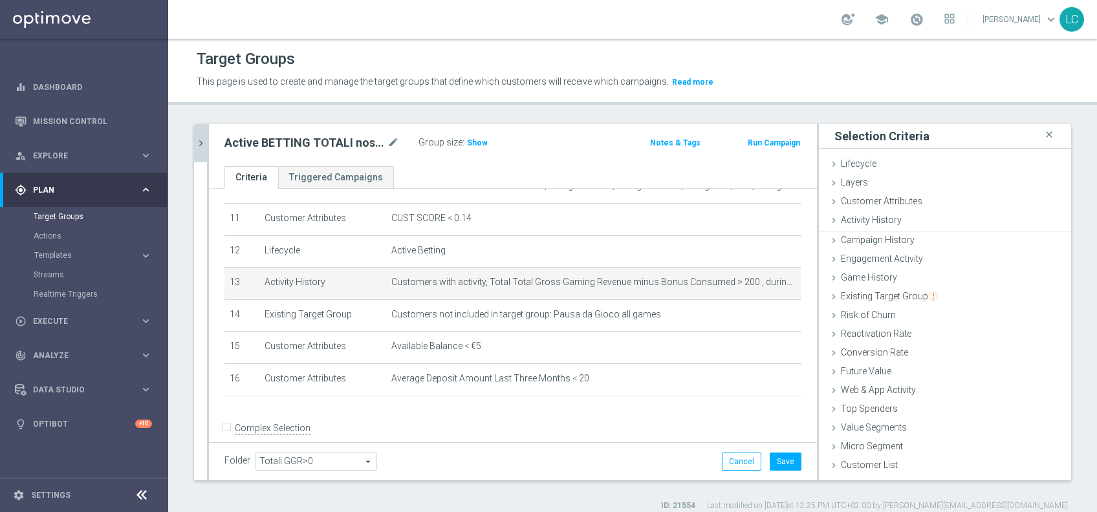
scroll to position [0, 0]
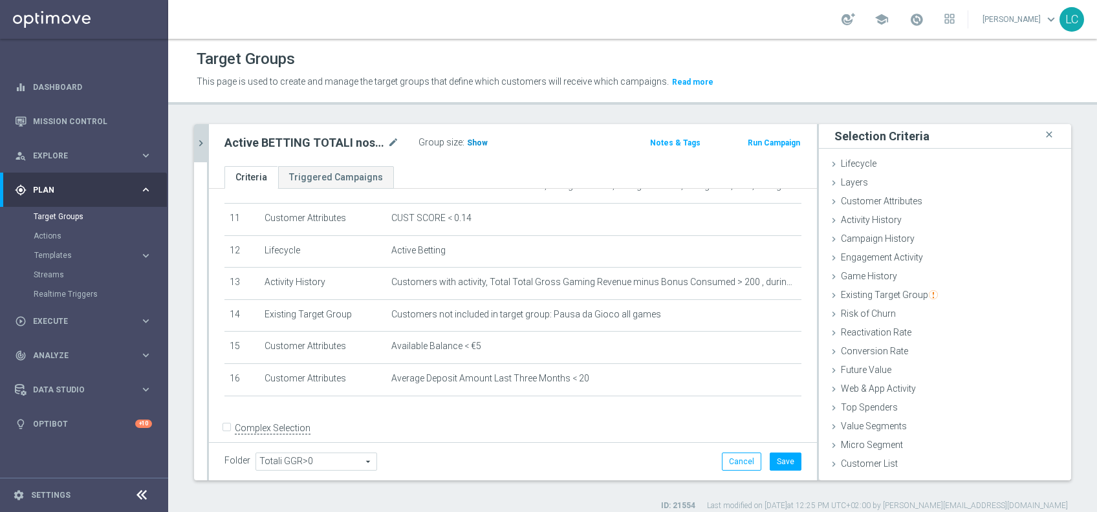
click at [470, 138] on span "Show" at bounding box center [477, 142] width 21 height 9
